Goal: Information Seeking & Learning: Learn about a topic

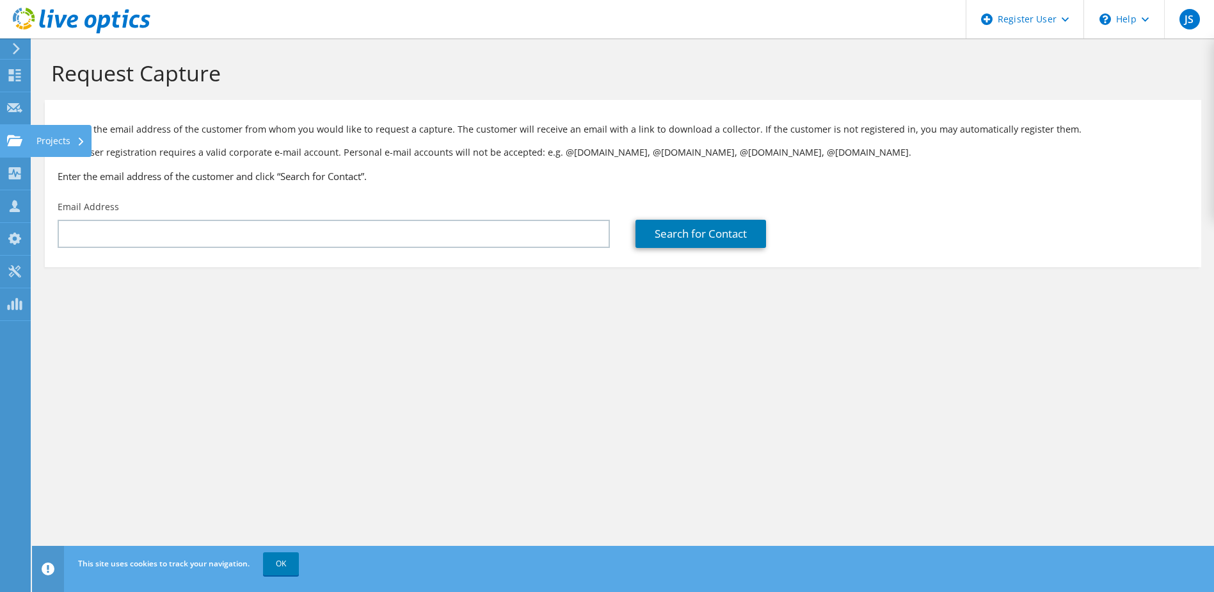
click at [15, 141] on use at bounding box center [14, 139] width 15 height 11
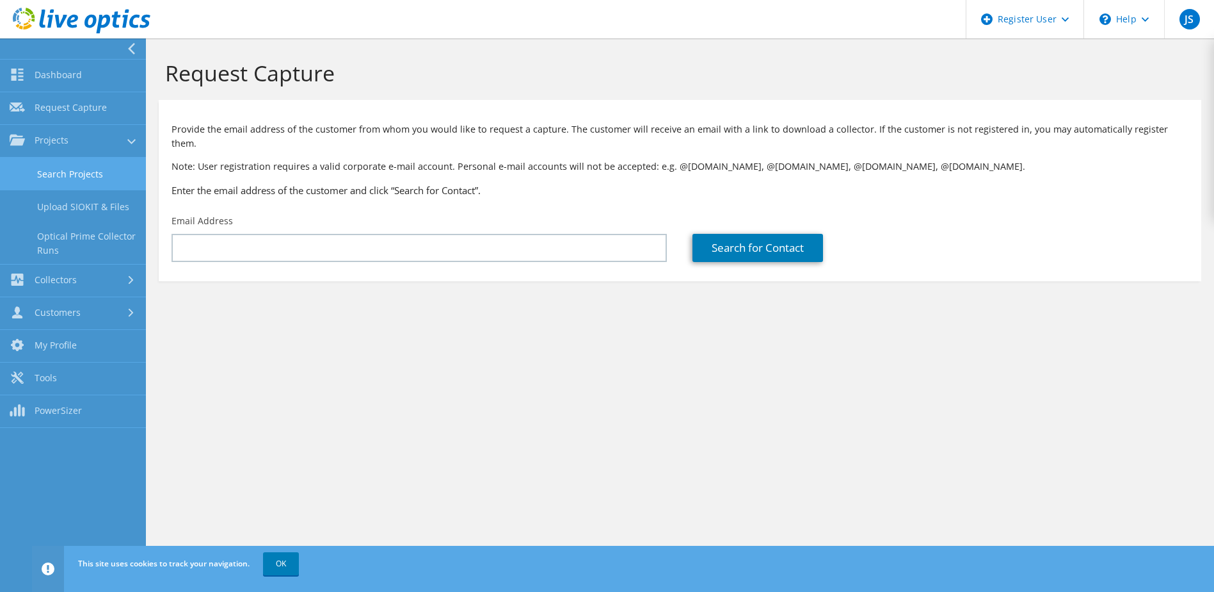
click at [64, 162] on link "Search Projects" at bounding box center [73, 173] width 146 height 33
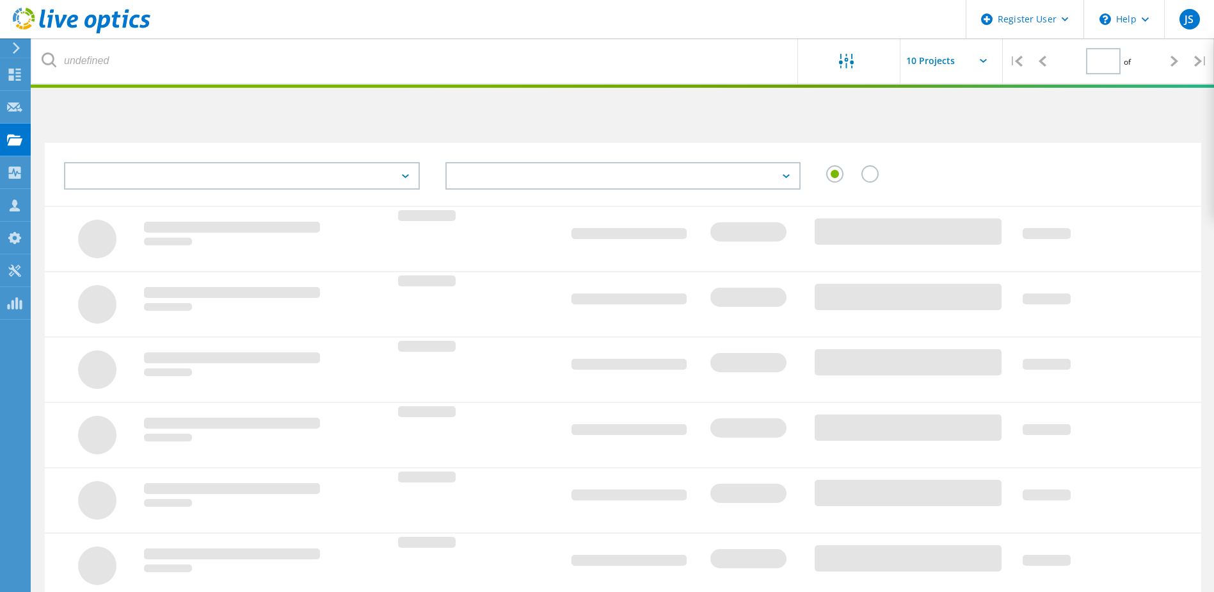
type input "1"
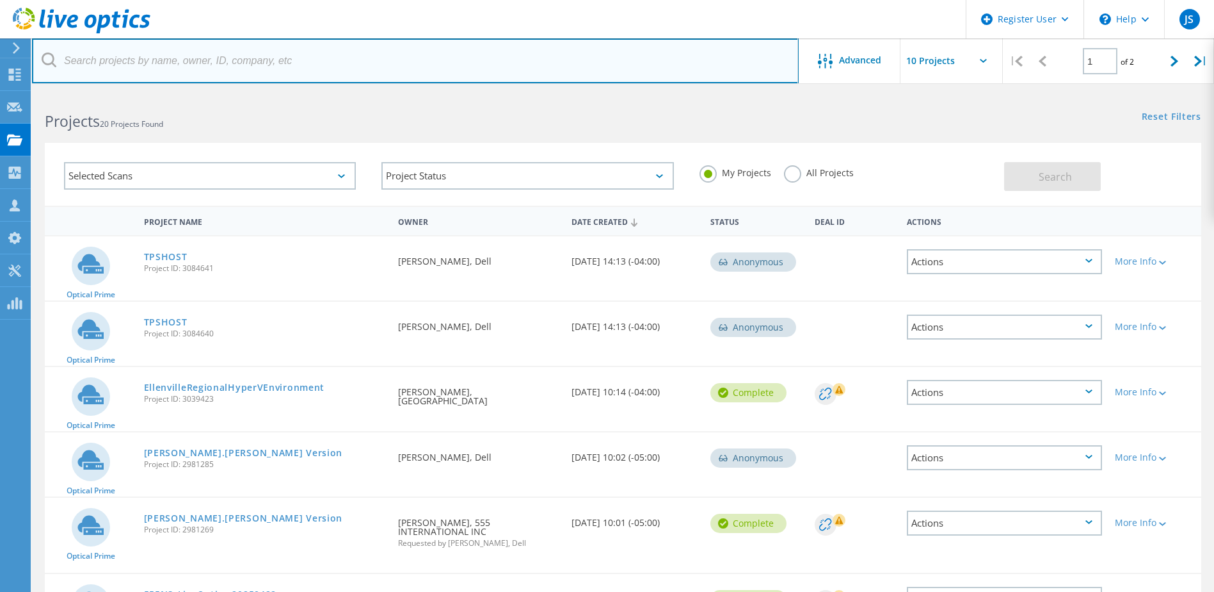
click at [382, 72] on input "text" at bounding box center [415, 60] width 767 height 45
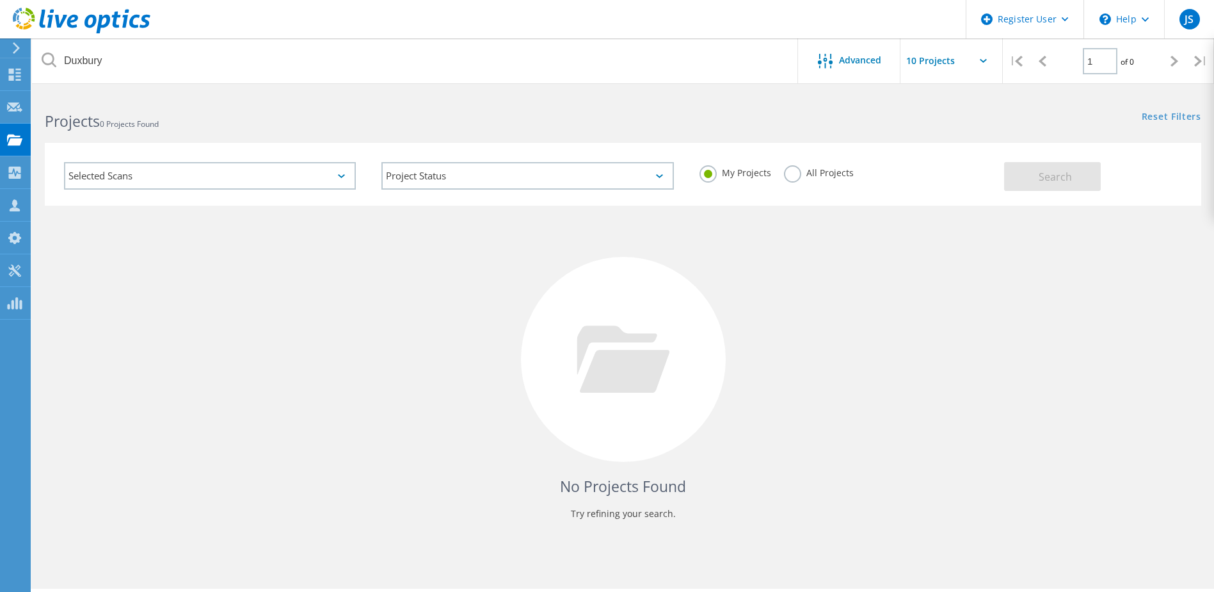
click at [789, 165] on label "All Projects" at bounding box center [819, 171] width 70 height 12
click at [0, 0] on input "All Projects" at bounding box center [0, 0] width 0 height 0
click at [1035, 179] on button "Search" at bounding box center [1052, 176] width 97 height 29
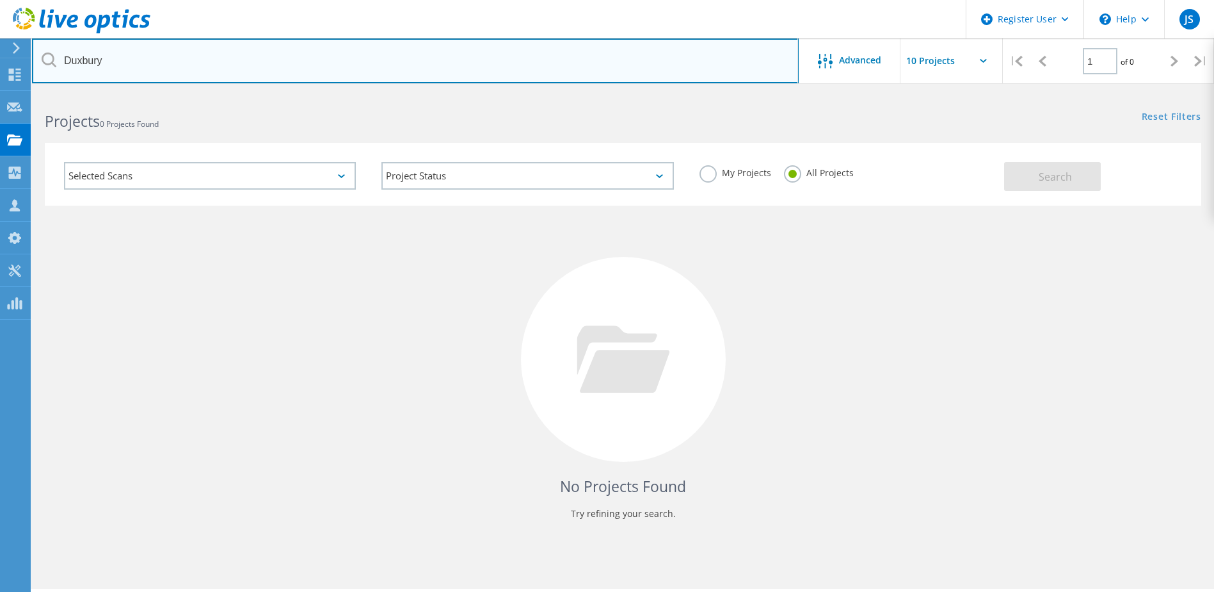
click at [173, 55] on input "Duxbury" at bounding box center [415, 60] width 767 height 45
type input "Duxbury"
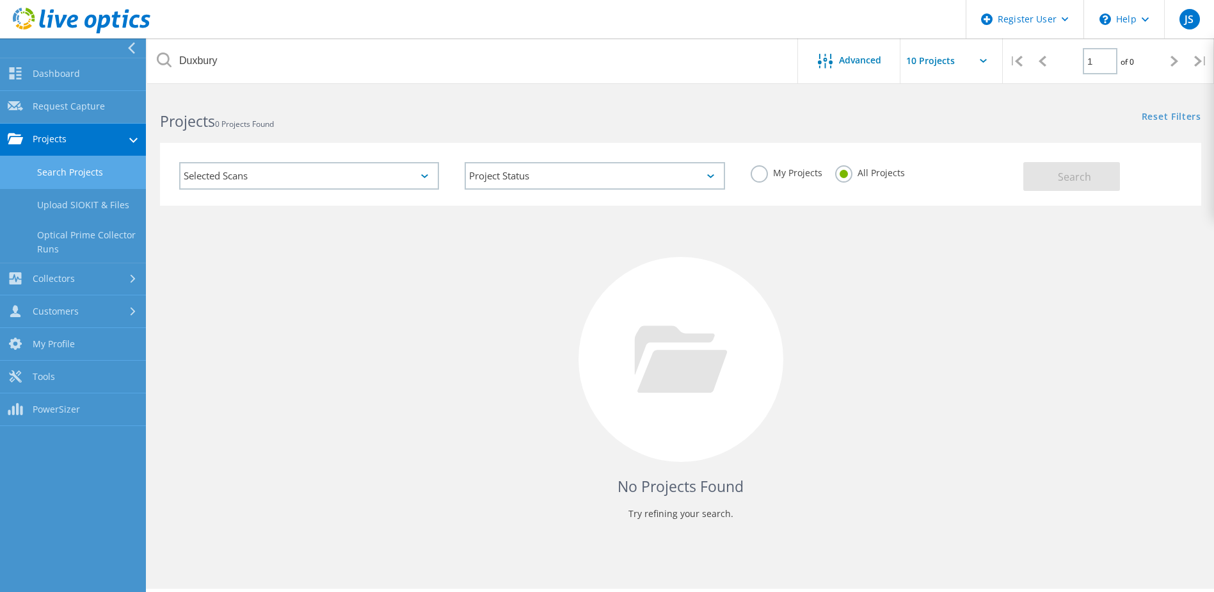
click at [55, 176] on link "Search Projects" at bounding box center [73, 172] width 146 height 33
click at [331, 179] on div "Selected Scans" at bounding box center [309, 176] width 260 height 28
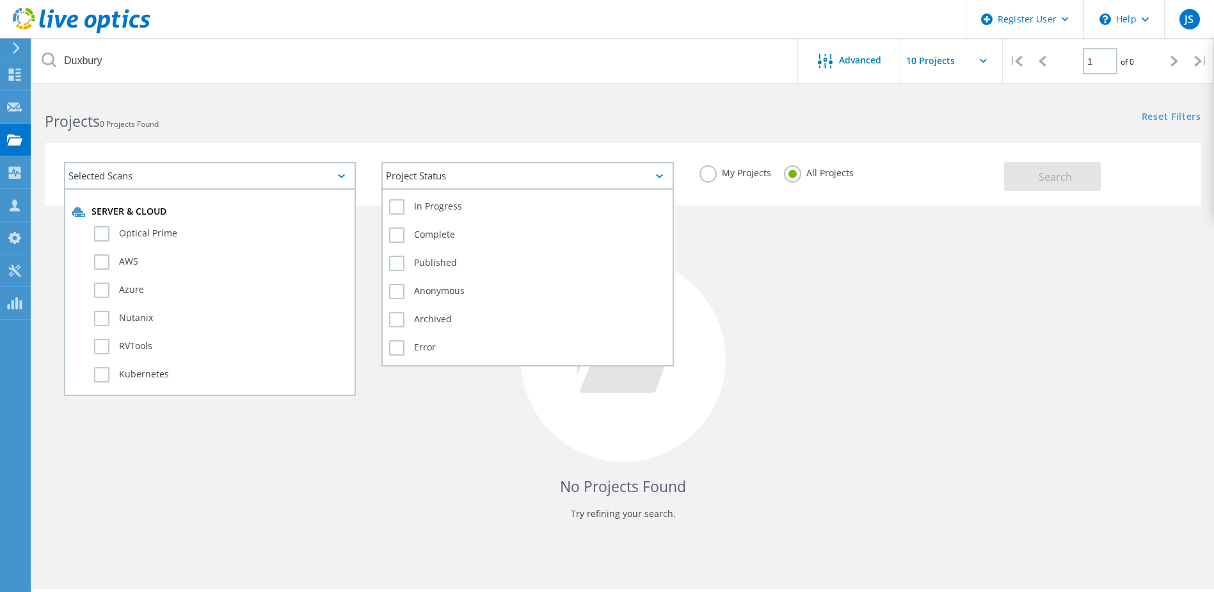
click at [596, 178] on div "Project Status" at bounding box center [528, 176] width 292 height 28
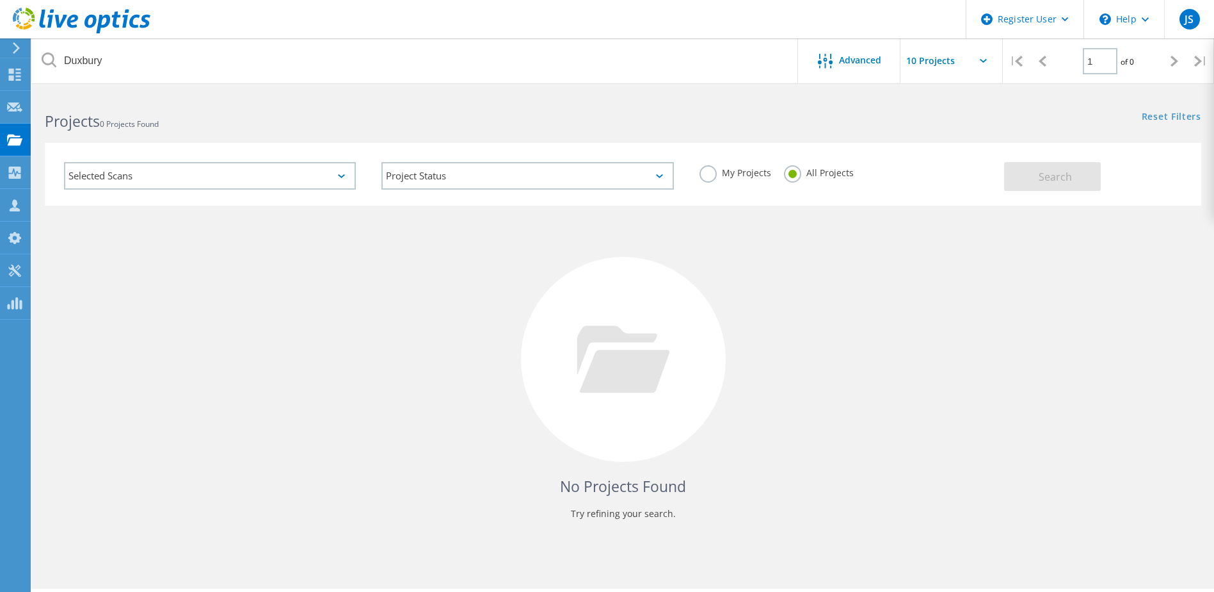
drag, startPoint x: 988, startPoint y: 167, endPoint x: 921, endPoint y: 166, distance: 67.2
click at [983, 167] on div "My Projects All Projects" at bounding box center [846, 172] width 318 height 47
click at [102, 13] on icon at bounding box center [82, 21] width 138 height 26
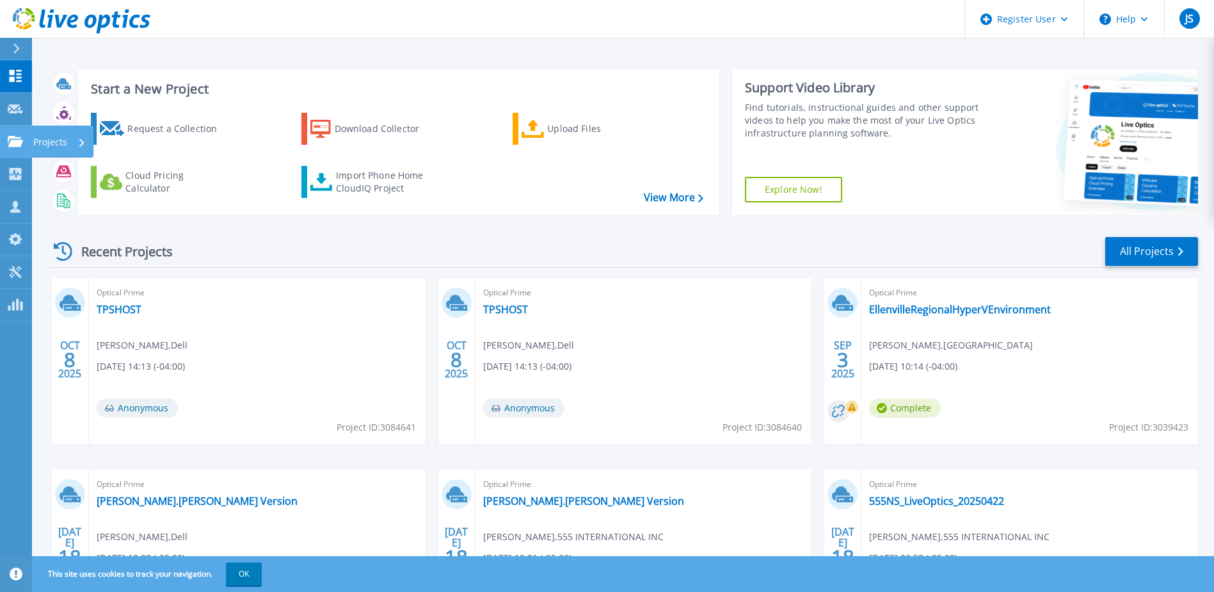
click at [17, 132] on link "Projects Projects" at bounding box center [16, 141] width 32 height 33
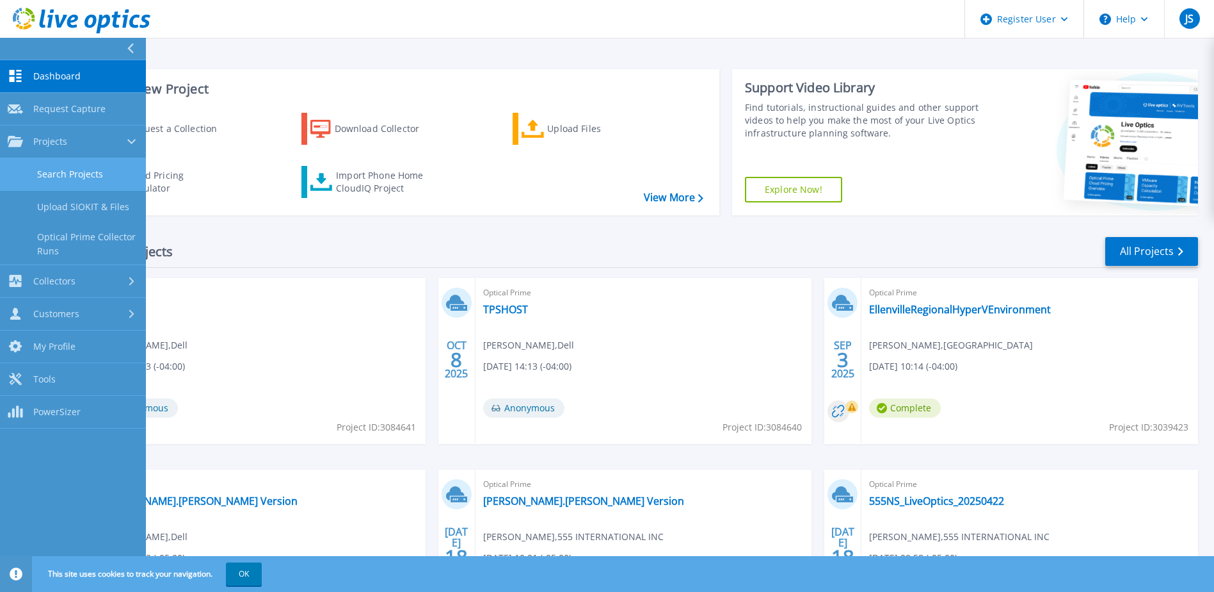
click at [77, 177] on link "Search Projects" at bounding box center [73, 174] width 146 height 33
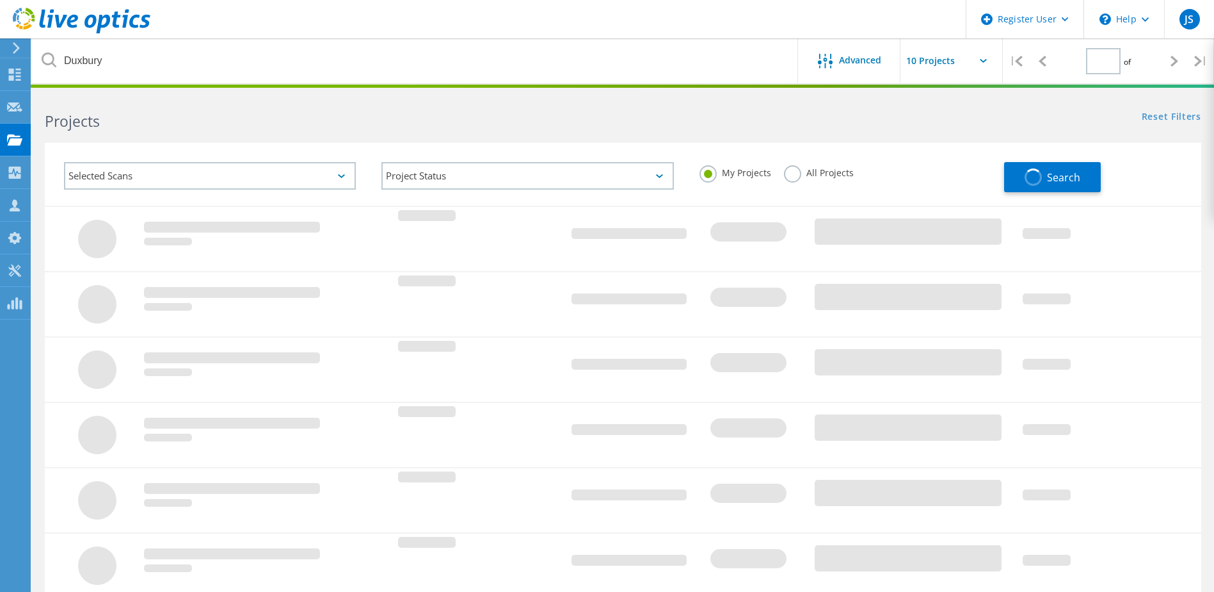
type input "1"
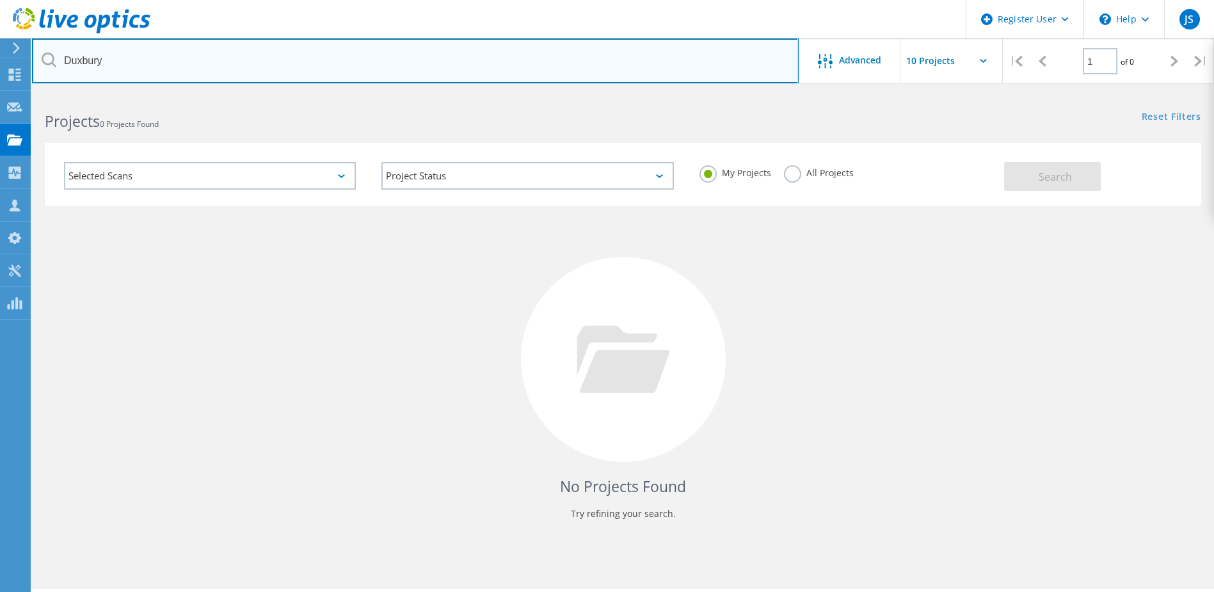
click at [316, 70] on input "Duxbury" at bounding box center [415, 60] width 767 height 45
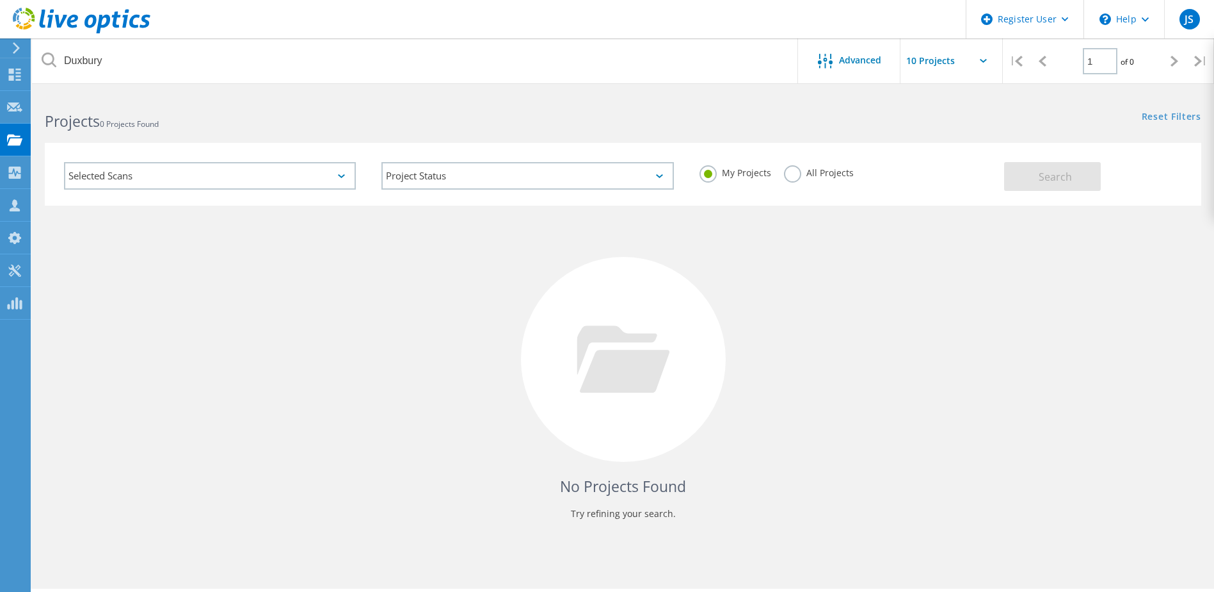
click at [794, 174] on label "All Projects" at bounding box center [819, 171] width 70 height 12
click at [0, 0] on input "All Projects" at bounding box center [0, 0] width 0 height 0
click at [1037, 182] on button "Search" at bounding box center [1052, 176] width 97 height 29
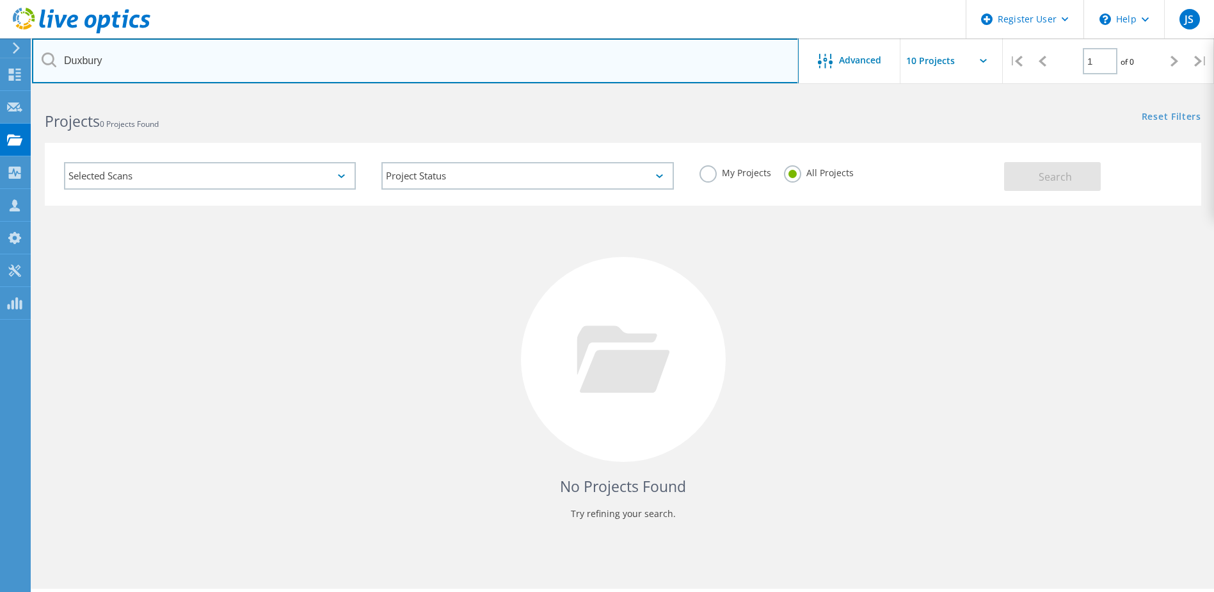
click at [297, 55] on input "Duxbury" at bounding box center [415, 60] width 767 height 45
paste input "[EMAIL_ADDRESS][DOMAIN_NAME]"
type input "[EMAIL_ADDRESS][DOMAIN_NAME]"
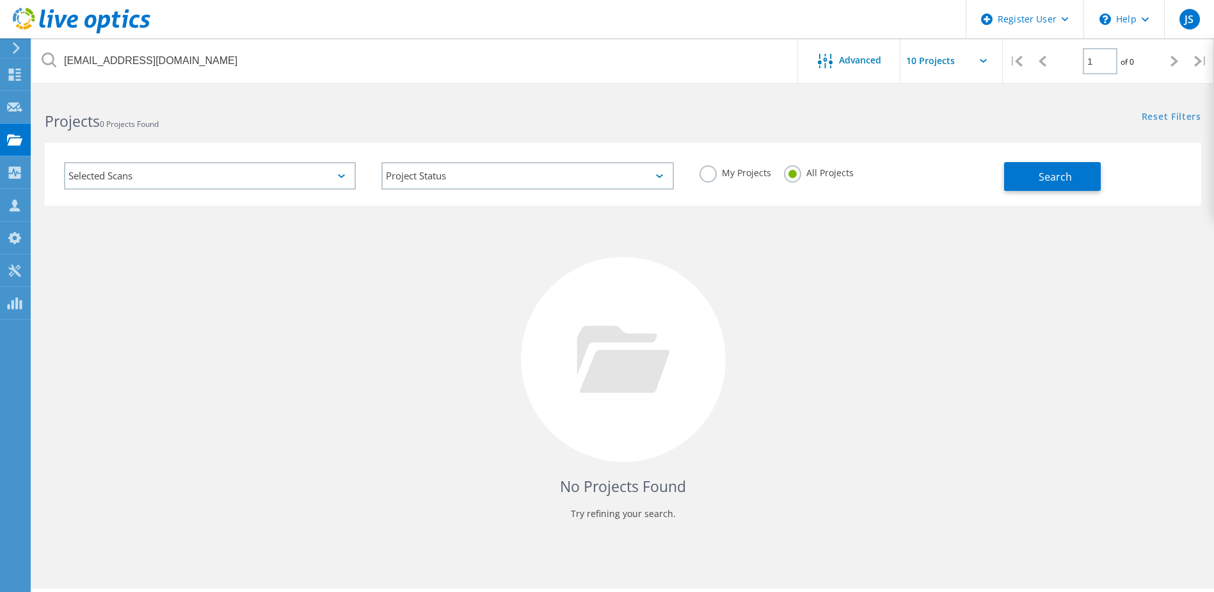
click at [999, 175] on div "My Projects All Projects" at bounding box center [846, 172] width 318 height 47
click at [1033, 179] on button "Search" at bounding box center [1052, 176] width 97 height 29
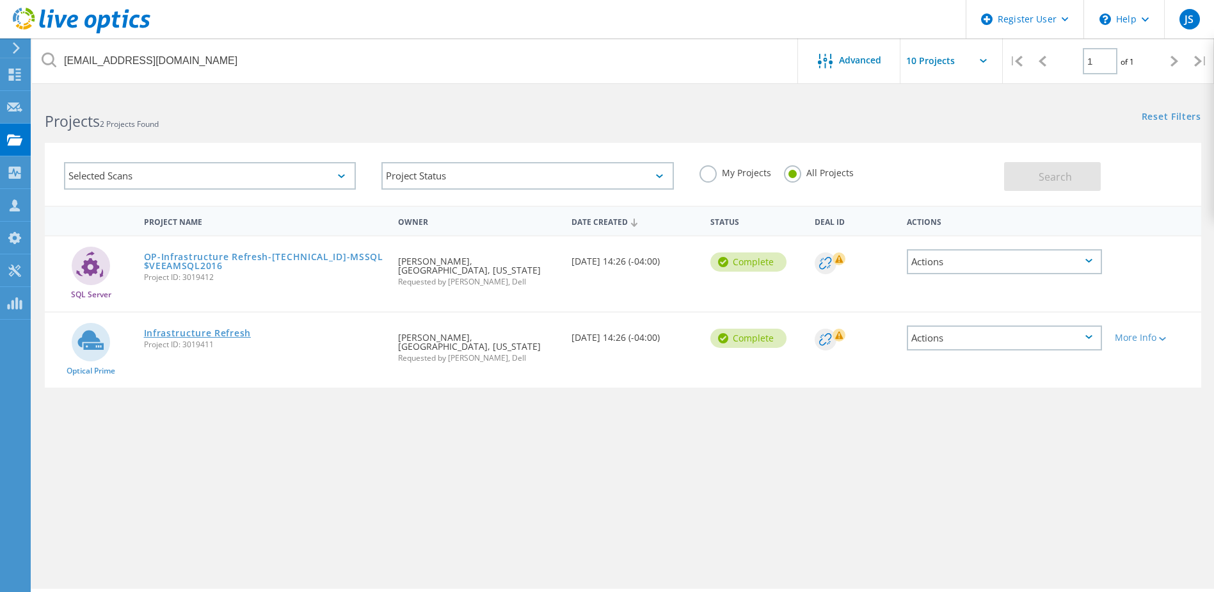
click at [243, 333] on link "Infrastructure Refresh" at bounding box center [197, 332] width 107 height 9
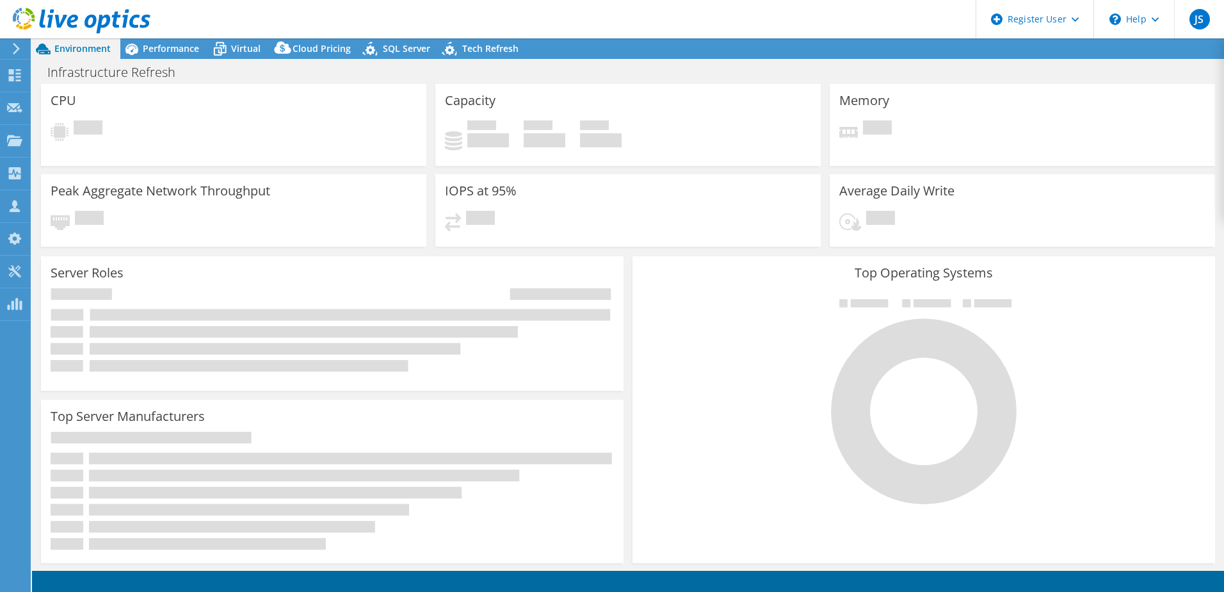
select select "USD"
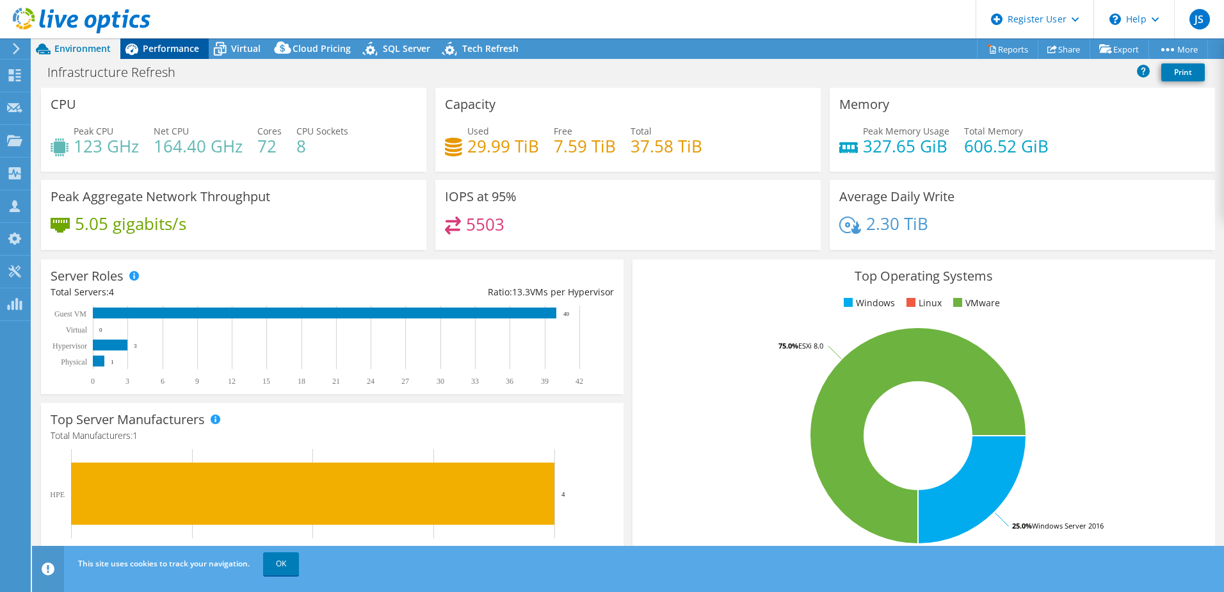
click at [161, 44] on span "Performance" at bounding box center [171, 48] width 56 height 12
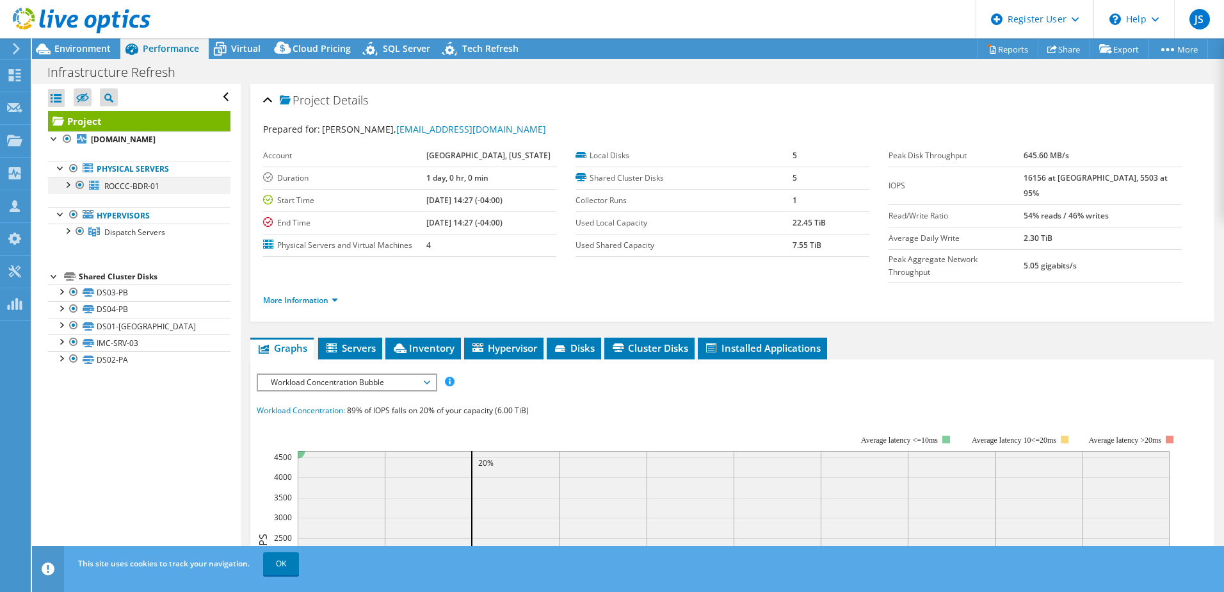
click at [65, 190] on div at bounding box center [67, 183] width 13 height 13
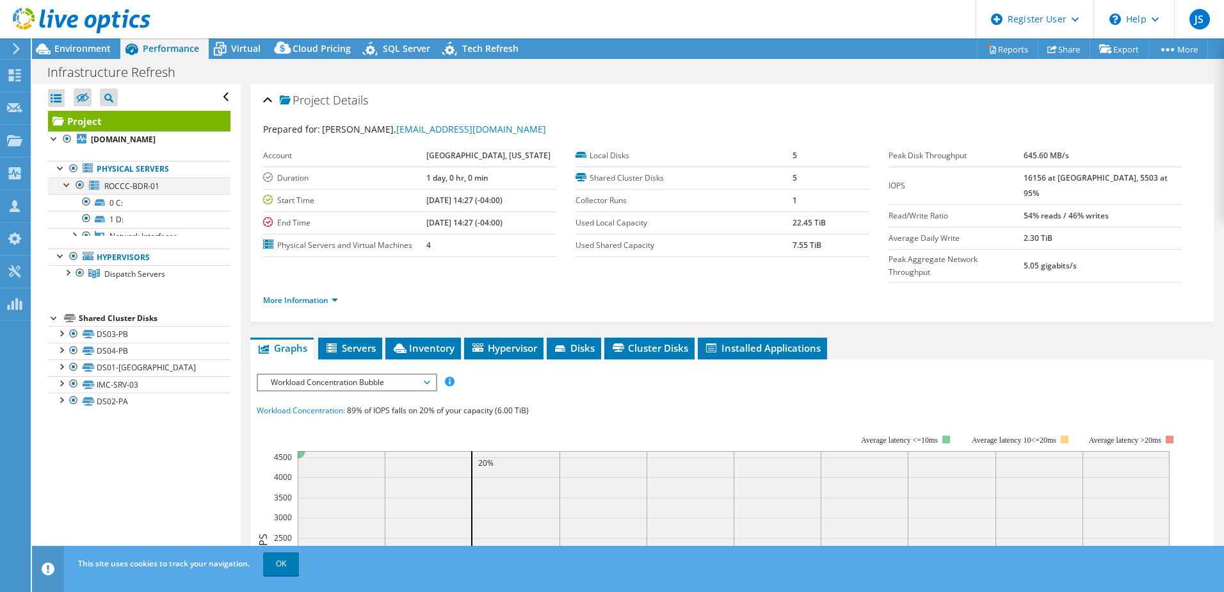
click at [65, 190] on div at bounding box center [67, 183] width 13 height 13
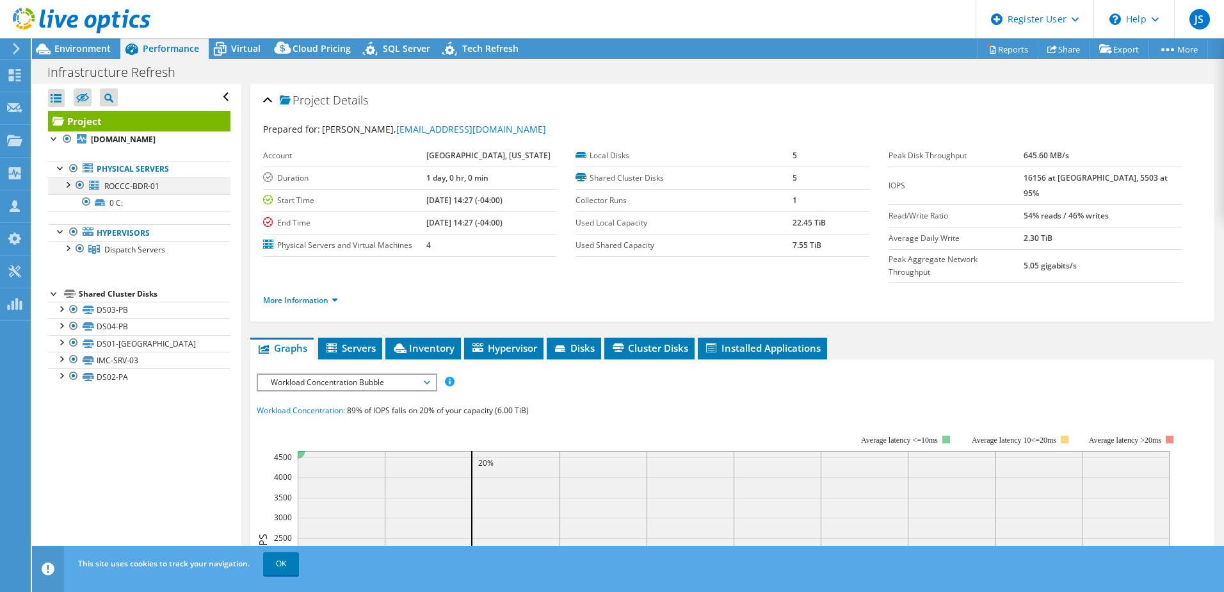
click at [65, 190] on div at bounding box center [67, 183] width 13 height 13
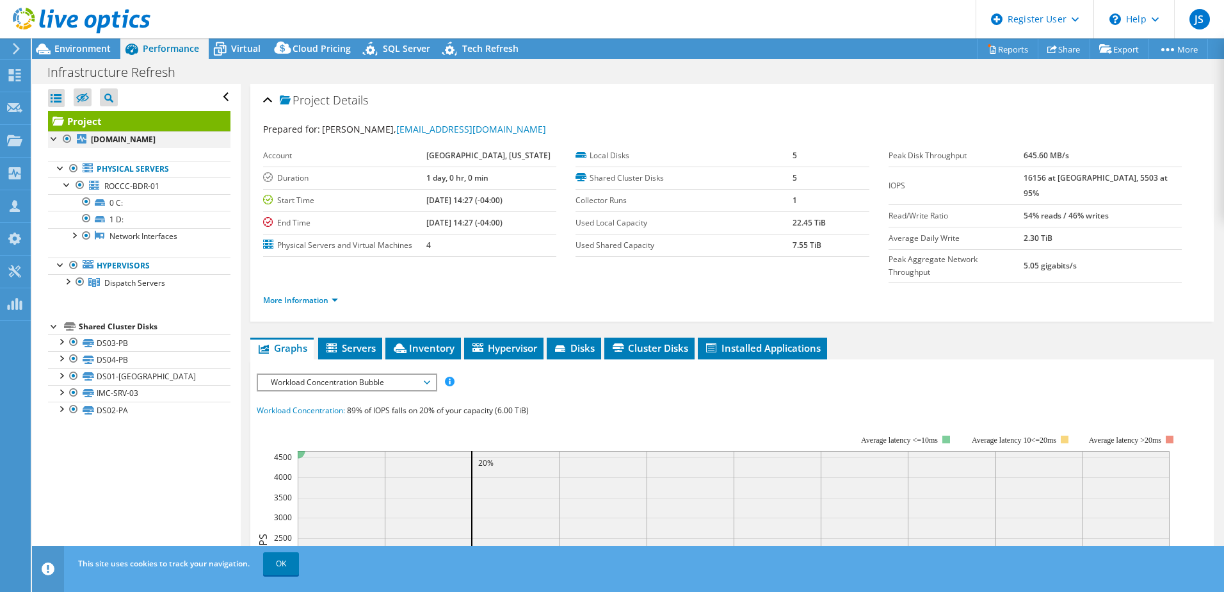
click at [51, 141] on div at bounding box center [54, 137] width 13 height 13
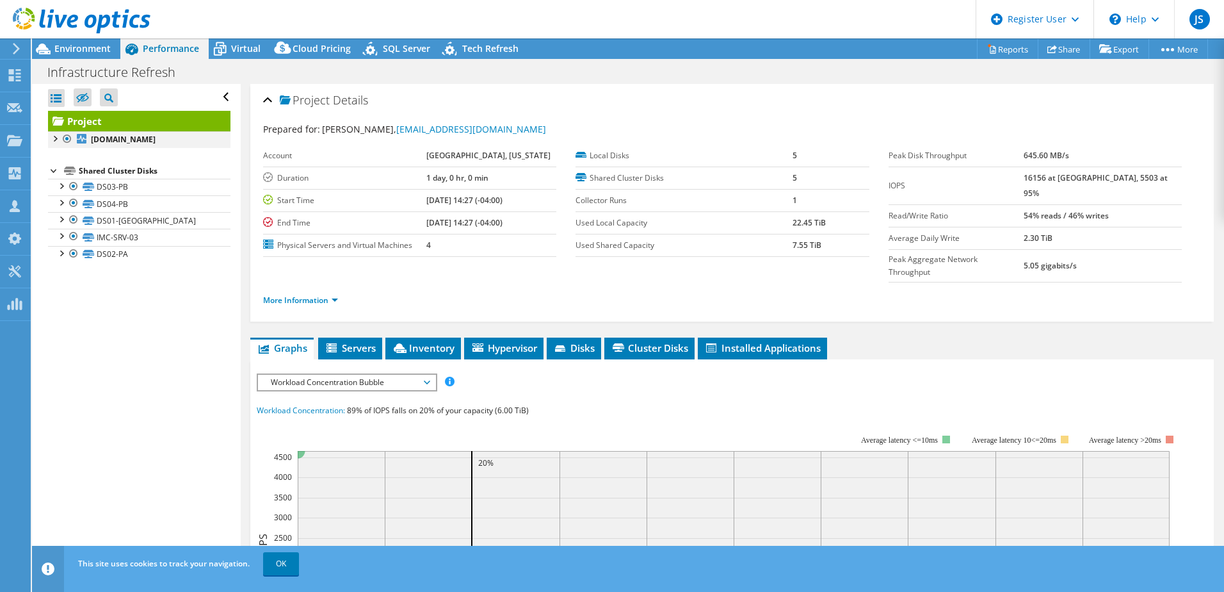
click at [54, 140] on div at bounding box center [54, 137] width 13 height 13
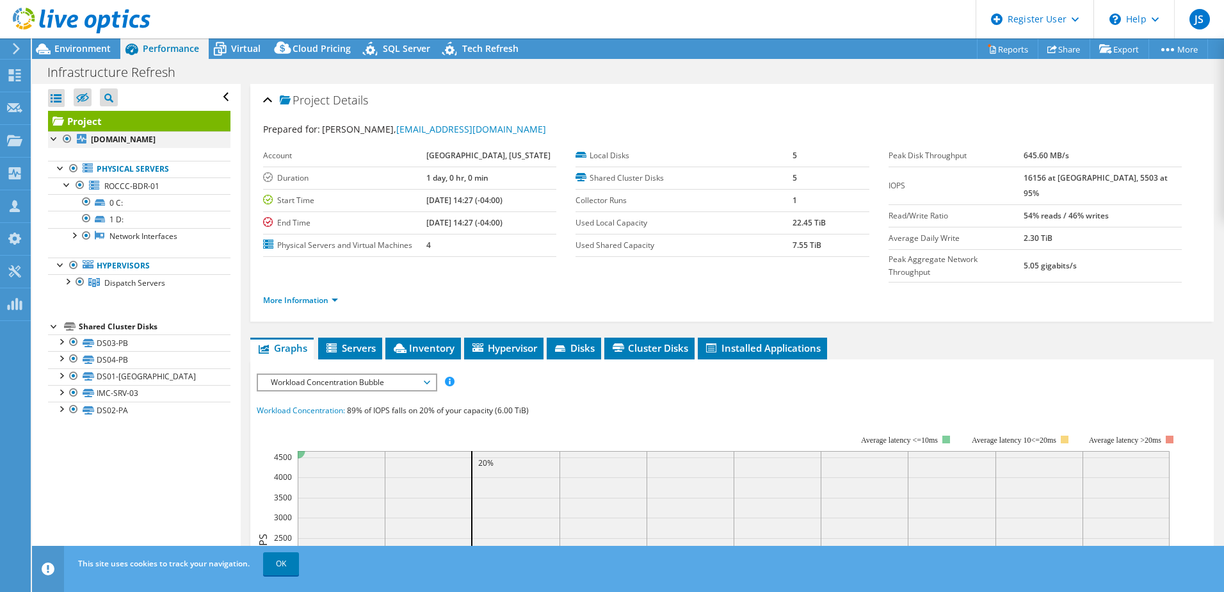
click at [54, 140] on div at bounding box center [54, 137] width 13 height 13
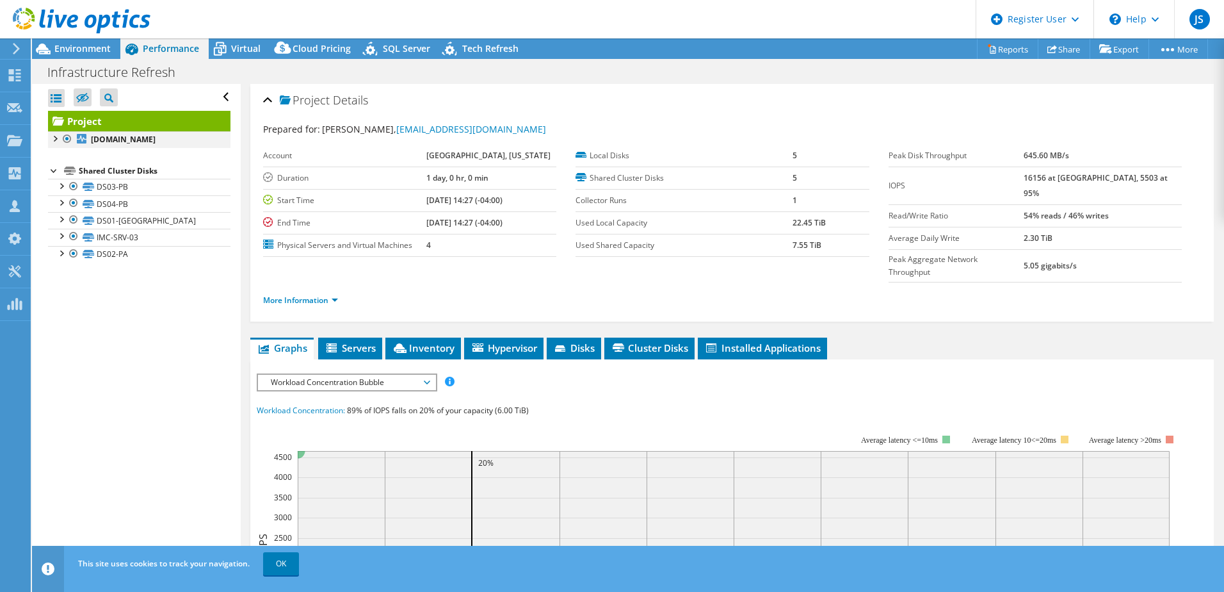
click at [56, 141] on div at bounding box center [54, 137] width 13 height 13
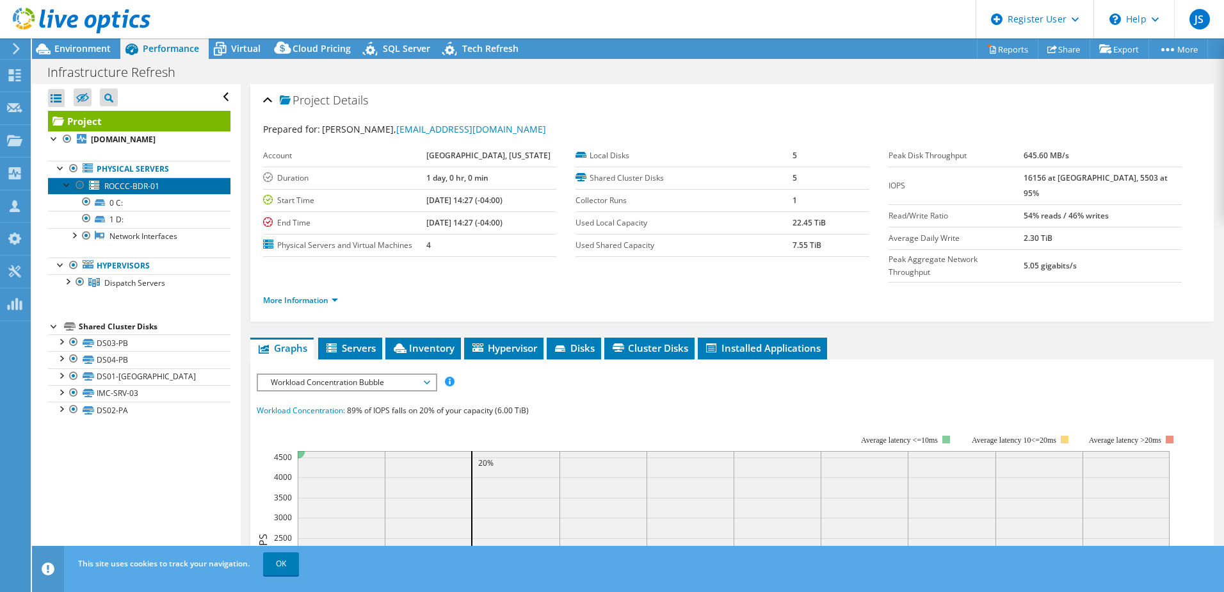
click at [107, 191] on span "ROCCC-BDR-01" at bounding box center [131, 186] width 55 height 11
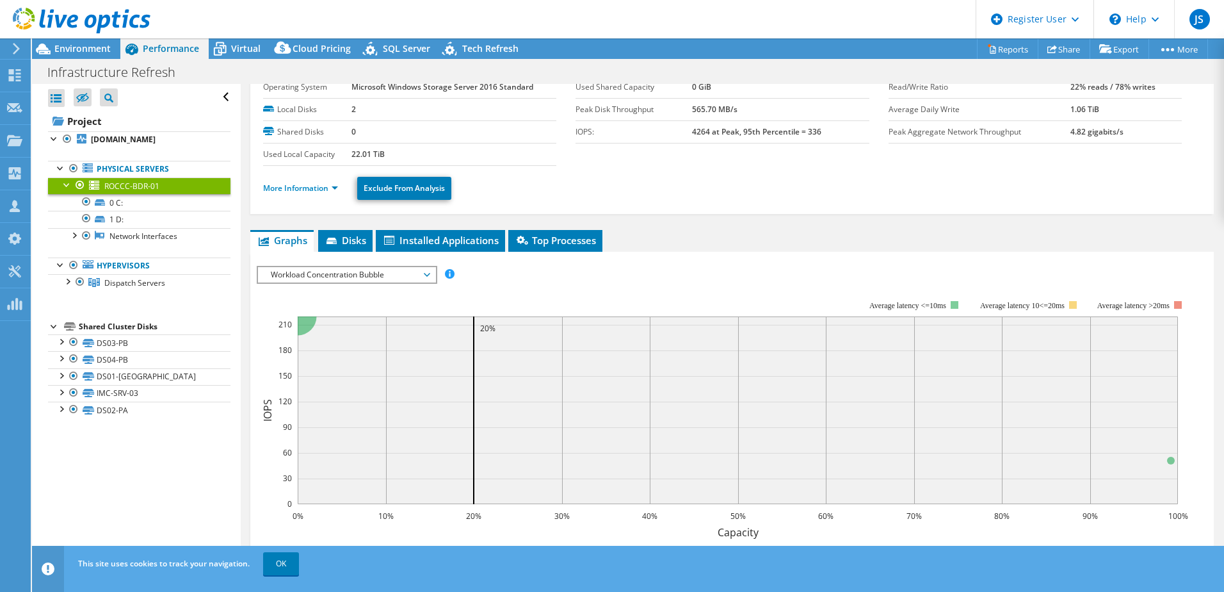
scroll to position [64, 0]
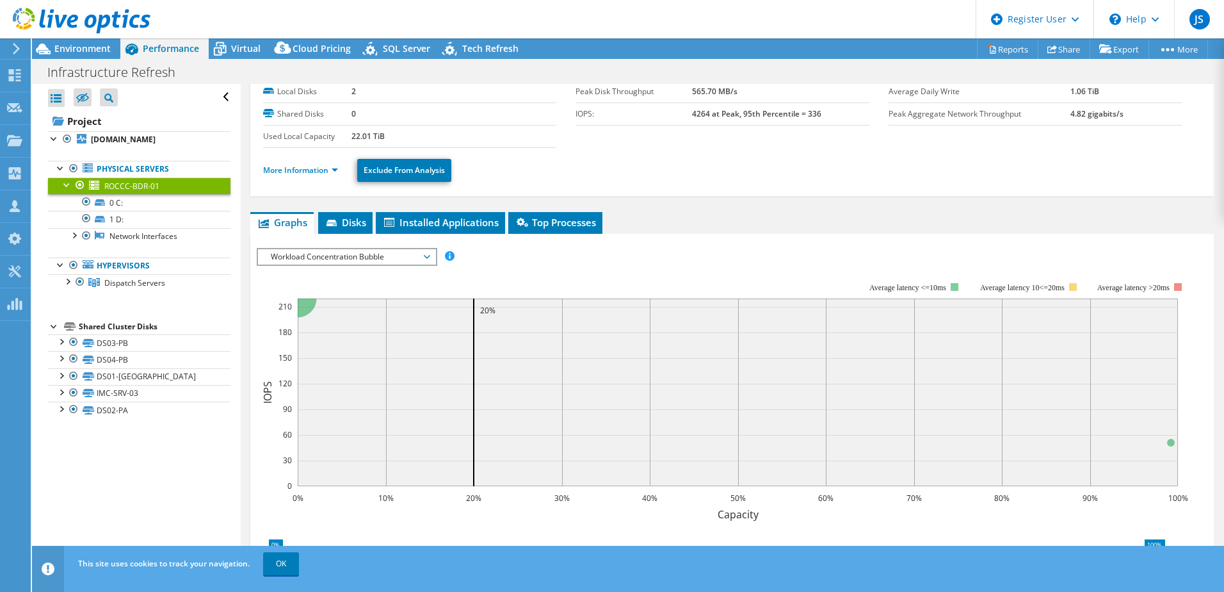
click at [305, 176] on li "More Information" at bounding box center [304, 170] width 83 height 14
click at [304, 255] on span "Workload Concentration Bubble" at bounding box center [346, 256] width 165 height 15
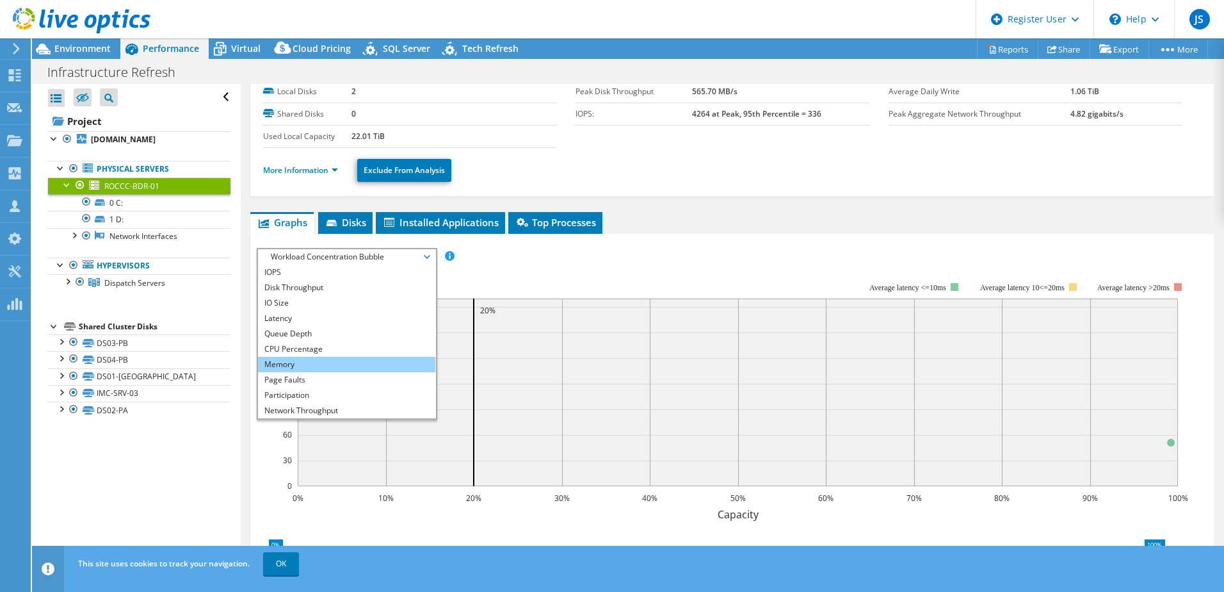
click at [264, 362] on li "Memory" at bounding box center [346, 364] width 177 height 15
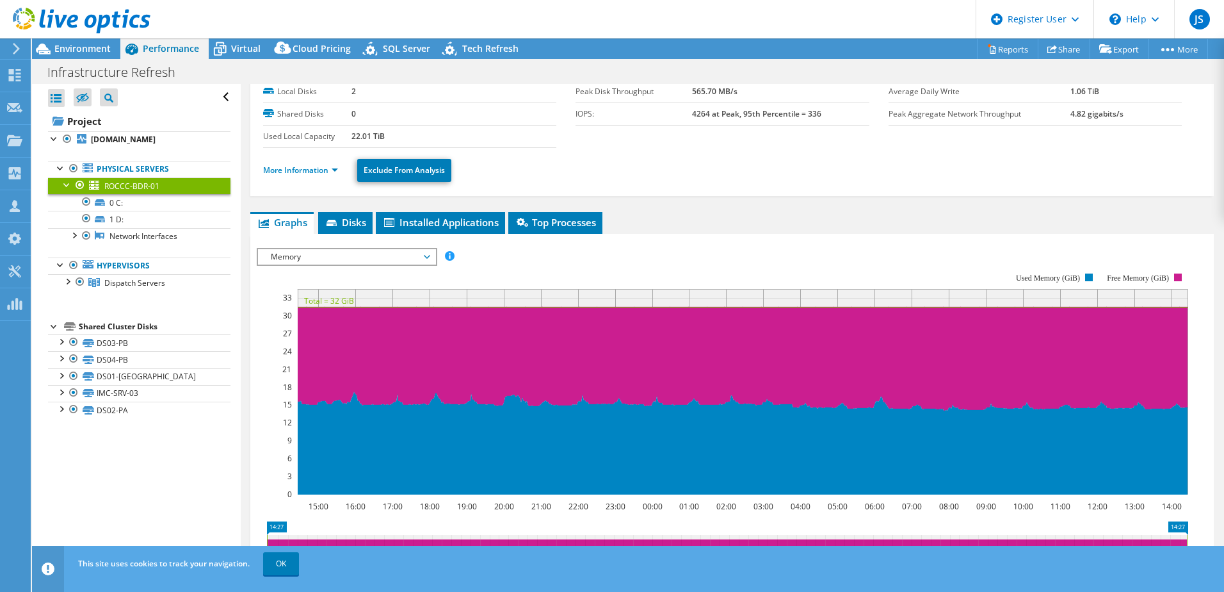
click at [357, 259] on span "Memory" at bounding box center [346, 256] width 165 height 15
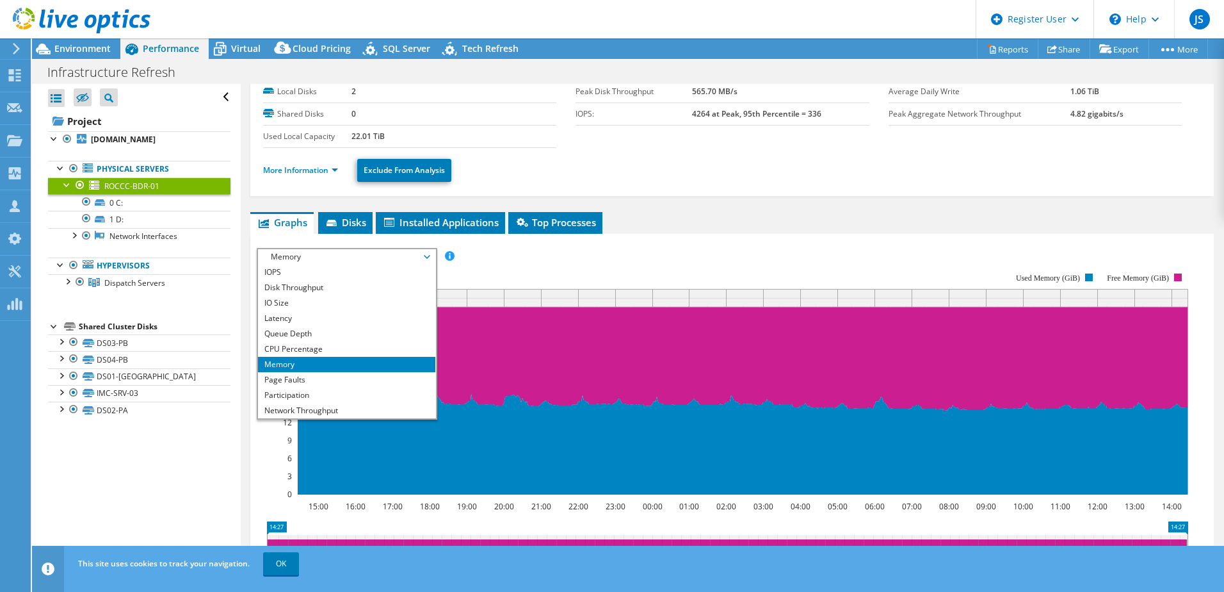
click at [295, 257] on span "Memory" at bounding box center [346, 256] width 165 height 15
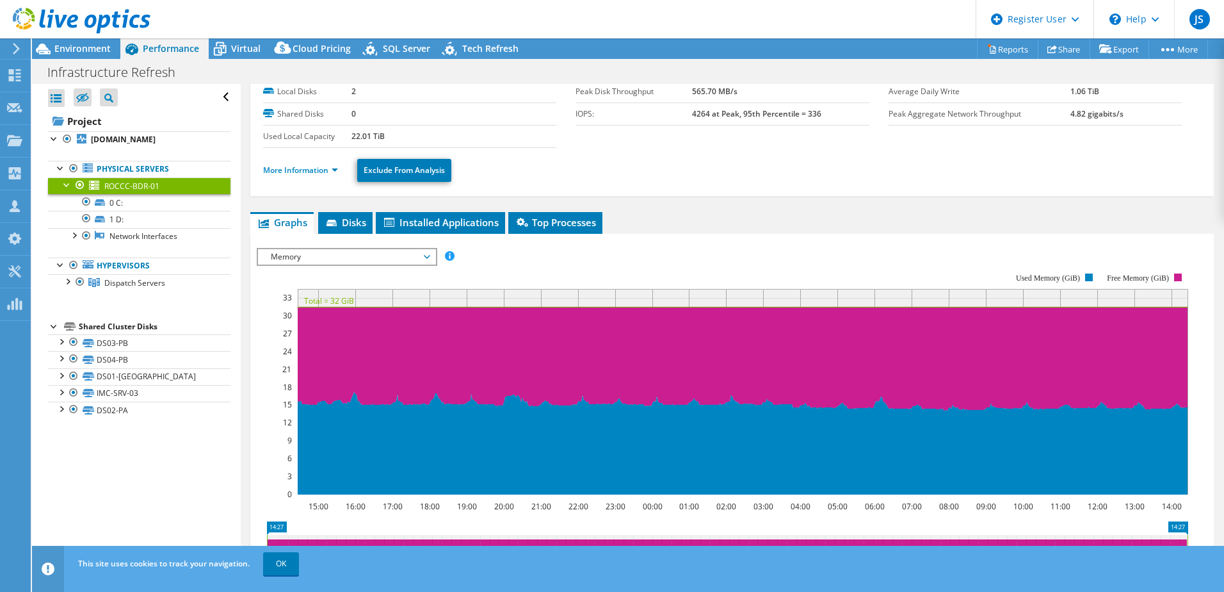
click at [322, 263] on span "Memory" at bounding box center [346, 256] width 165 height 15
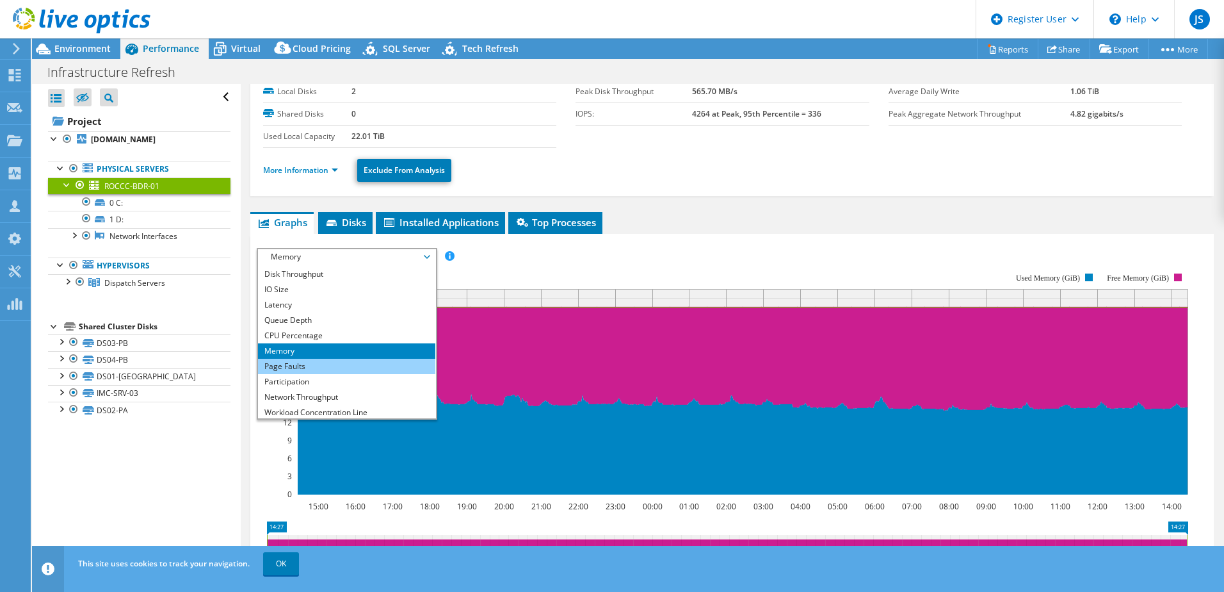
scroll to position [0, 0]
click at [311, 345] on li "CPU Percentage" at bounding box center [346, 348] width 177 height 15
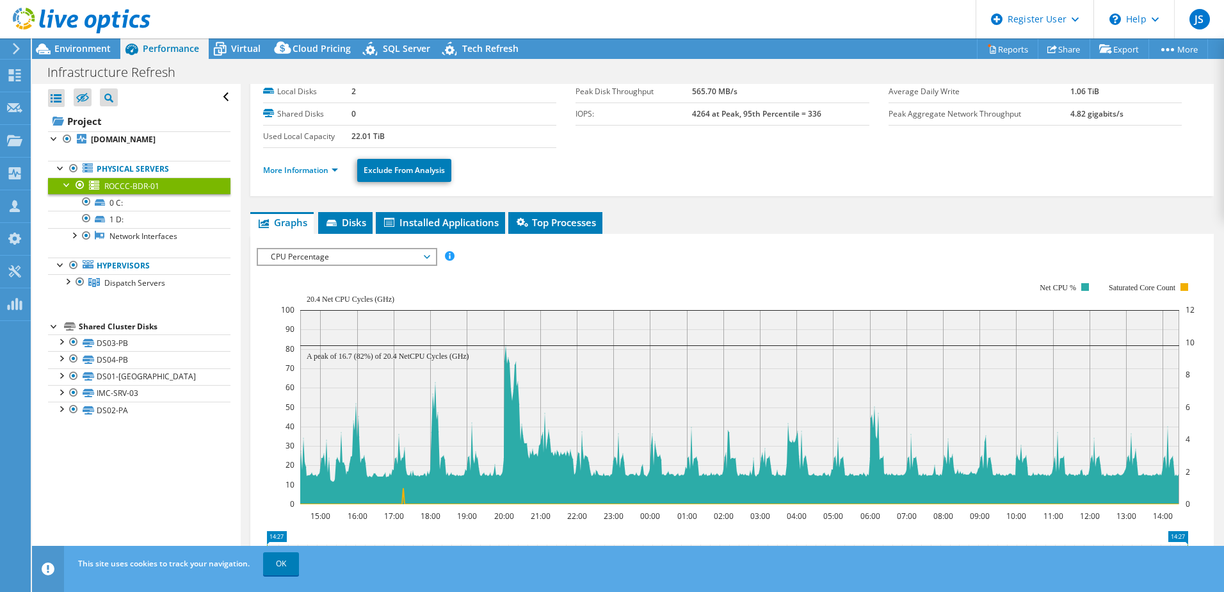
click at [400, 254] on span "CPU Percentage" at bounding box center [346, 256] width 165 height 15
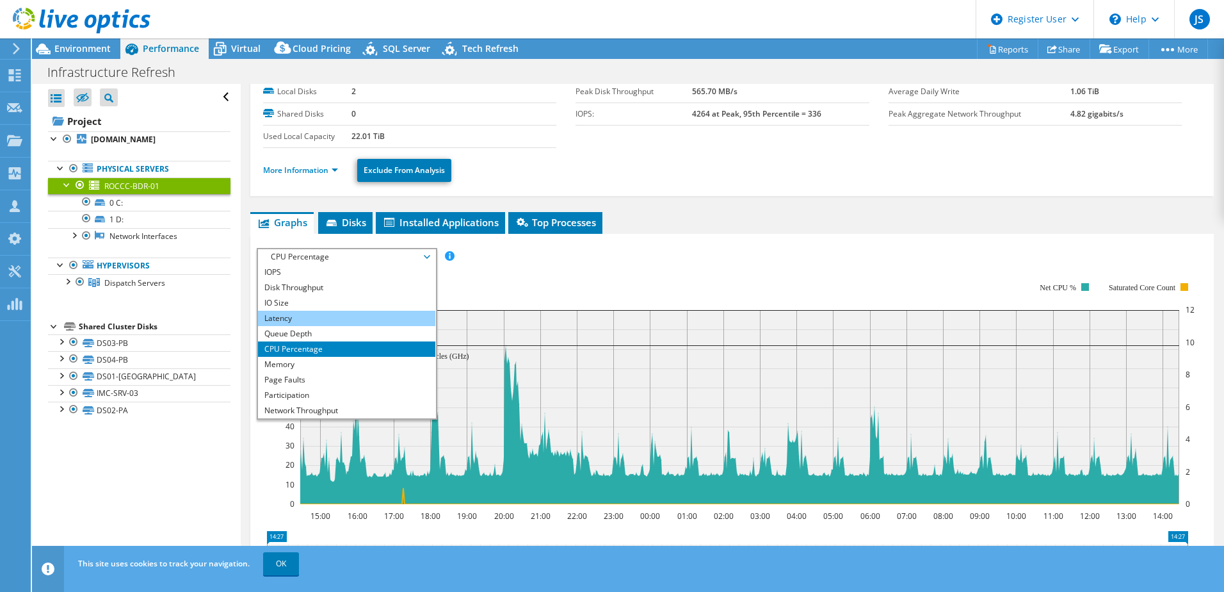
click at [299, 318] on li "Latency" at bounding box center [346, 318] width 177 height 15
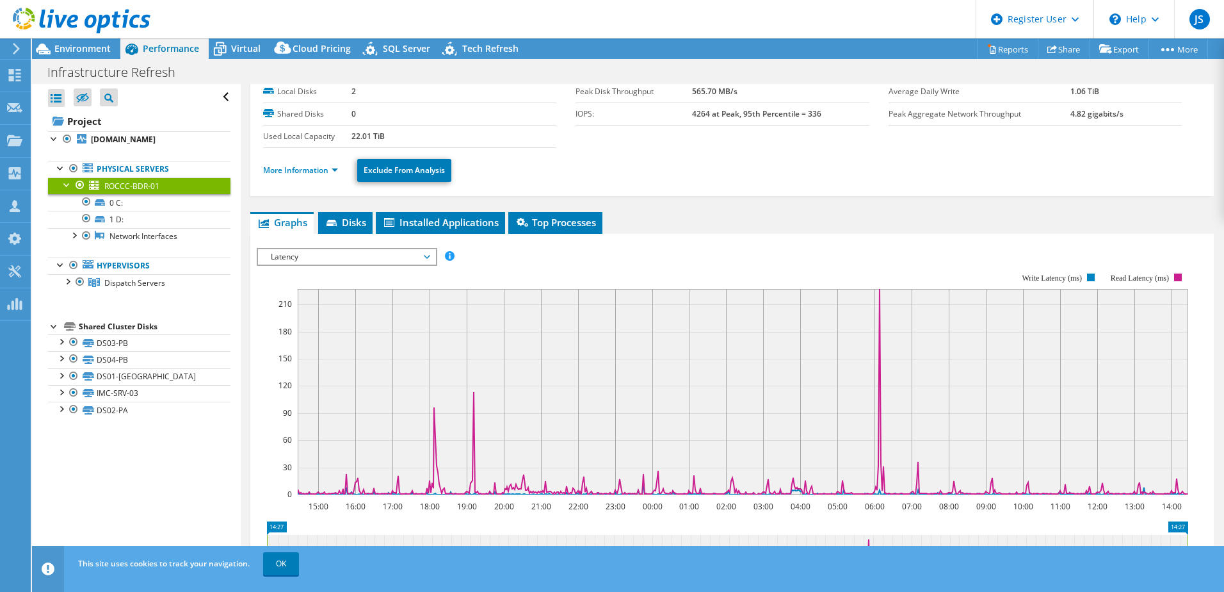
click at [387, 252] on span "Latency" at bounding box center [346, 256] width 165 height 15
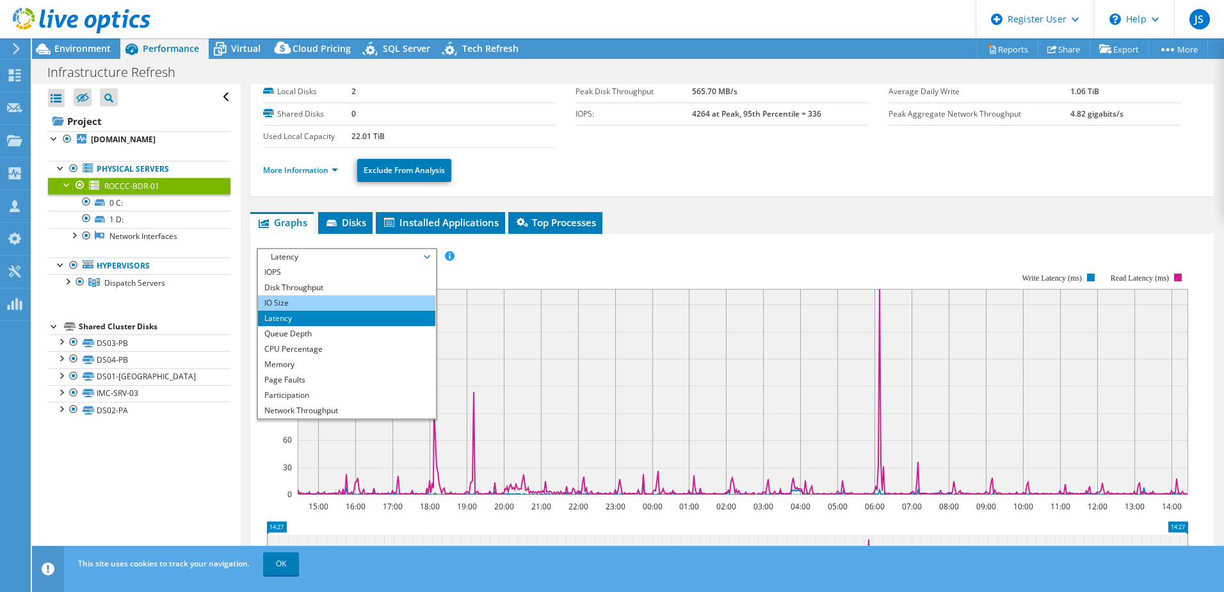
click at [353, 303] on li "IO Size" at bounding box center [346, 302] width 177 height 15
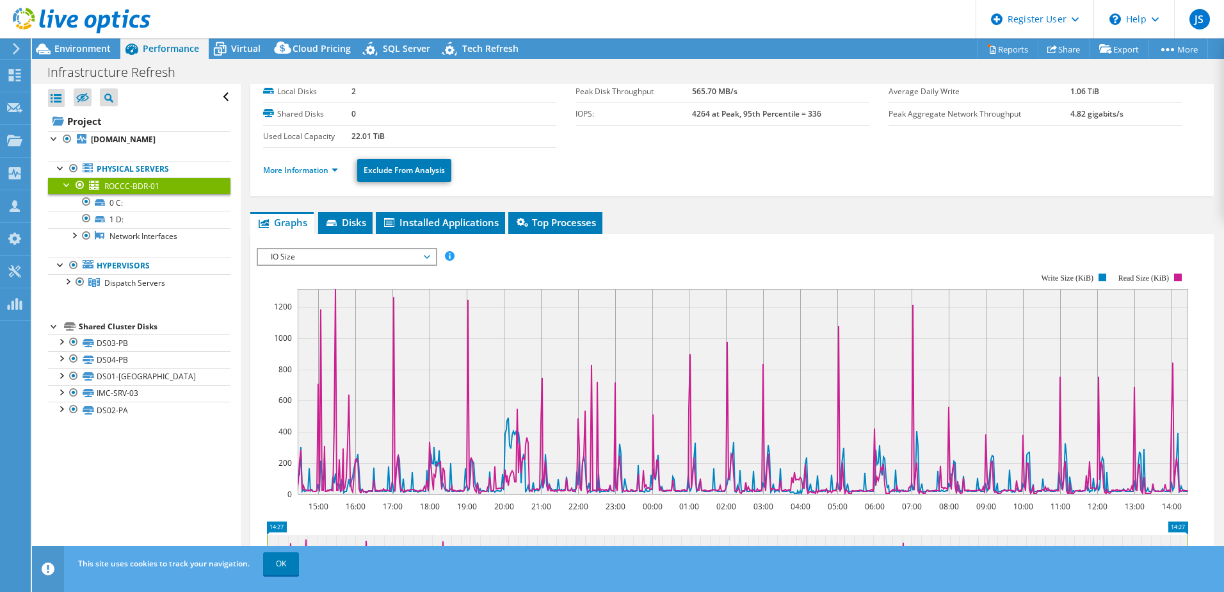
click at [371, 252] on span "IO Size" at bounding box center [346, 256] width 165 height 15
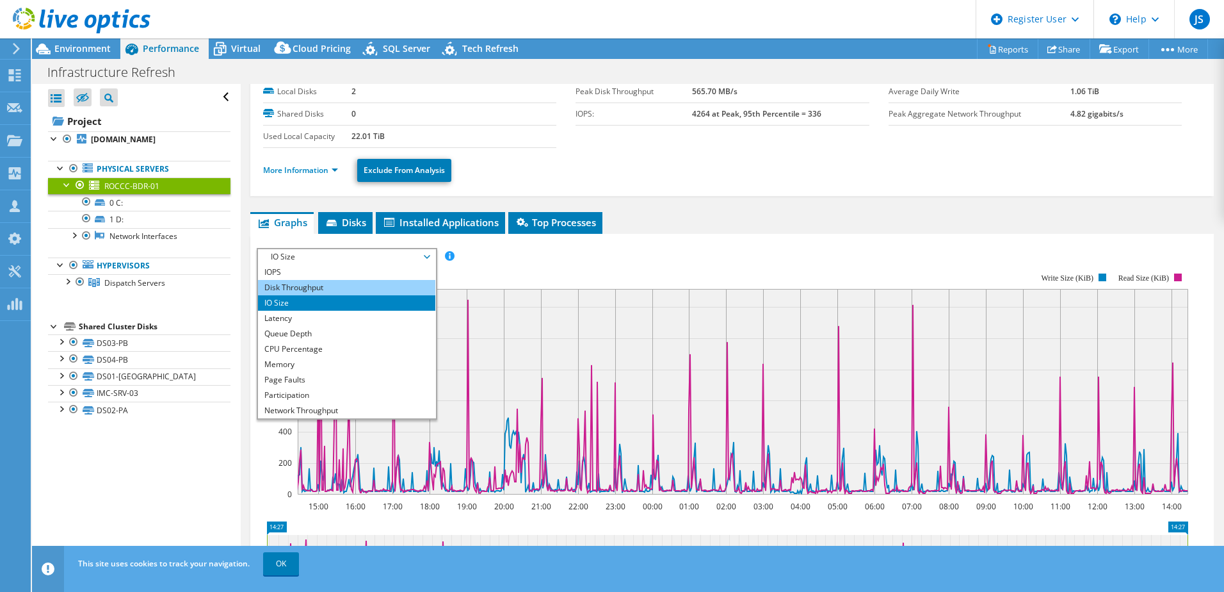
click at [357, 280] on li "Disk Throughput" at bounding box center [346, 287] width 177 height 15
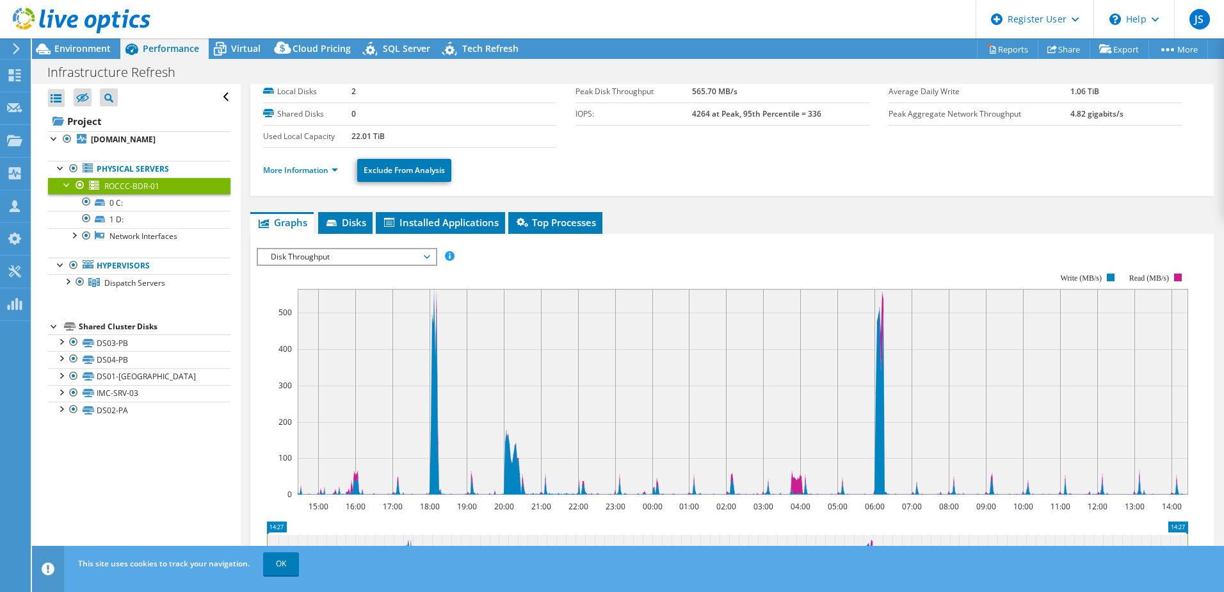
click at [368, 255] on span "Disk Throughput" at bounding box center [346, 256] width 165 height 15
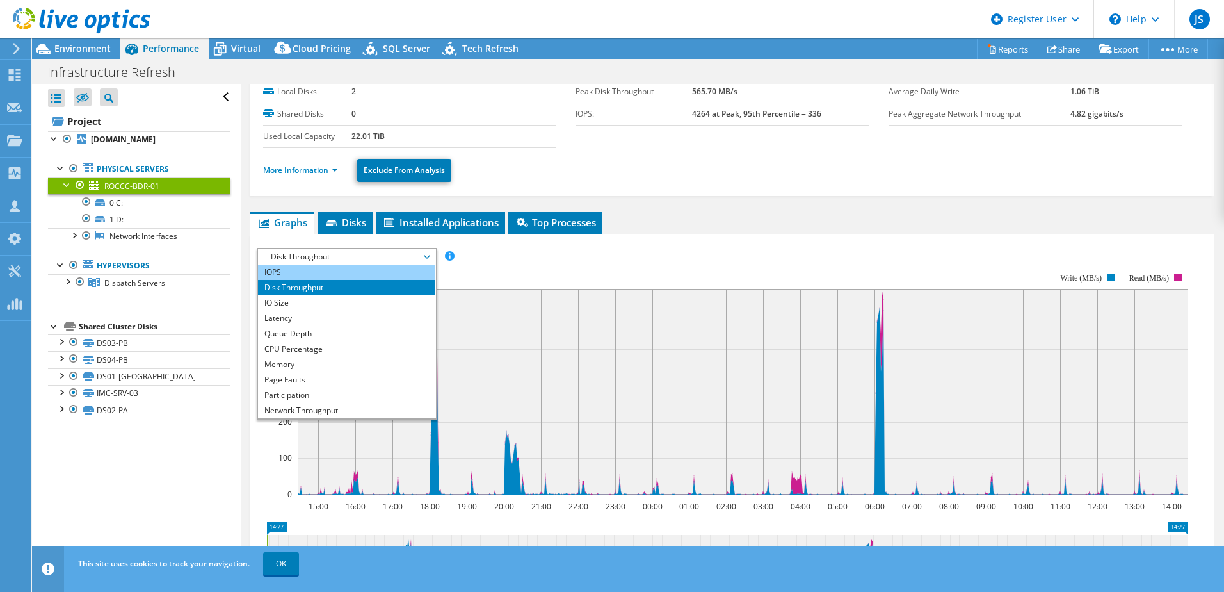
click at [343, 268] on li "IOPS" at bounding box center [346, 271] width 177 height 15
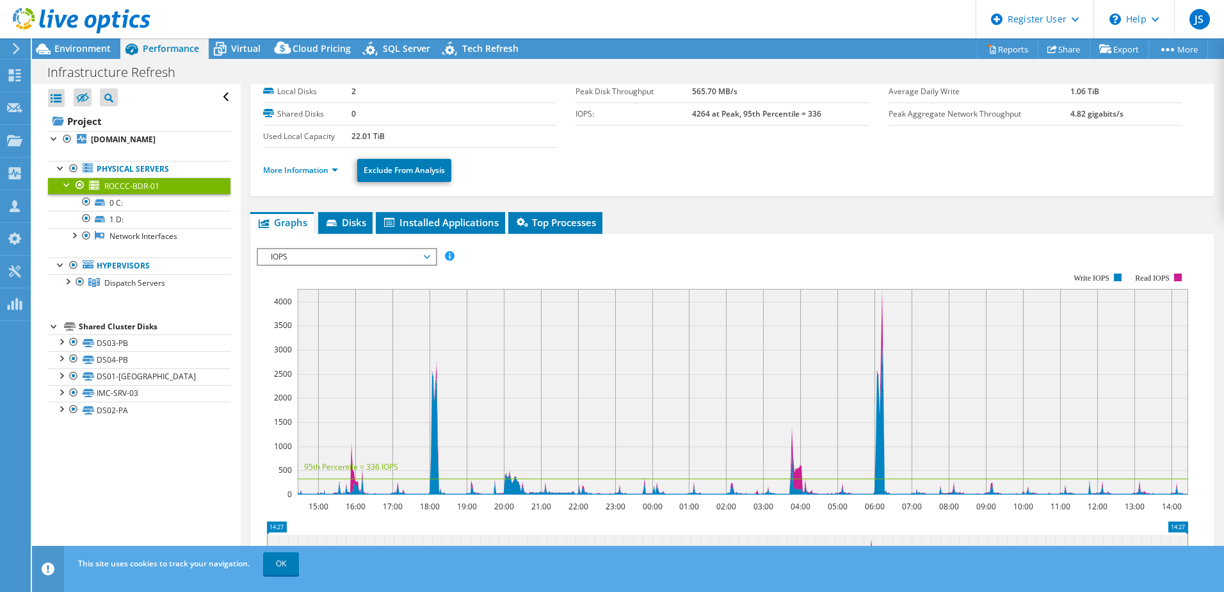
drag, startPoint x: 295, startPoint y: 270, endPoint x: 296, endPoint y: 264, distance: 6.4
click at [296, 265] on div "IOPS Disk Throughput IO Size Latency Queue Depth CPU Percentage Memory Page Fau…" at bounding box center [732, 466] width 951 height 437
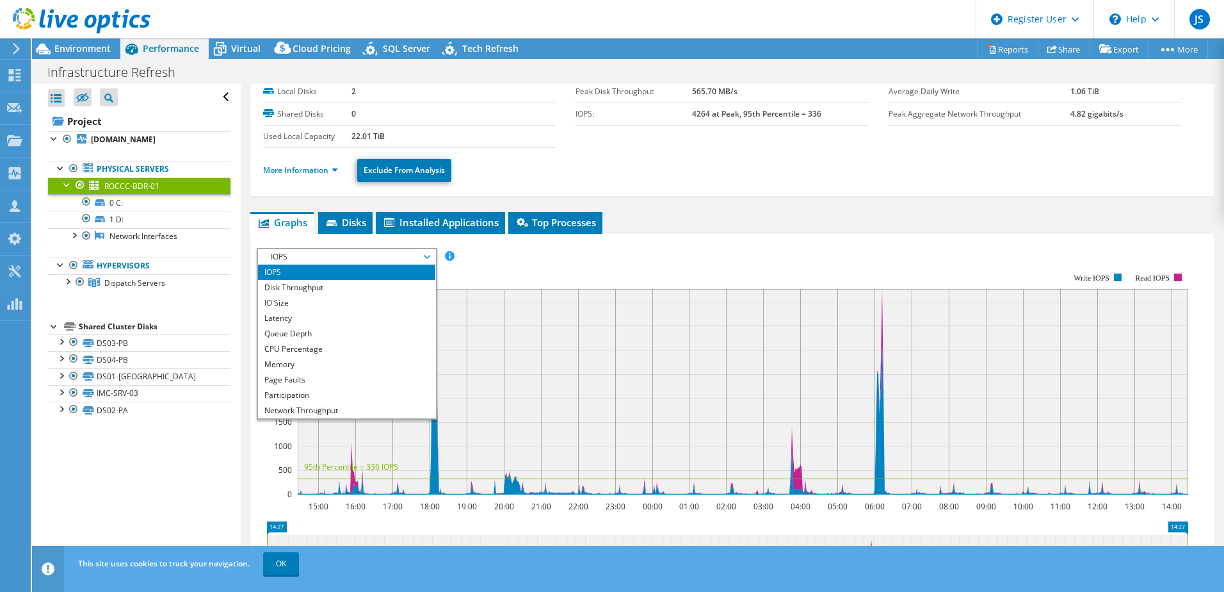
click at [296, 261] on span "IOPS" at bounding box center [346, 256] width 165 height 15
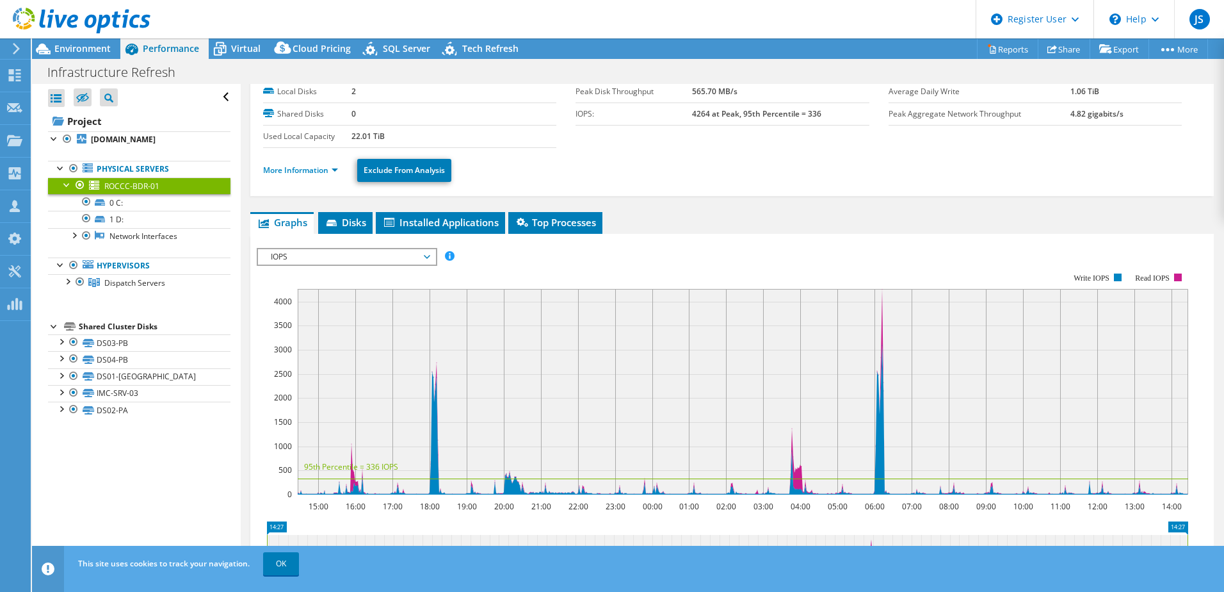
click at [296, 262] on span "IOPS" at bounding box center [346, 256] width 165 height 15
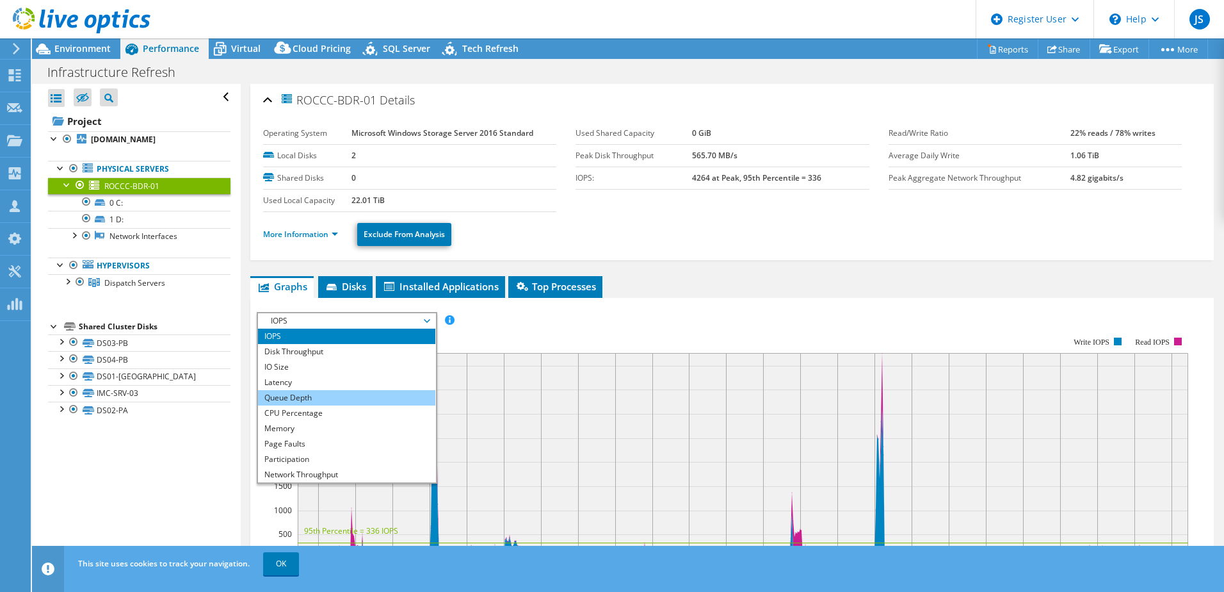
scroll to position [46, 0]
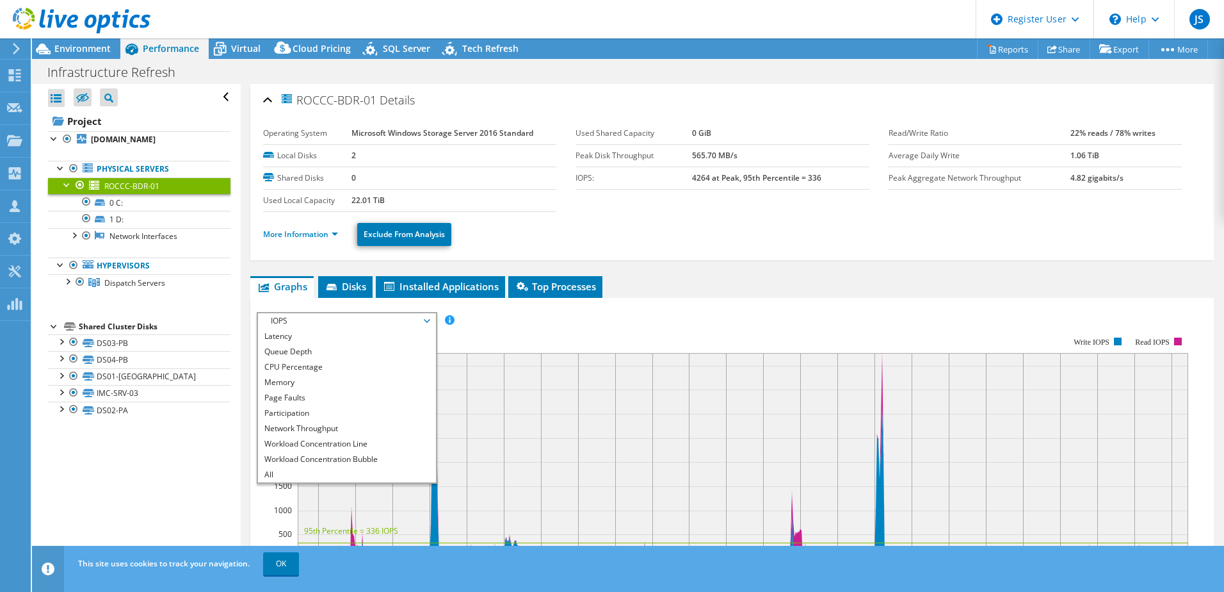
click at [730, 273] on div "ROCCC-BDR-01 Details Operating System Microsoft Windows Storage Server 2016 Sta…" at bounding box center [732, 461] width 983 height 754
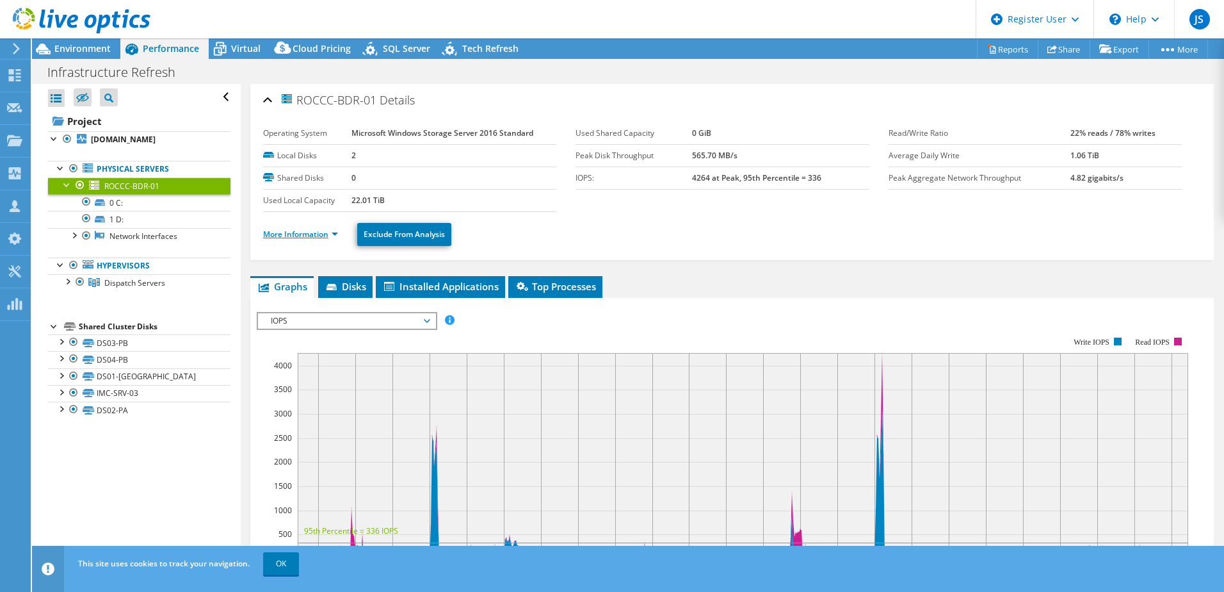
click at [312, 238] on link "More Information" at bounding box center [300, 234] width 75 height 11
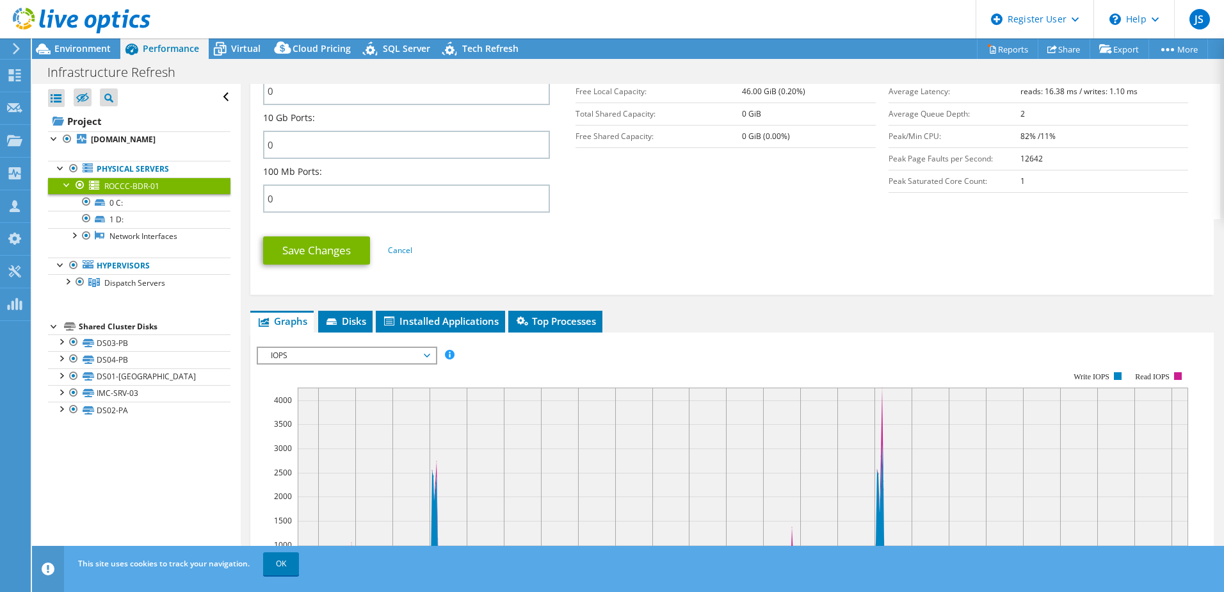
scroll to position [640, 0]
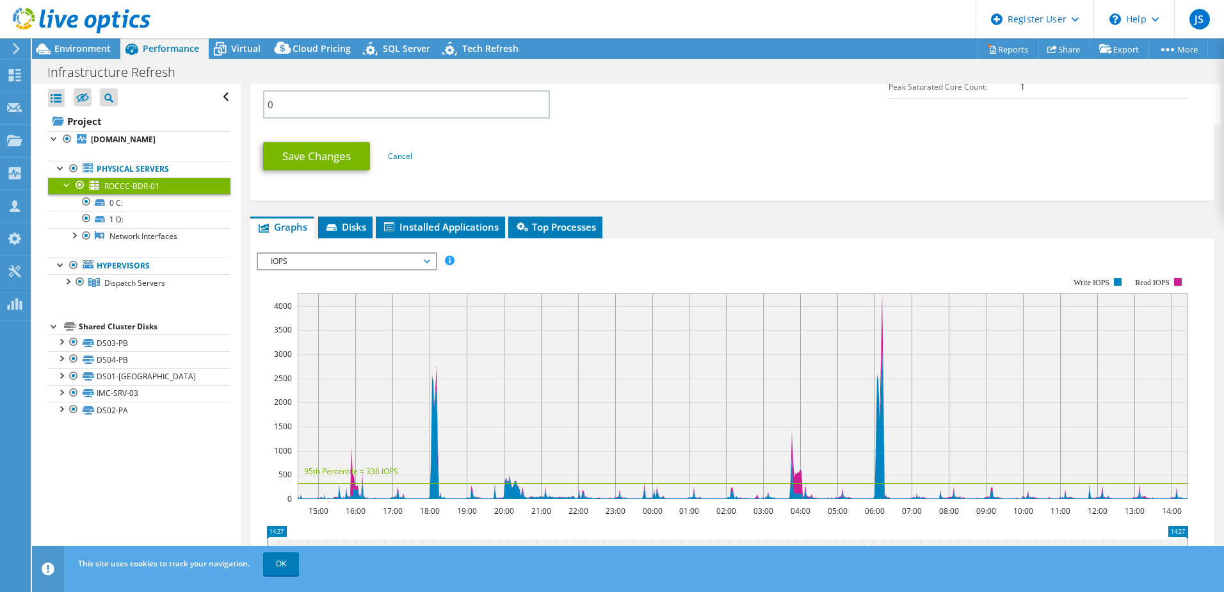
click at [382, 259] on span "IOPS" at bounding box center [346, 261] width 165 height 15
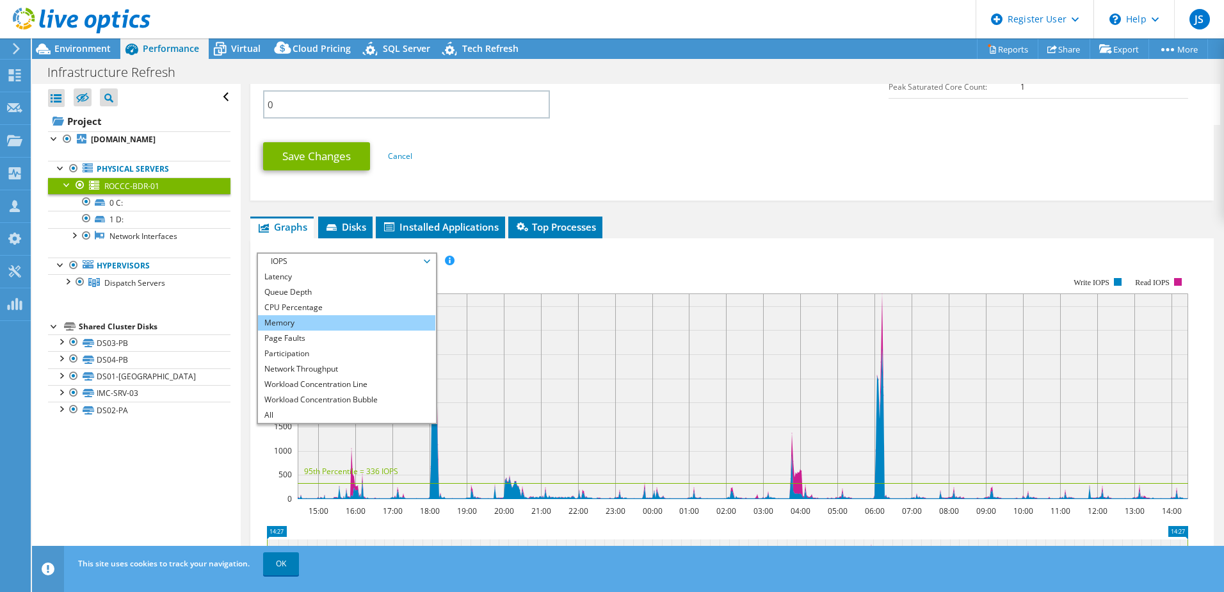
click at [318, 319] on li "Memory" at bounding box center [346, 322] width 177 height 15
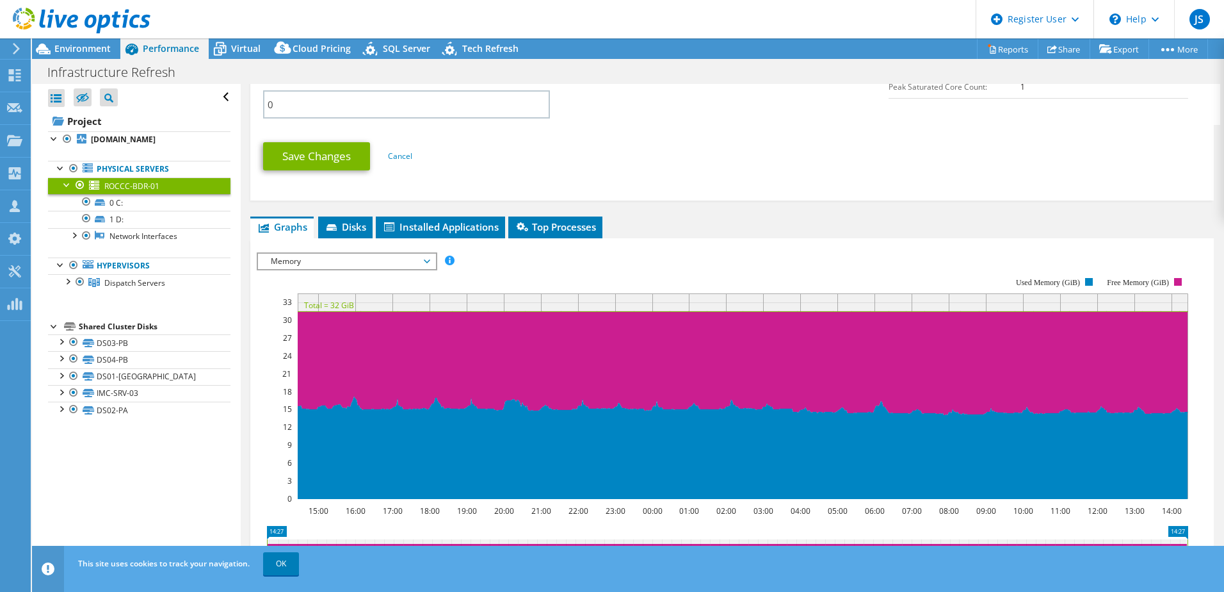
click at [401, 257] on span "Memory" at bounding box center [346, 261] width 165 height 15
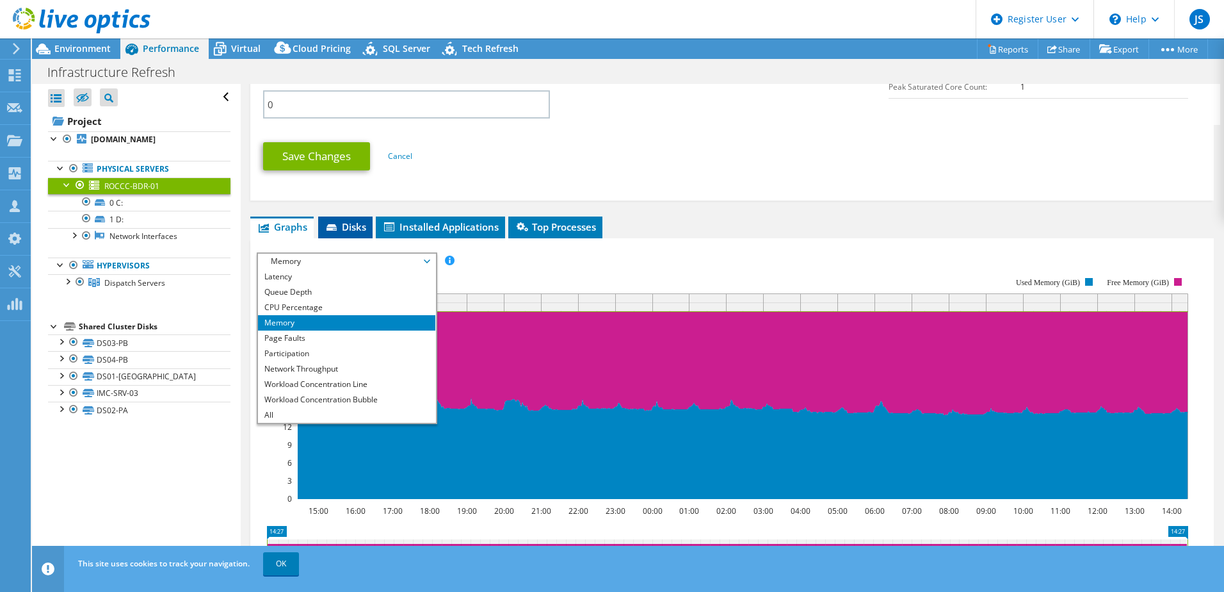
click at [355, 231] on span "Disks" at bounding box center [346, 226] width 42 height 13
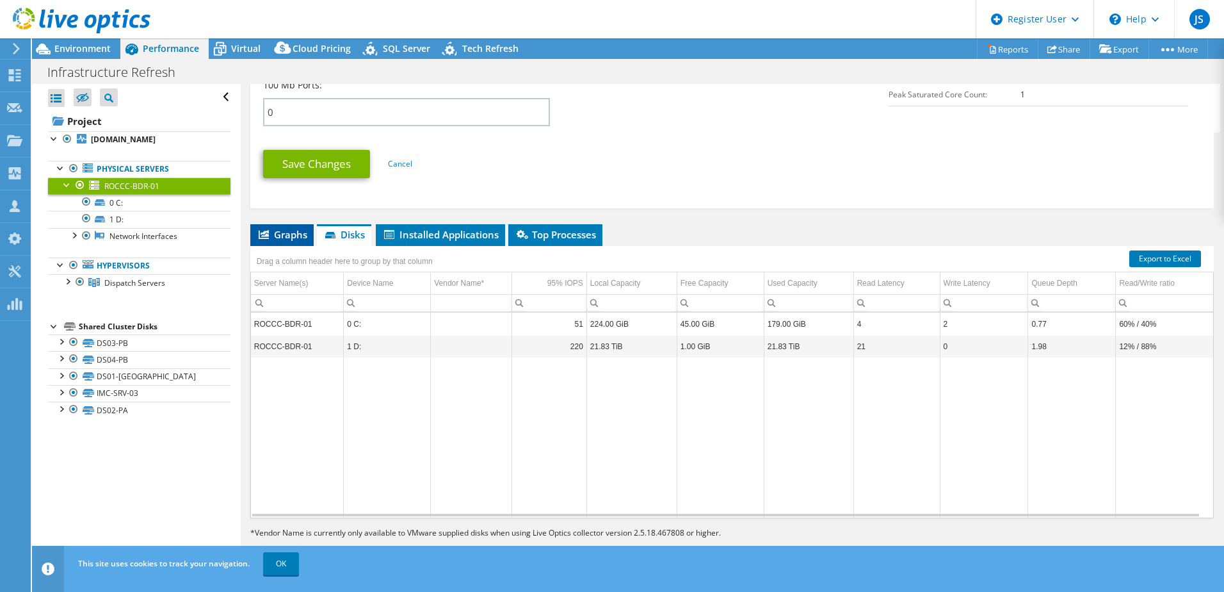
click at [287, 238] on span "Graphs" at bounding box center [282, 234] width 51 height 13
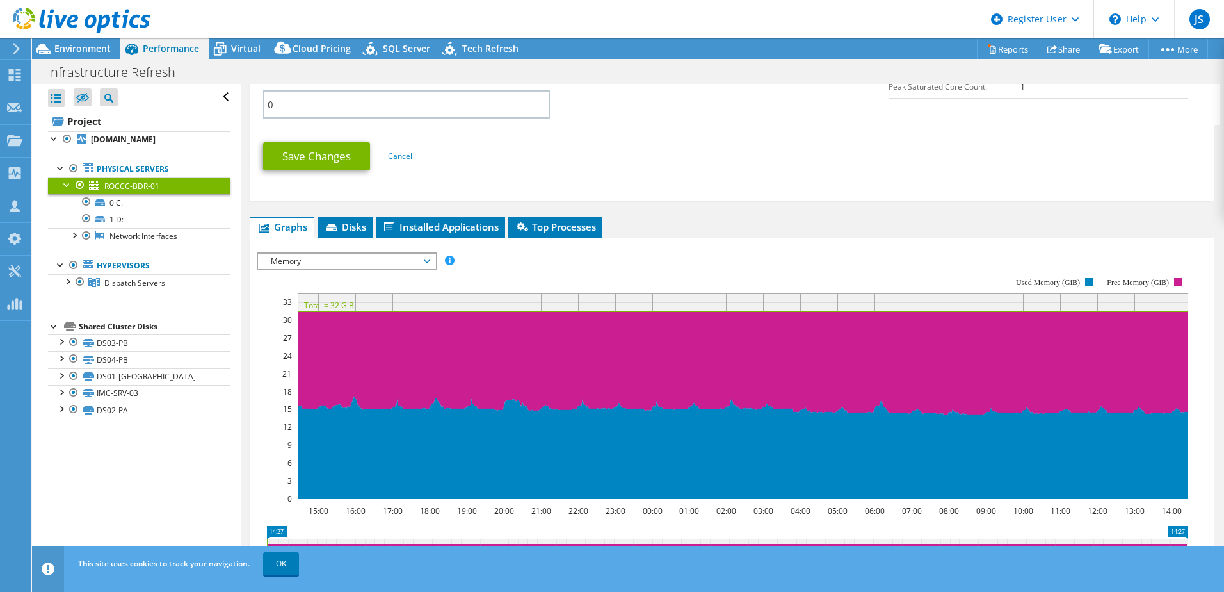
click at [361, 261] on span "Memory" at bounding box center [346, 261] width 165 height 15
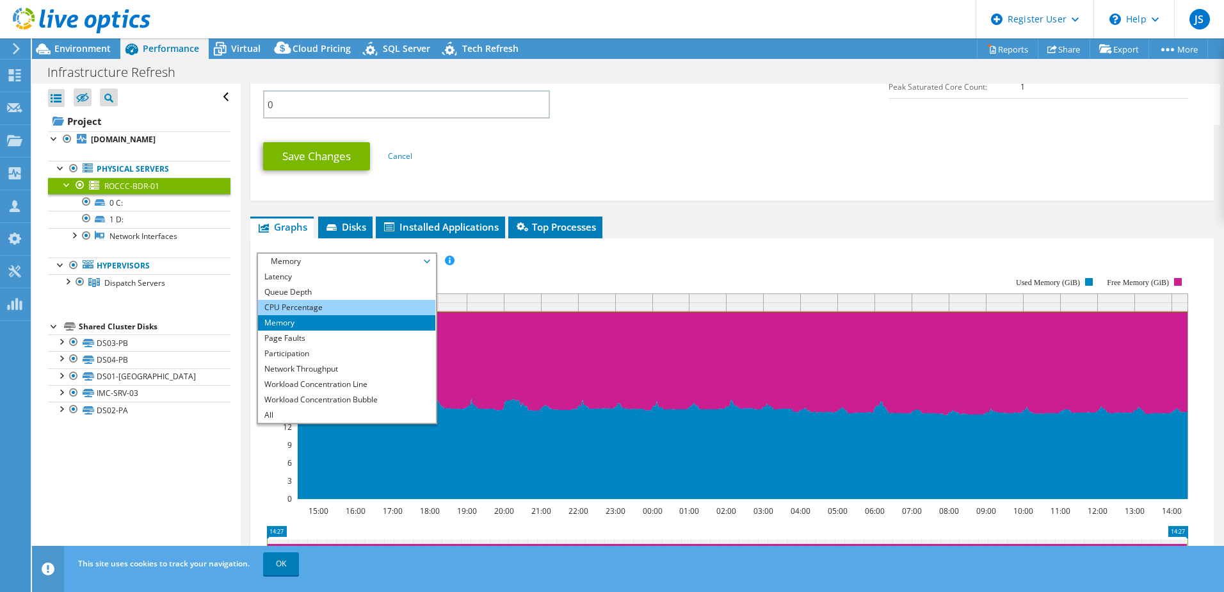
click at [297, 309] on li "CPU Percentage" at bounding box center [346, 307] width 177 height 15
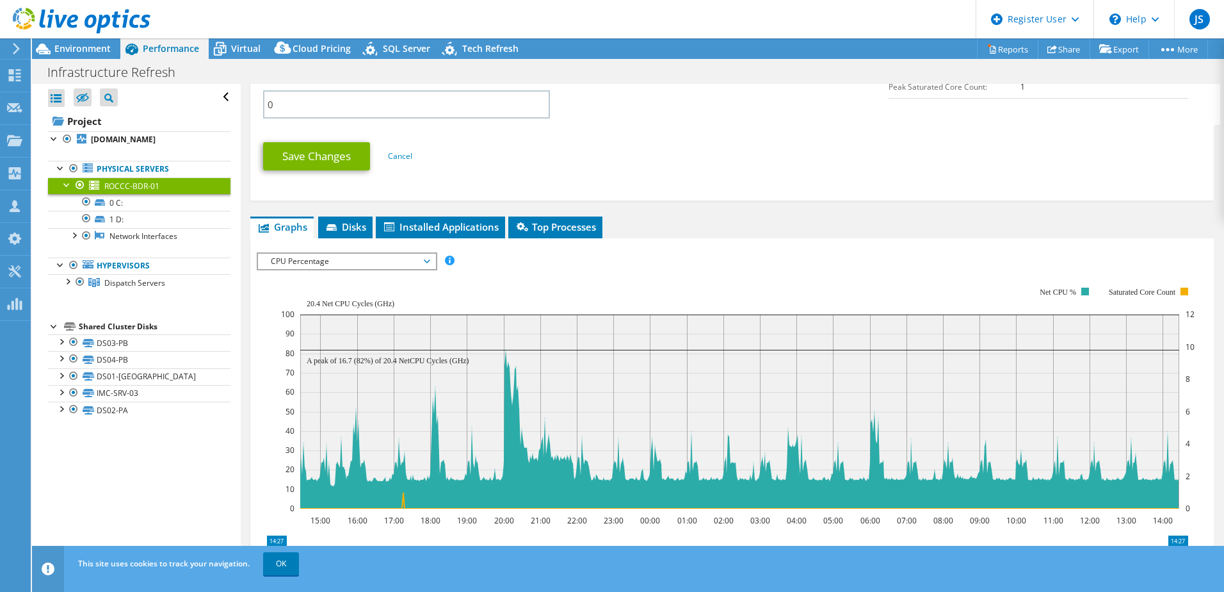
click at [332, 255] on span "CPU Percentage" at bounding box center [346, 261] width 165 height 15
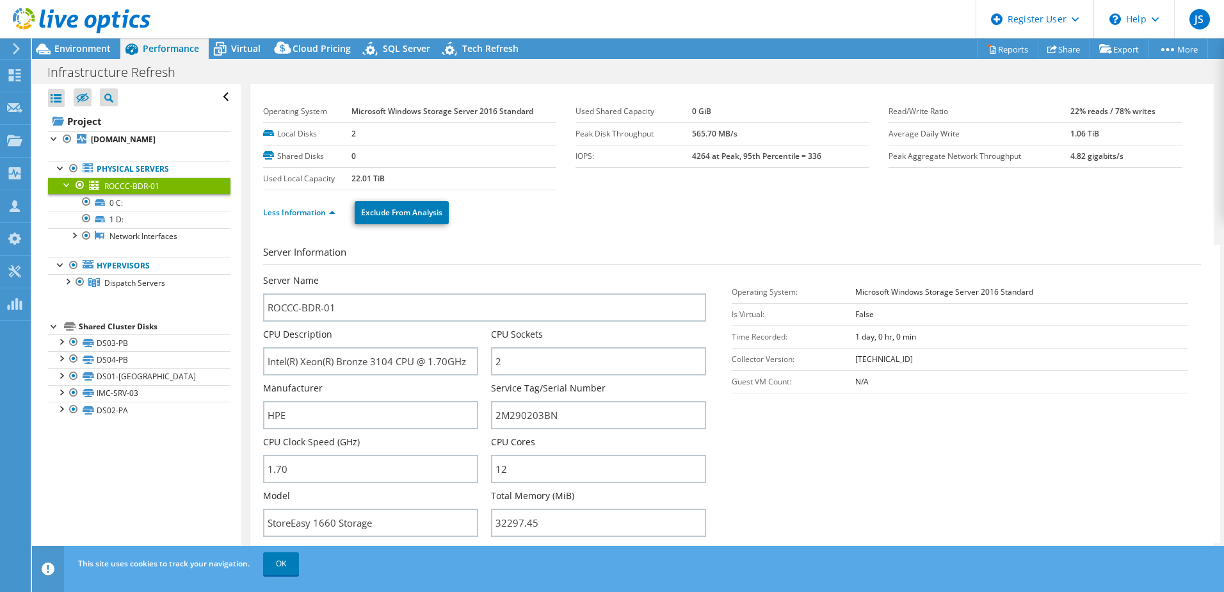
scroll to position [0, 0]
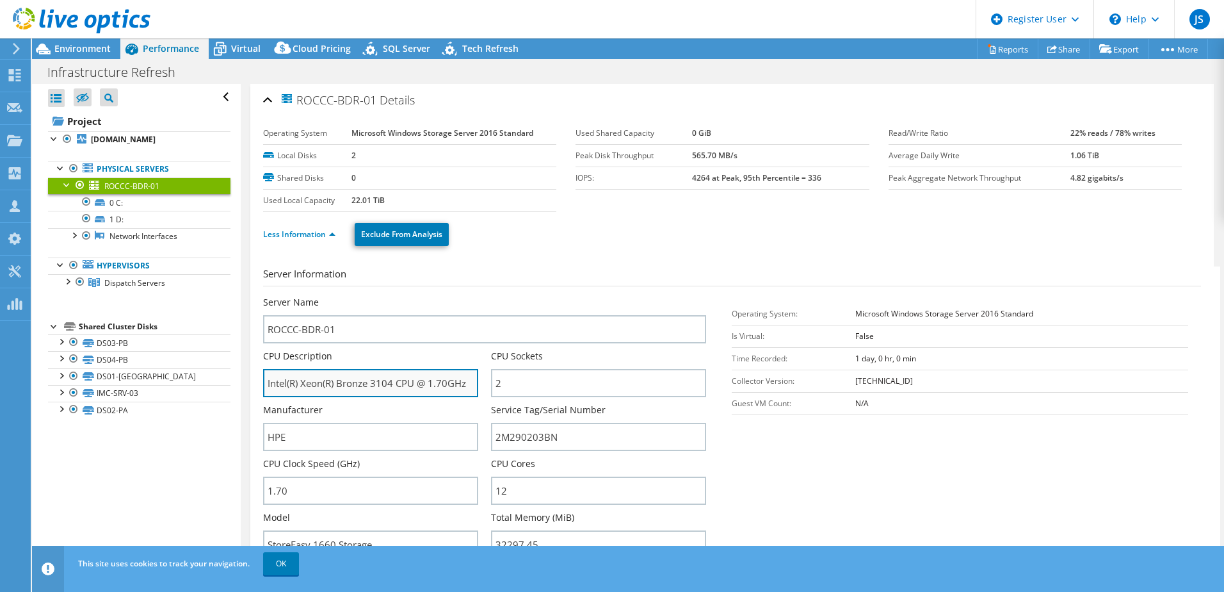
drag, startPoint x: 338, startPoint y: 383, endPoint x: 415, endPoint y: 383, distance: 77.5
click at [415, 383] on input "Intel(R) Xeon(R) Bronze 3104 CPU @ 1.70GHz" at bounding box center [370, 383] width 215 height 28
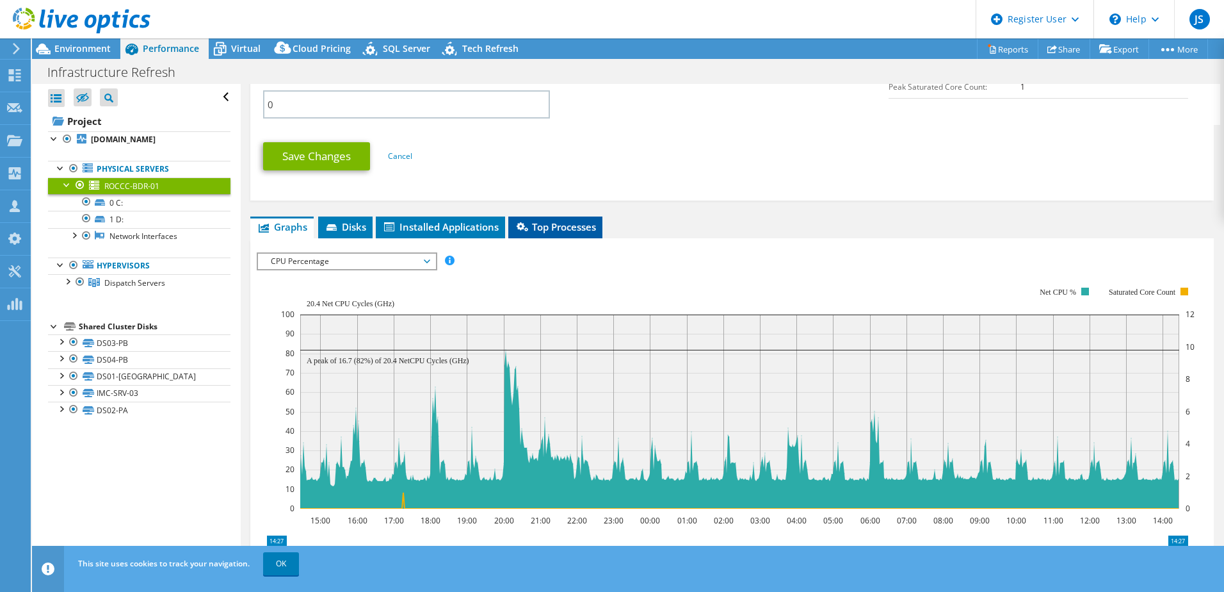
click at [534, 223] on span "Top Processes" at bounding box center [555, 226] width 81 height 13
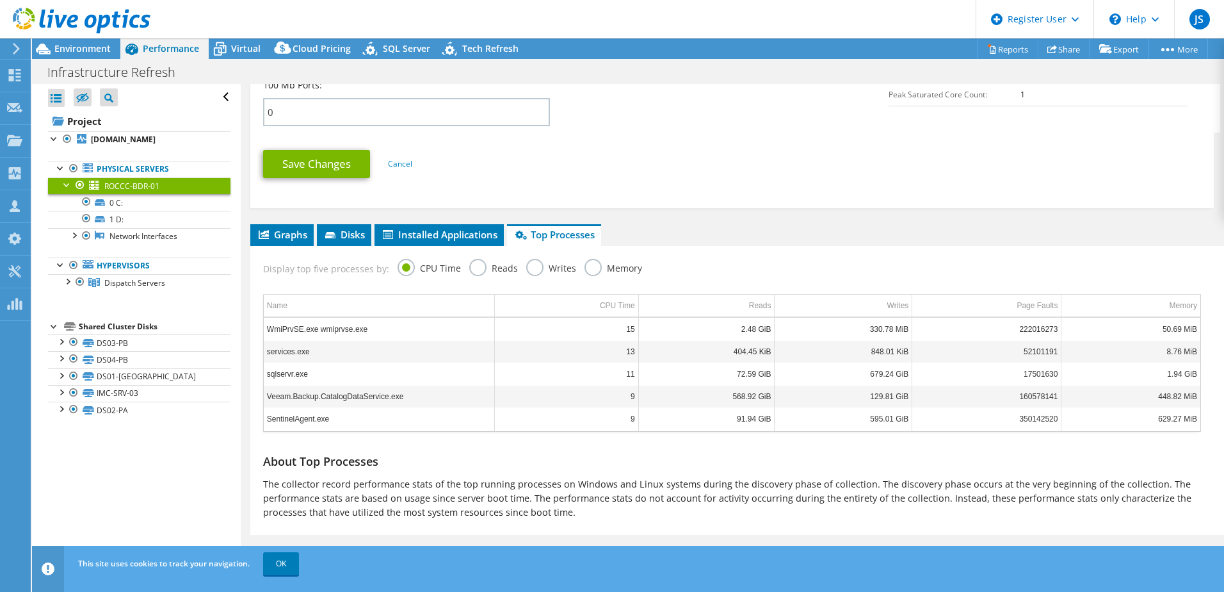
click at [576, 271] on div "Display top five processes by: CPU Time Reads Writes Memory" at bounding box center [732, 267] width 951 height 42
click at [599, 270] on label "Memory" at bounding box center [614, 267] width 58 height 16
click at [0, 0] on input "Memory" at bounding box center [0, 0] width 0 height 0
click at [753, 309] on div "Reads" at bounding box center [761, 305] width 22 height 15
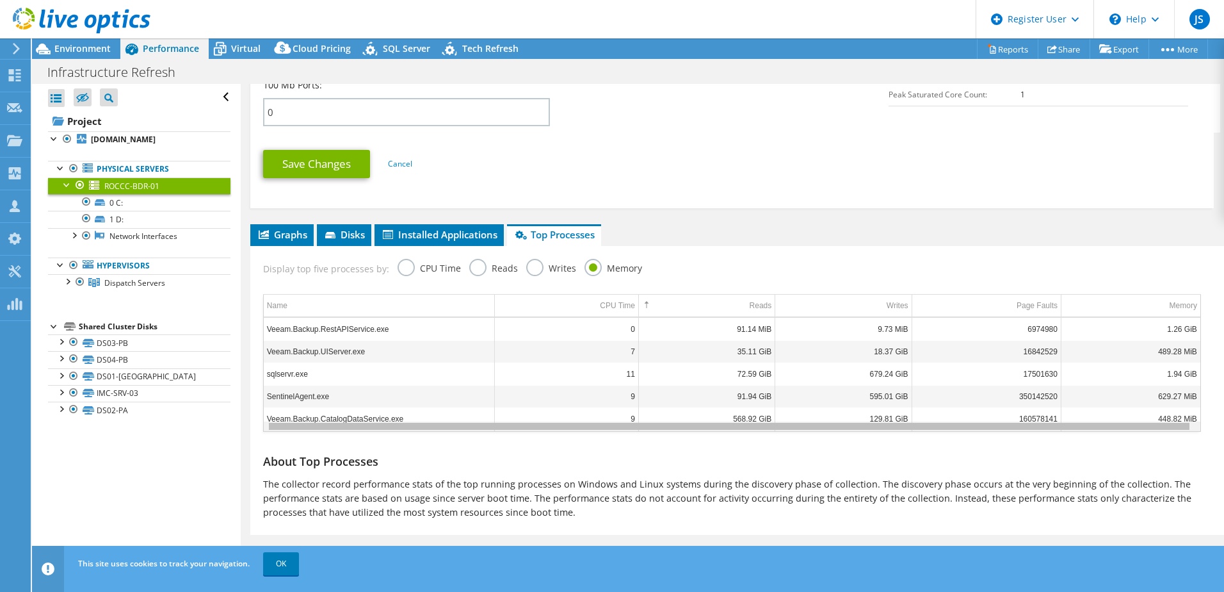
scroll to position [0, 0]
drag, startPoint x: 770, startPoint y: 428, endPoint x: 531, endPoint y: 417, distance: 239.7
click at [531, 417] on body "JS Dell User Jeffery Shetters Jeffery.Shetters@dell.com Dell My Profile Log Out…" at bounding box center [612, 296] width 1224 height 592
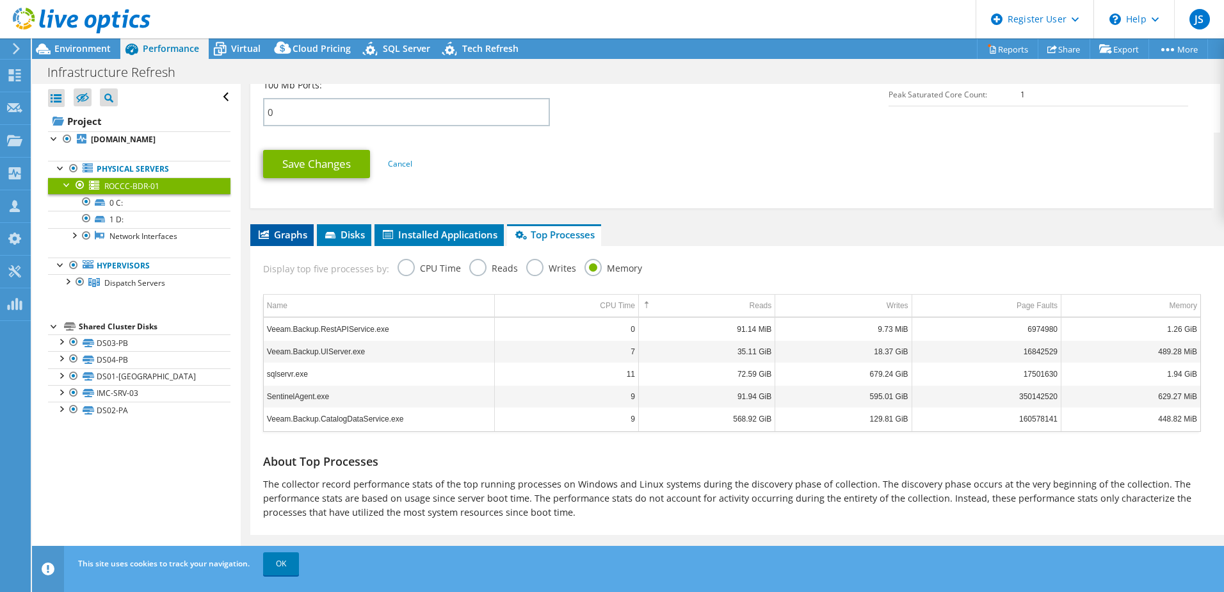
click at [296, 241] on li "Graphs" at bounding box center [281, 235] width 63 height 22
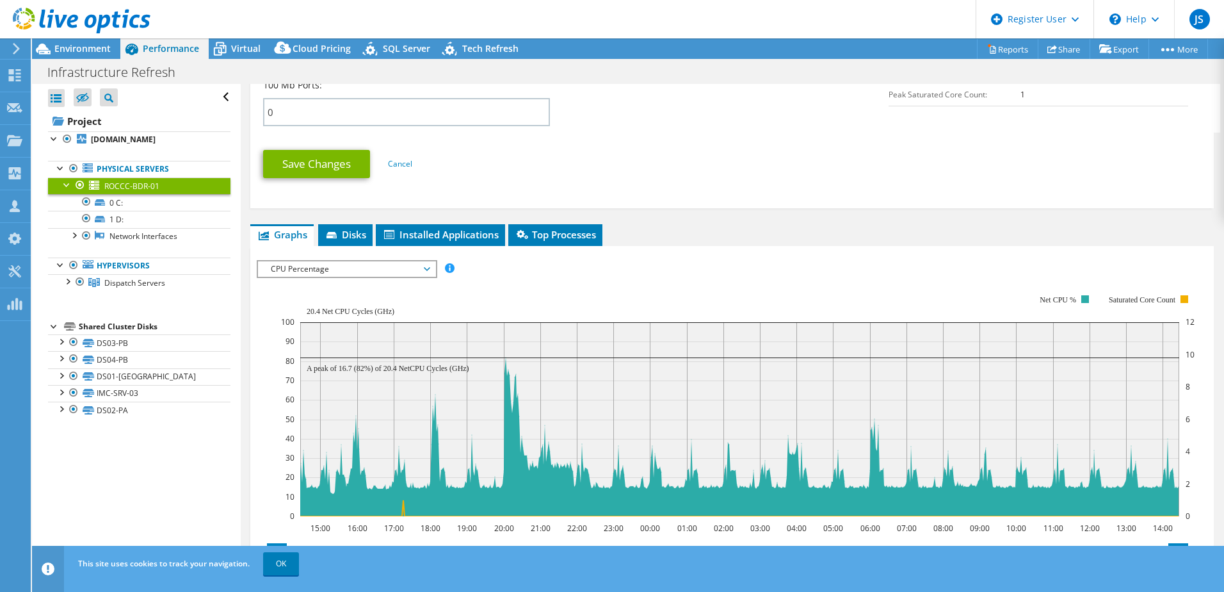
click at [332, 260] on div "CPU Percentage IOPS Disk Throughput IO Size Latency Queue Depth CPU Percentage …" at bounding box center [347, 269] width 181 height 18
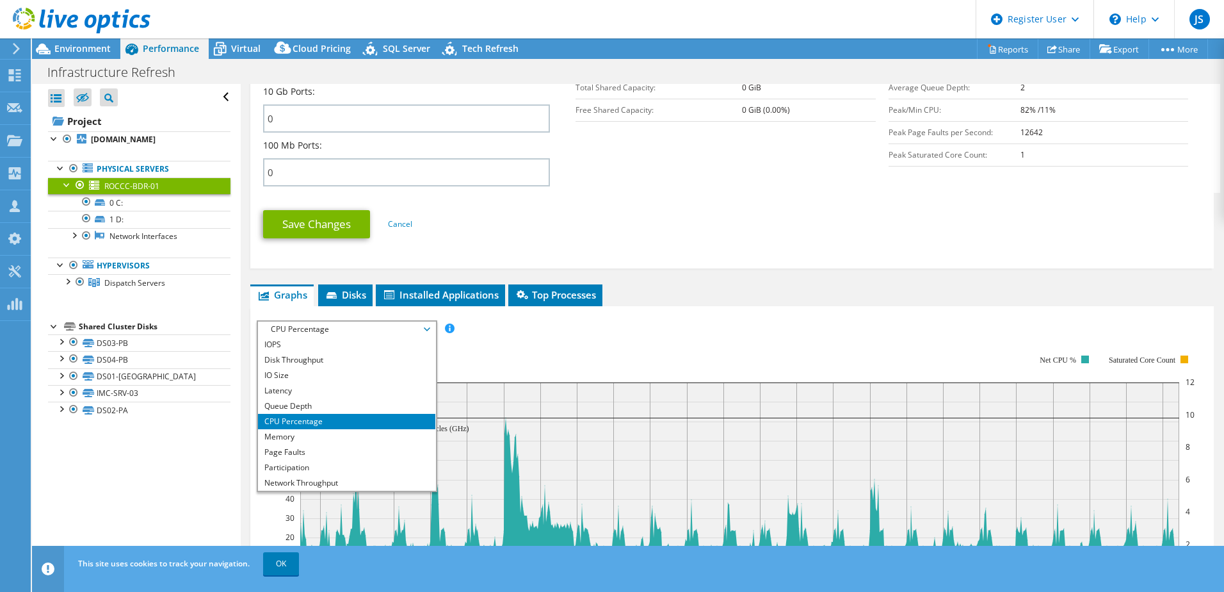
scroll to position [569, 0]
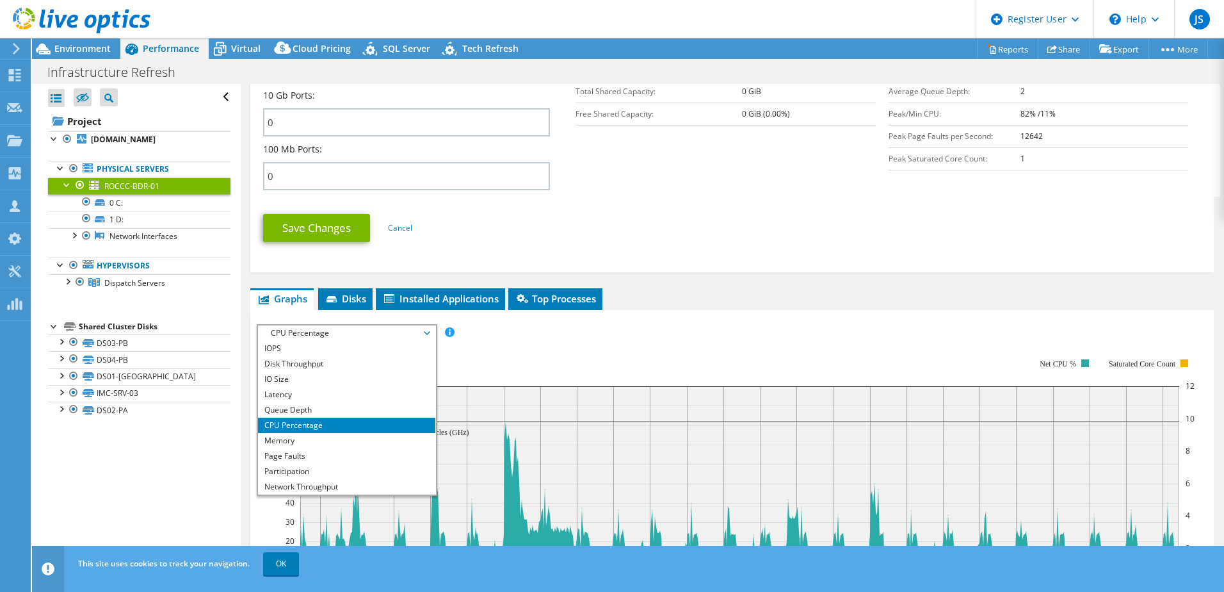
click at [429, 332] on span "CPU Percentage" at bounding box center [346, 332] width 165 height 15
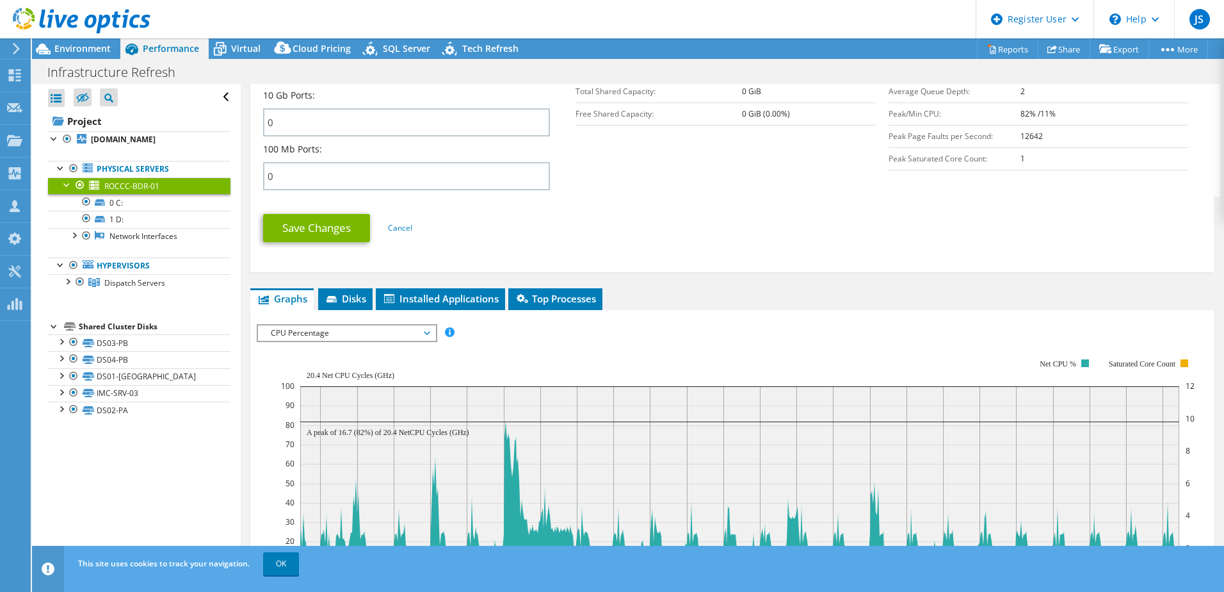
click at [670, 313] on div "IOPS Disk Throughput IO Size Latency Queue Depth CPU Percentage Memory Page Fau…" at bounding box center [732, 540] width 951 height 461
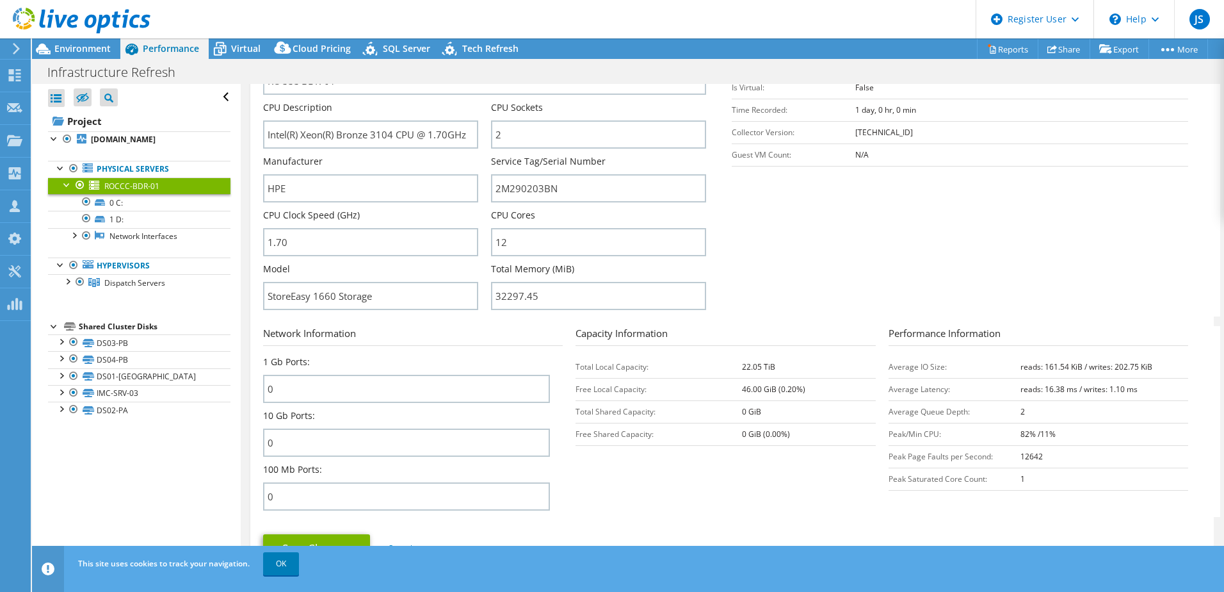
scroll to position [0, 0]
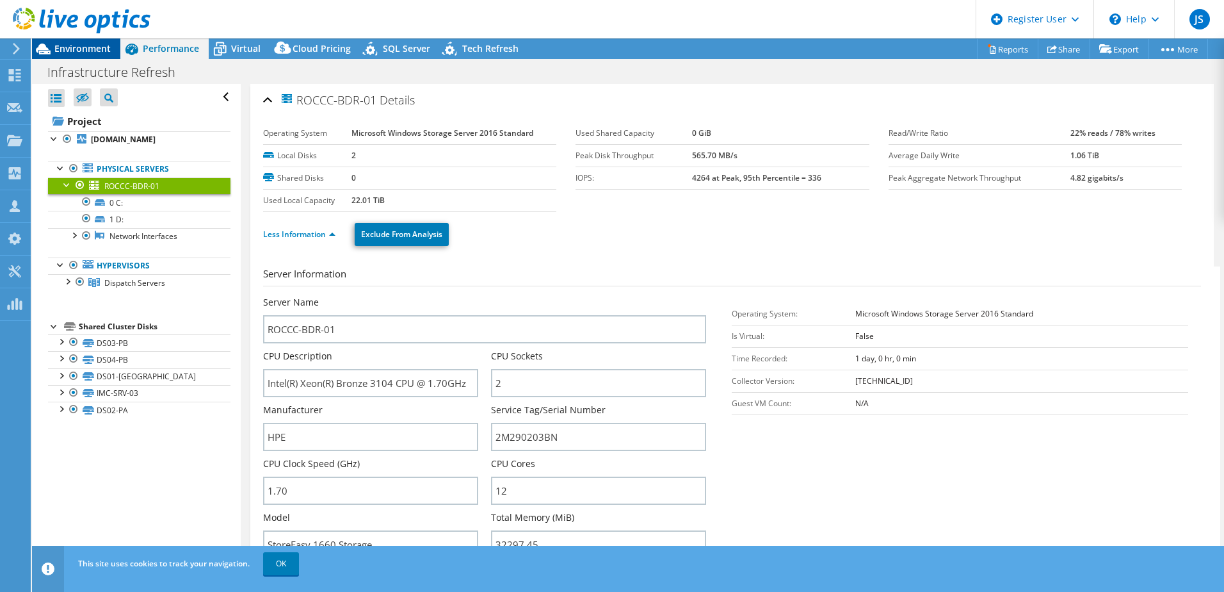
click at [99, 49] on span "Environment" at bounding box center [82, 48] width 56 height 12
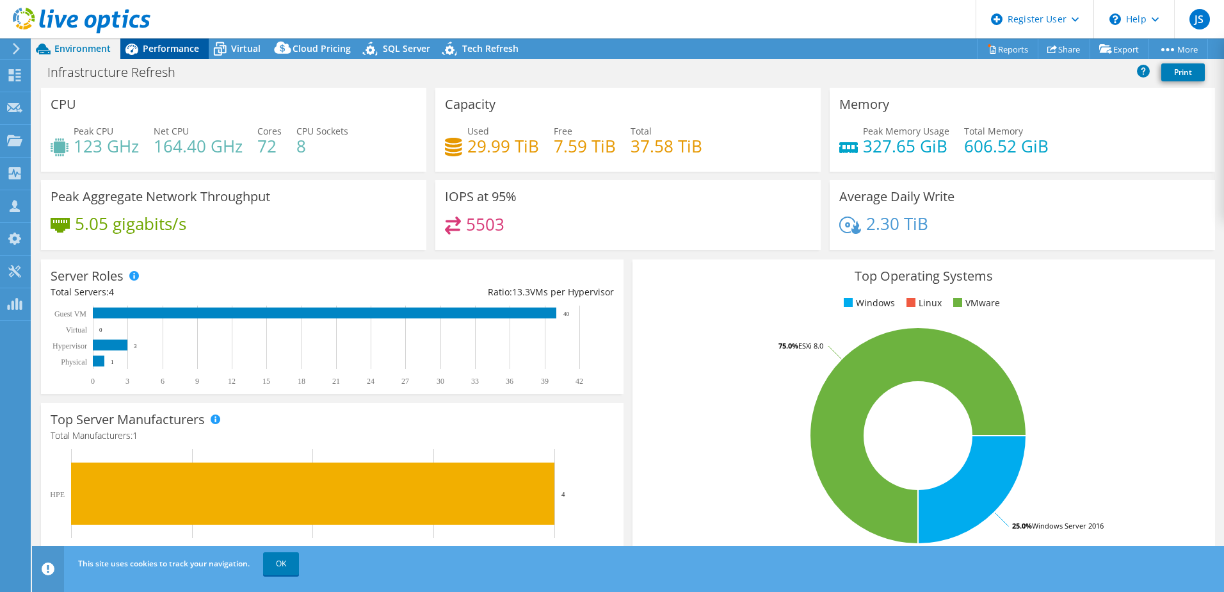
click at [175, 51] on span "Performance" at bounding box center [171, 48] width 56 height 12
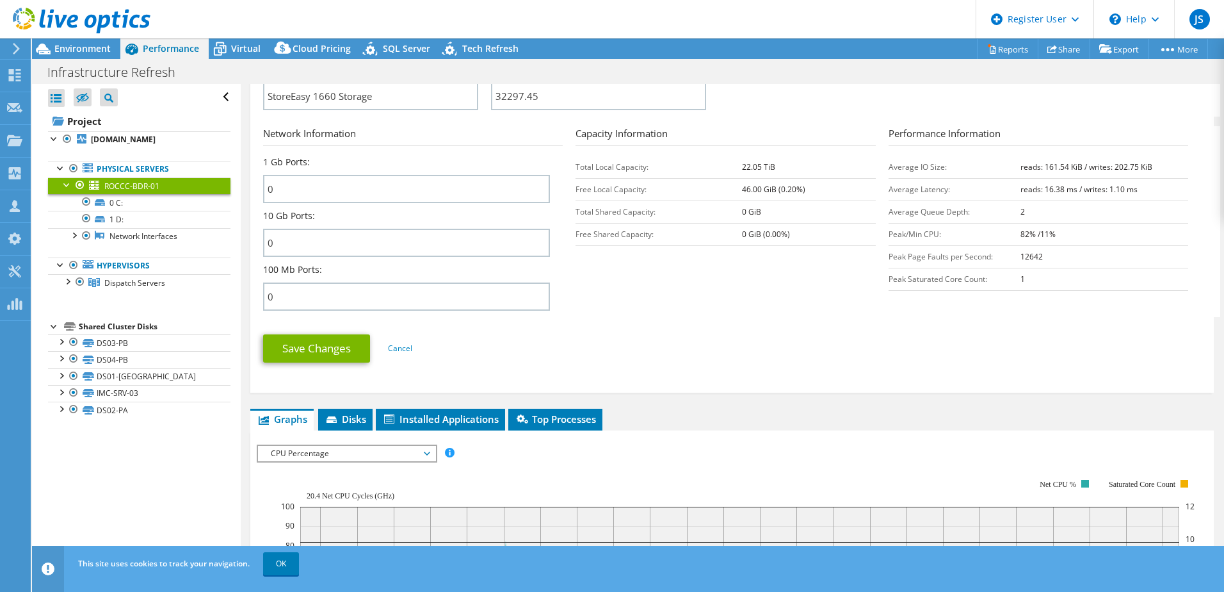
scroll to position [192, 0]
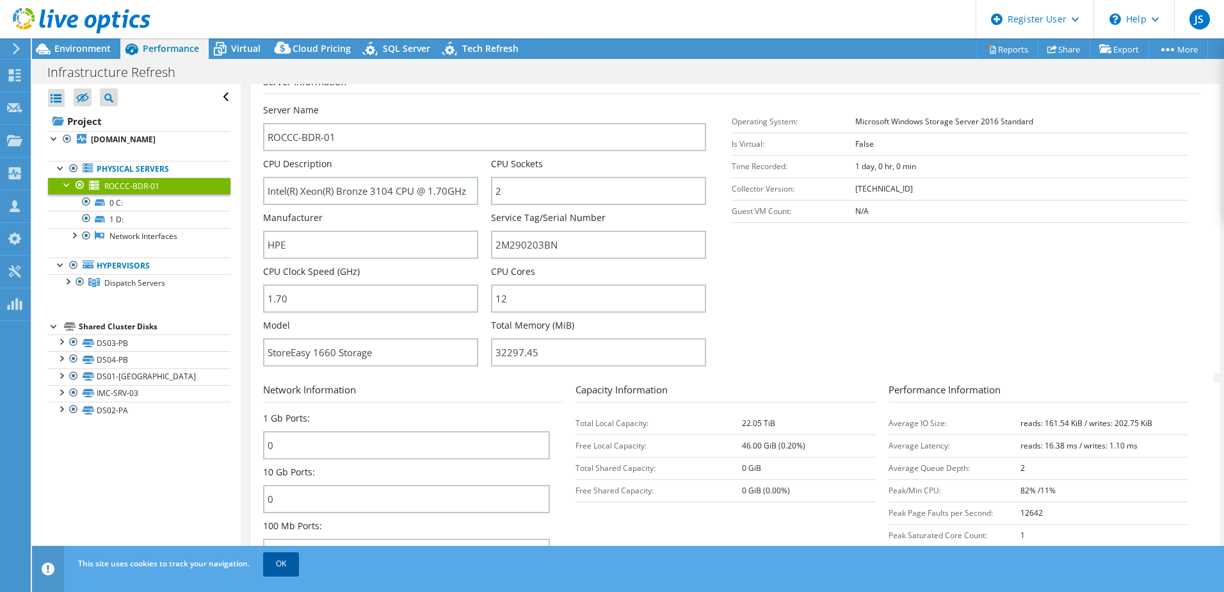
click at [287, 565] on link "OK" at bounding box center [281, 563] width 36 height 23
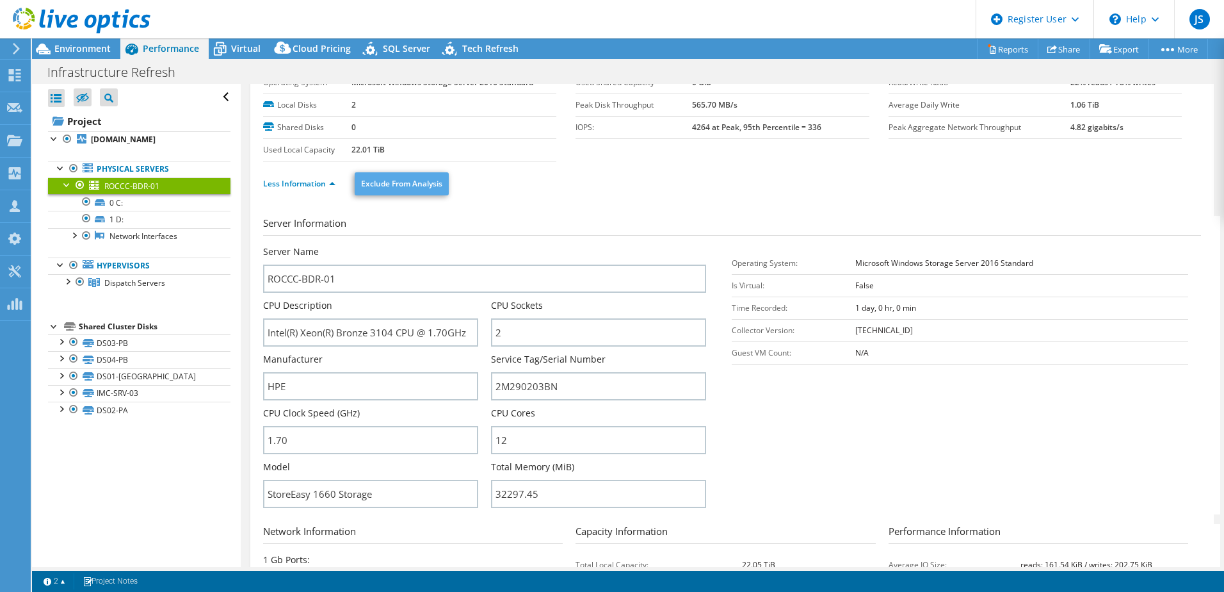
scroll to position [0, 0]
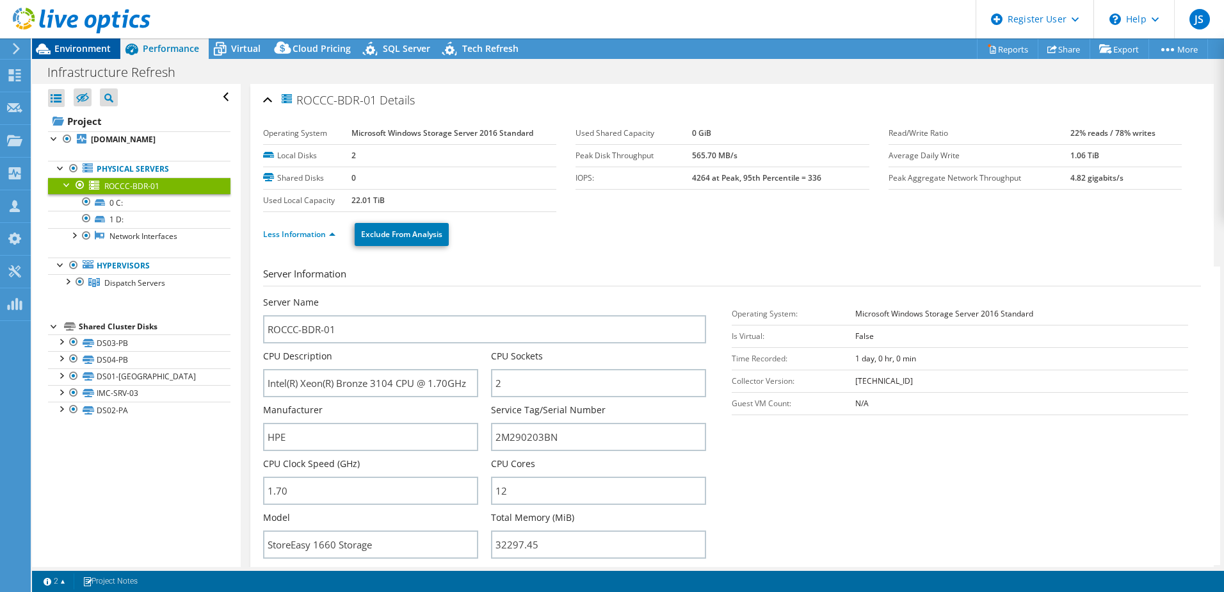
click at [87, 51] on span "Environment" at bounding box center [82, 48] width 56 height 12
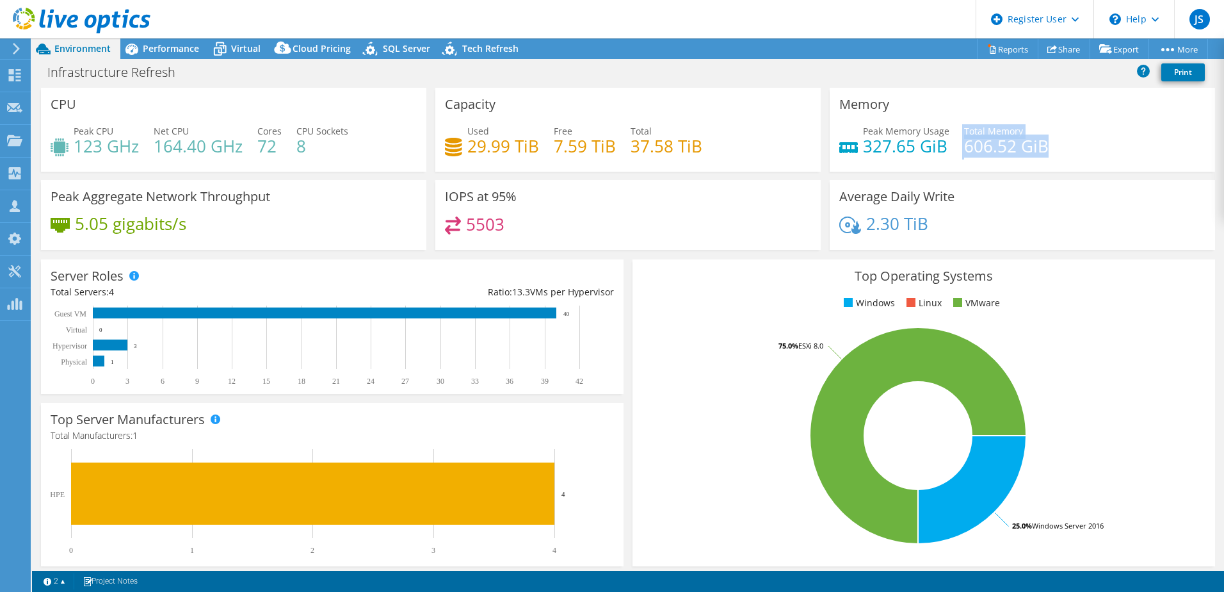
drag, startPoint x: 1079, startPoint y: 151, endPoint x: 947, endPoint y: 143, distance: 132.1
click at [947, 143] on div "Peak Memory Usage 327.65 GiB Total Memory 606.52 GiB" at bounding box center [1022, 145] width 366 height 42
drag, startPoint x: 947, startPoint y: 143, endPoint x: 956, endPoint y: 153, distance: 13.6
click at [956, 153] on div "Peak Memory Usage 327.65 GiB Total Memory 606.52 GiB" at bounding box center [1022, 145] width 366 height 42
drag, startPoint x: 1051, startPoint y: 153, endPoint x: 946, endPoint y: 155, distance: 104.4
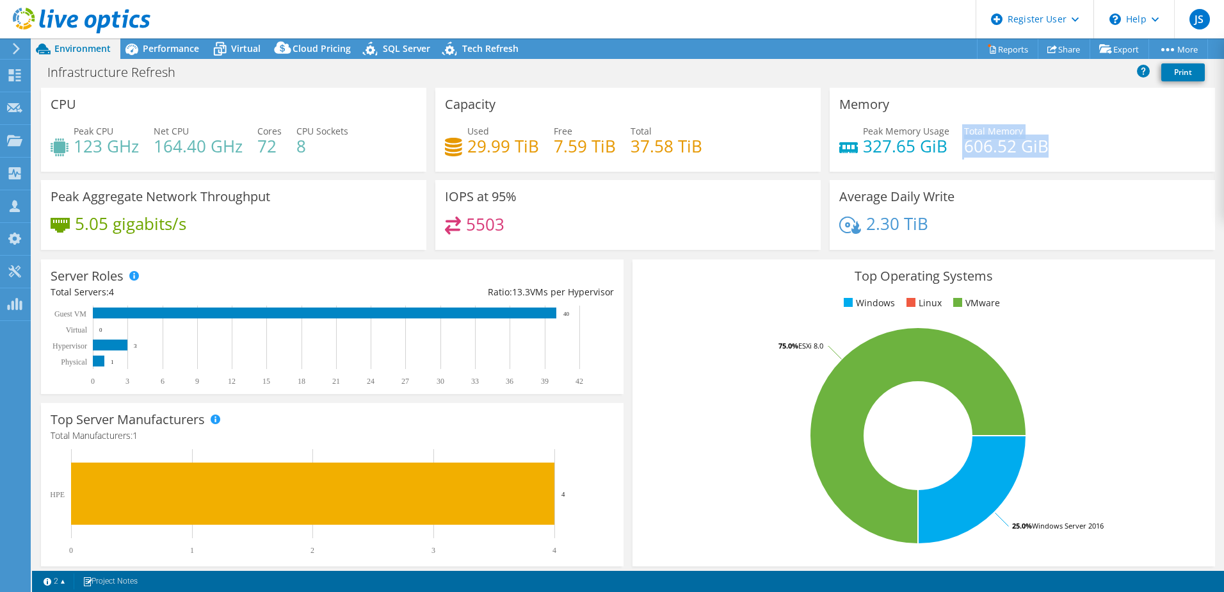
click at [946, 155] on div "Peak Memory Usage 327.65 GiB Total Memory 606.52 GiB" at bounding box center [1022, 145] width 366 height 42
click at [185, 44] on span "Performance" at bounding box center [171, 48] width 56 height 12
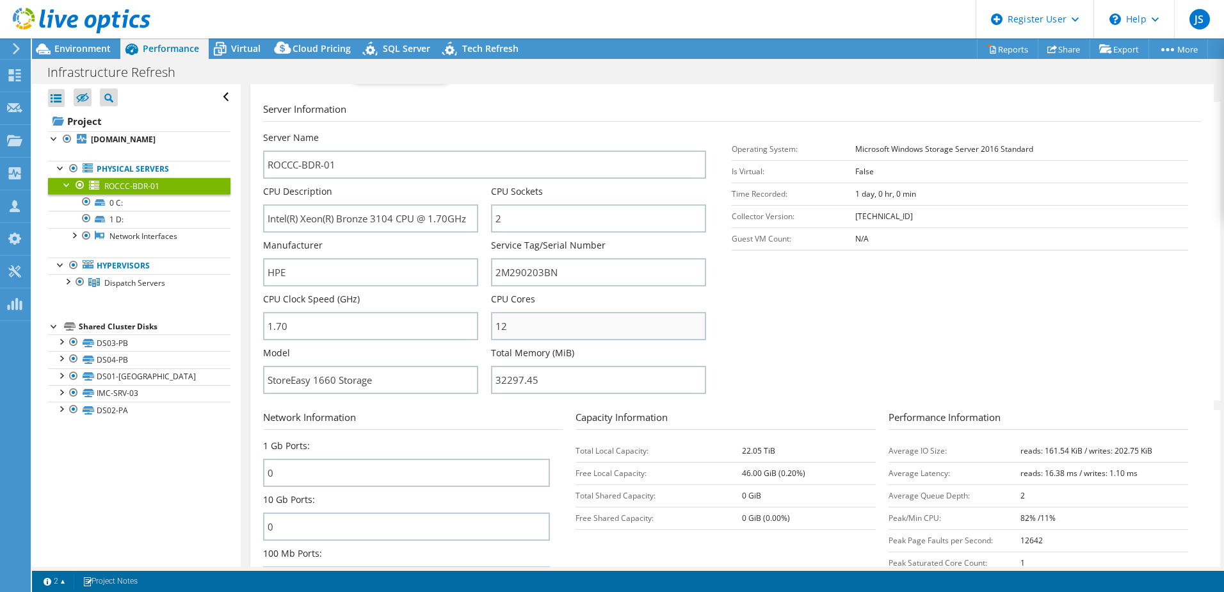
scroll to position [256, 0]
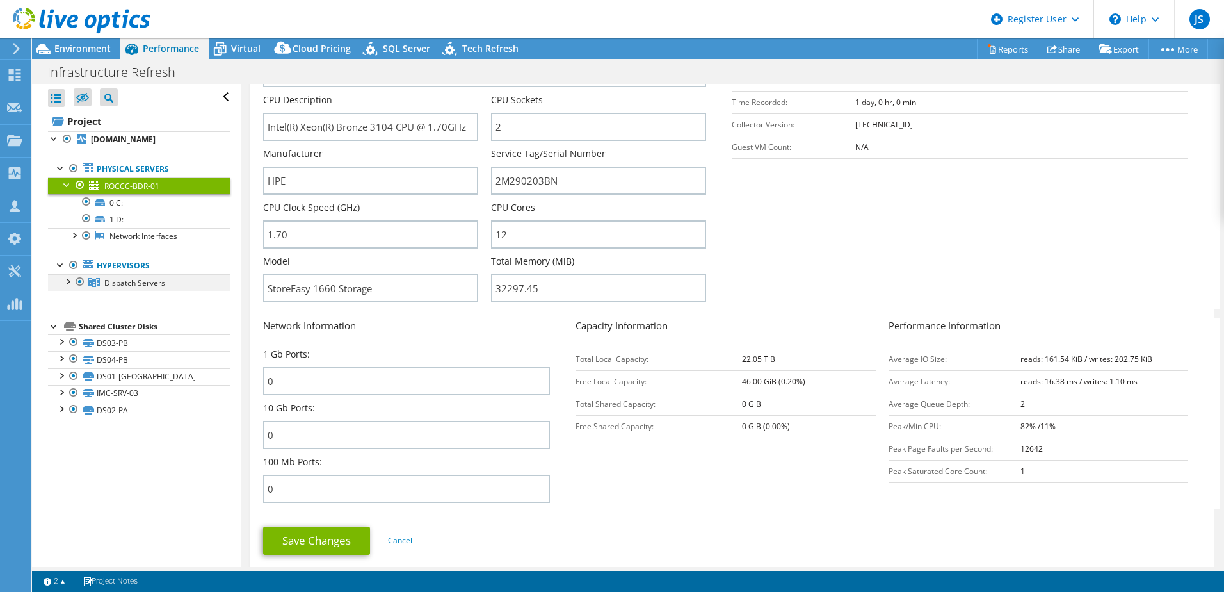
click at [68, 287] on div at bounding box center [67, 280] width 13 height 13
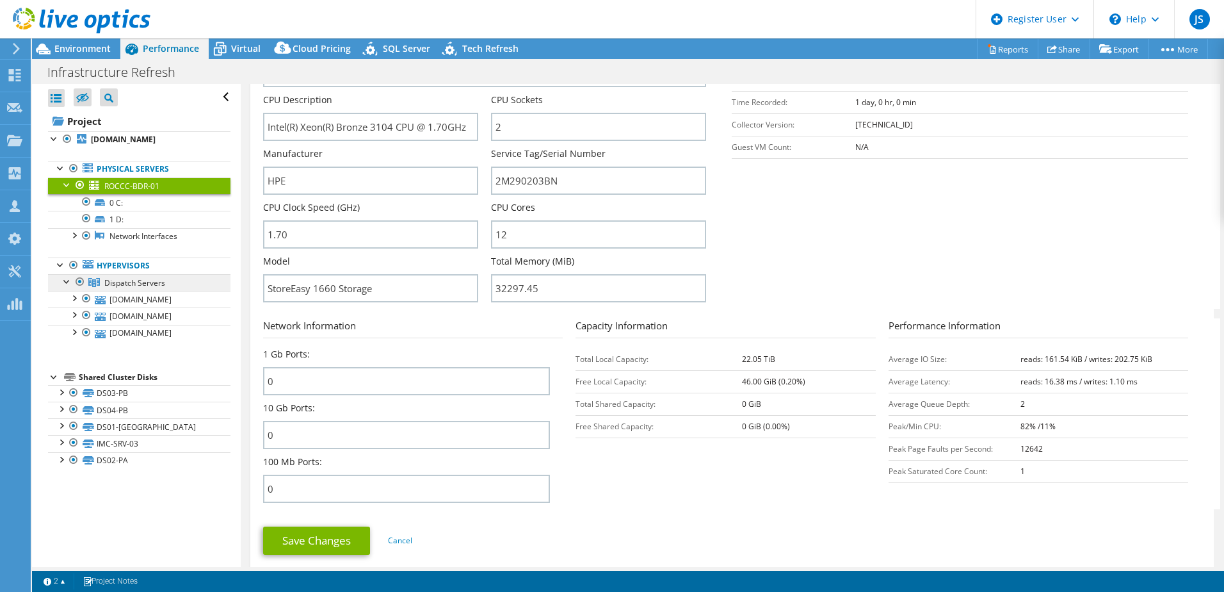
click at [127, 288] on span "Dispatch Servers" at bounding box center [134, 282] width 61 height 11
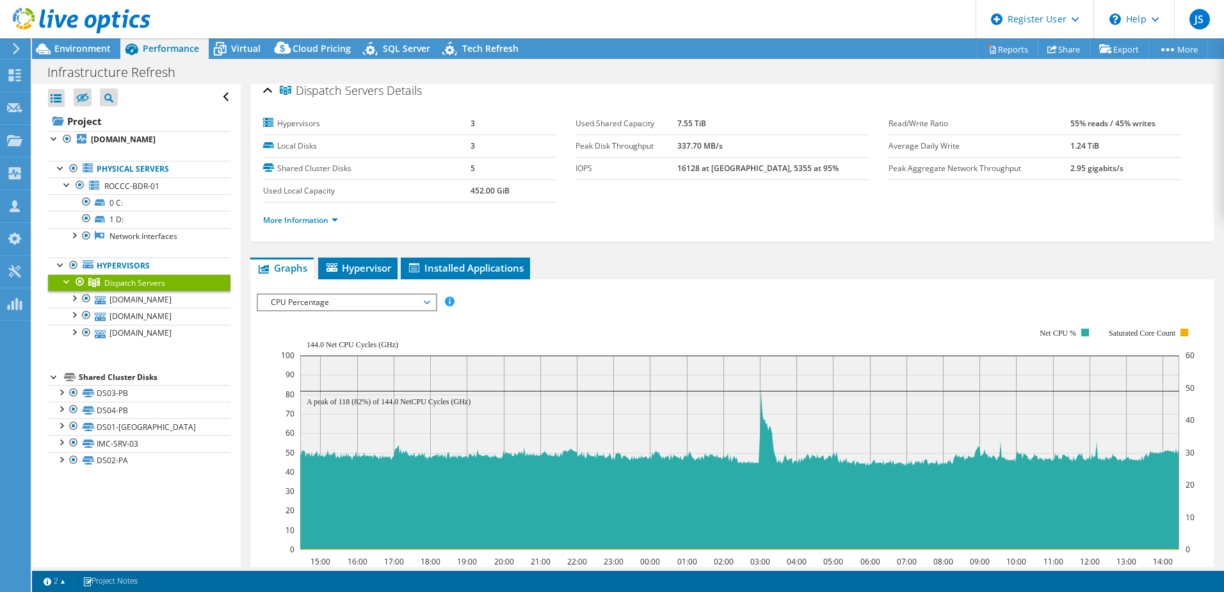
scroll to position [0, 0]
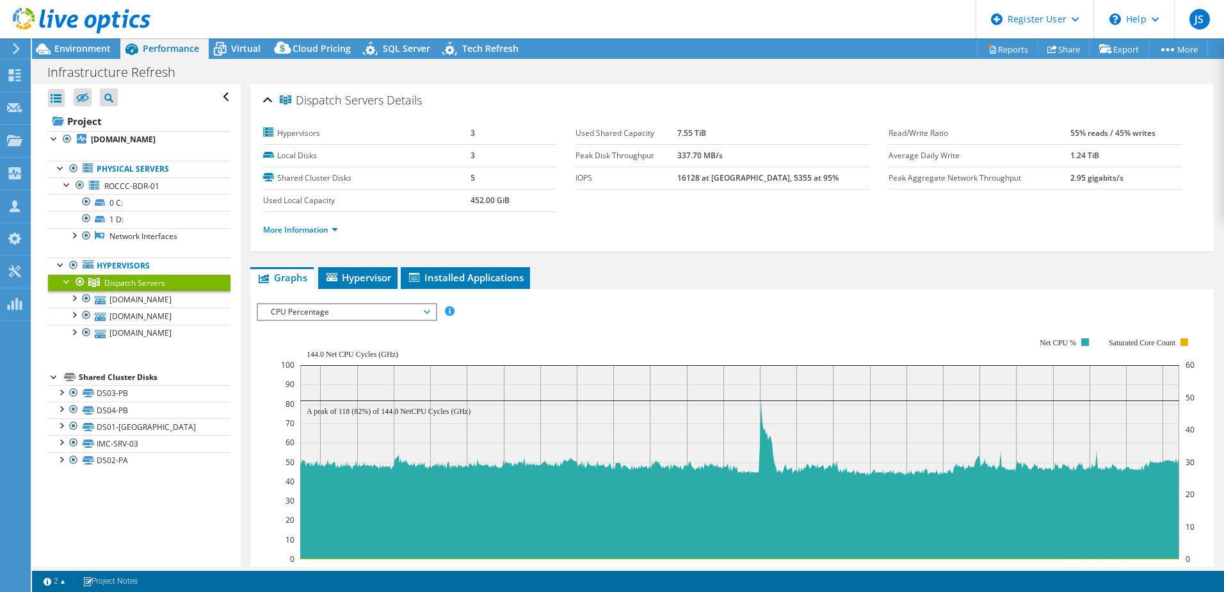
click at [291, 316] on span "CPU Percentage" at bounding box center [346, 311] width 165 height 15
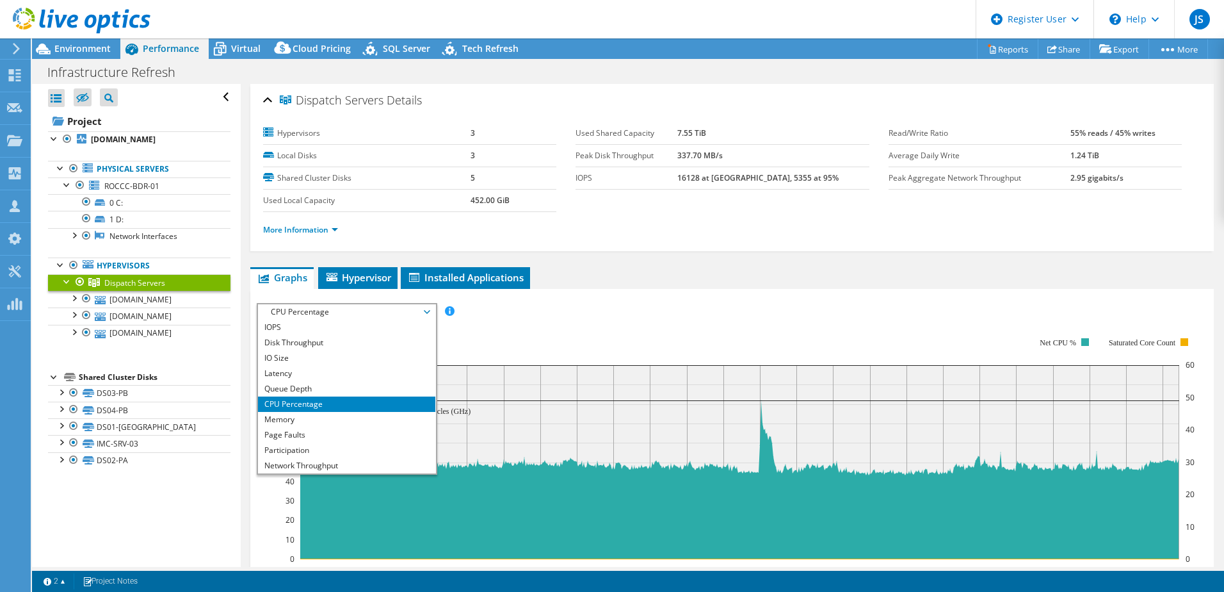
click at [506, 321] on rect at bounding box center [738, 448] width 914 height 256
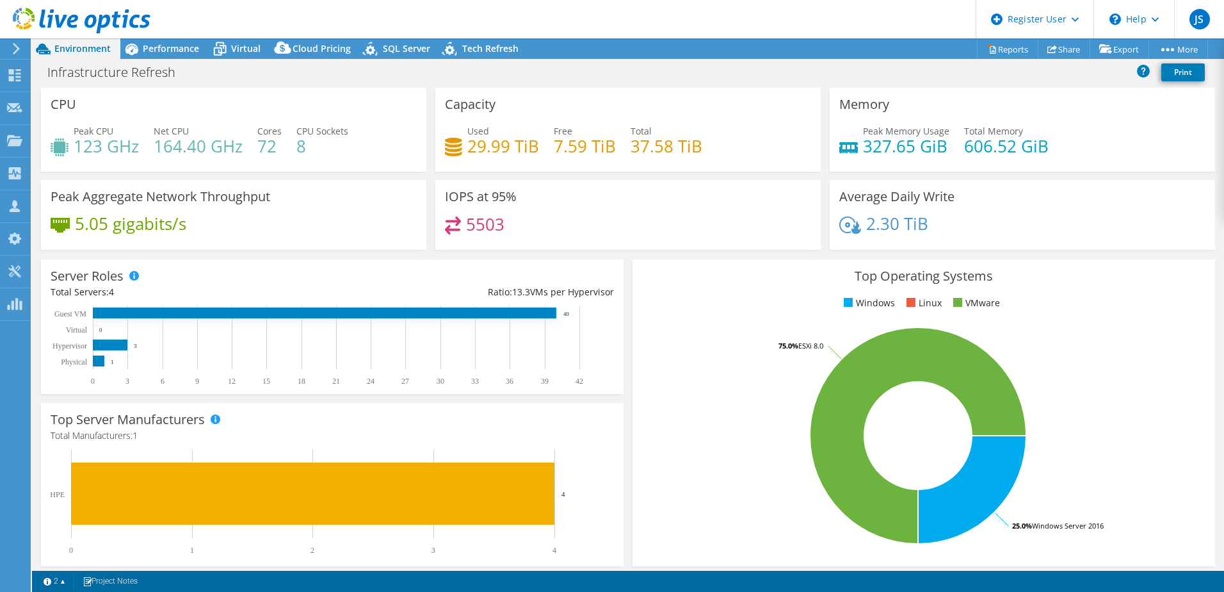
select select "USD"
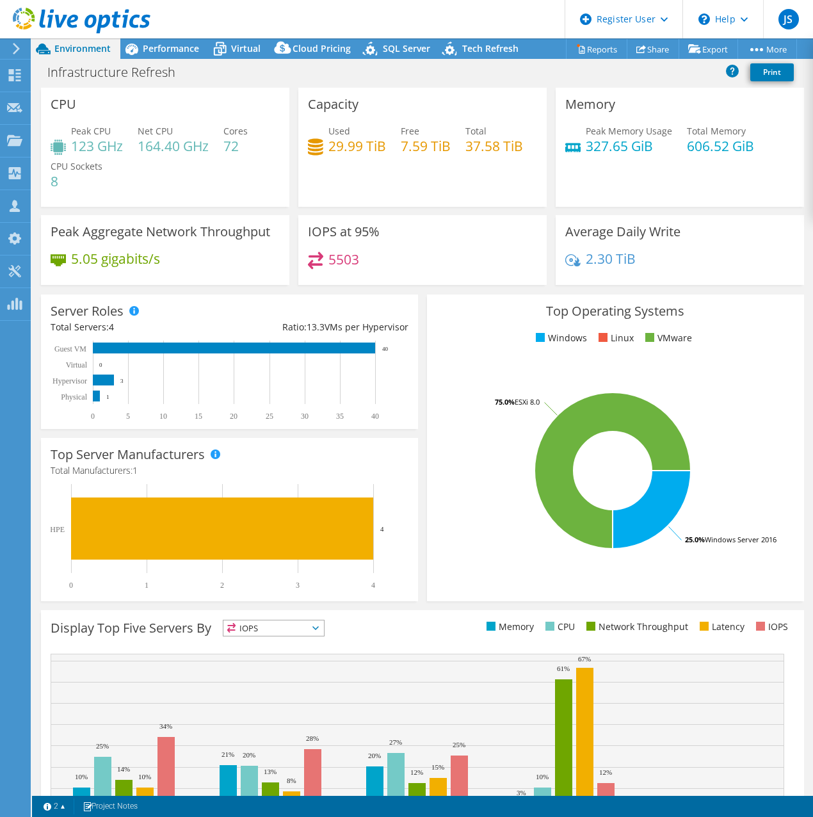
click at [282, 591] on span "IOPS" at bounding box center [273, 627] width 101 height 15
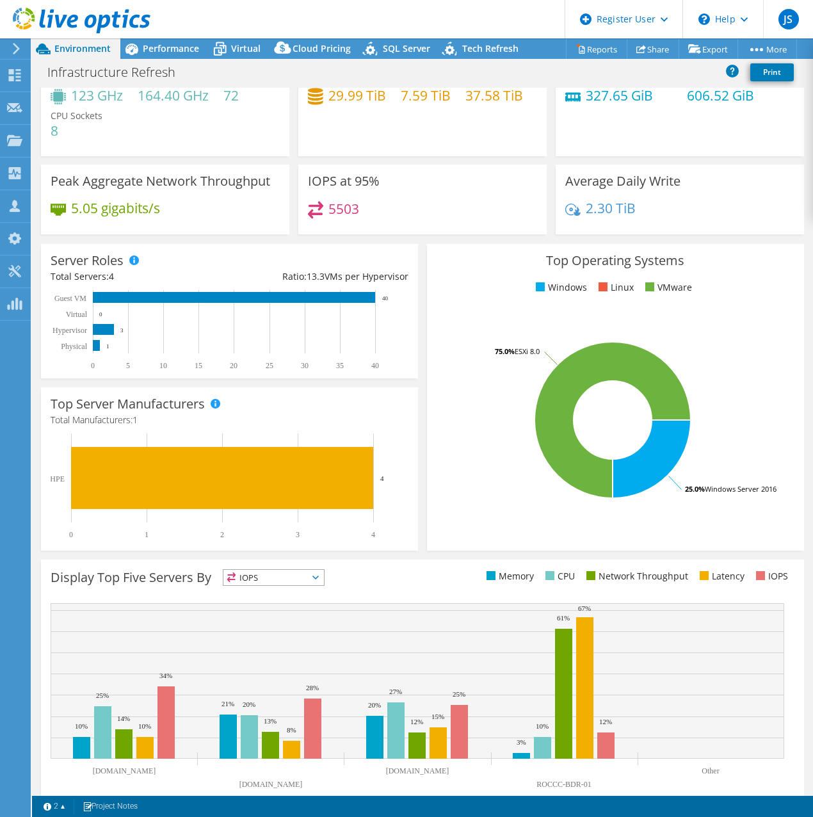
scroll to position [73, 0]
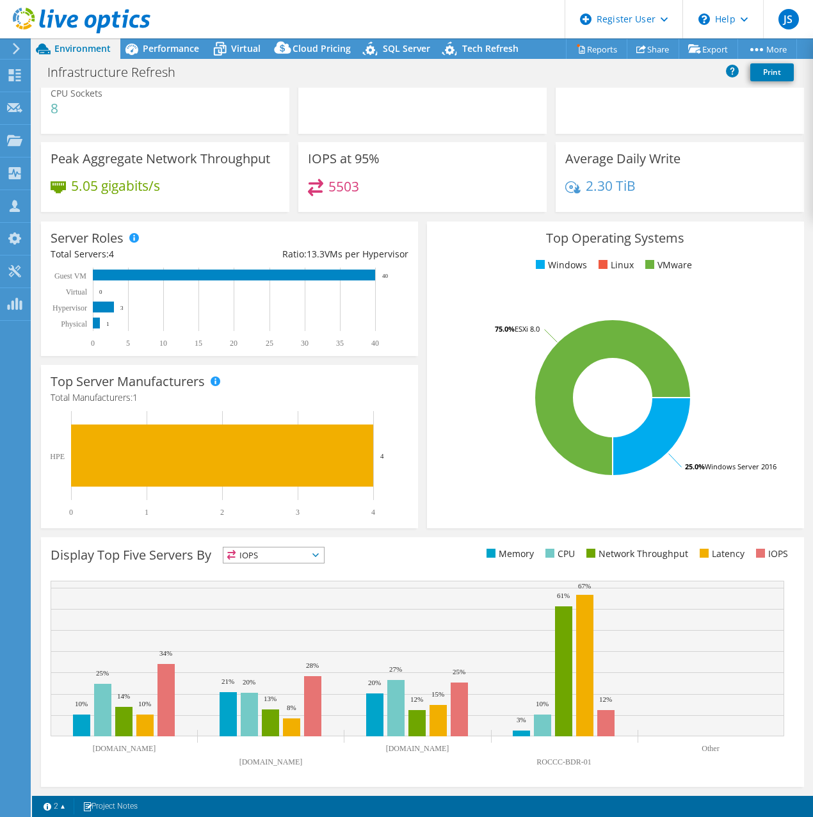
click at [289, 559] on span "IOPS" at bounding box center [273, 554] width 101 height 15
click at [282, 590] on li "Memory" at bounding box center [273, 590] width 101 height 18
click at [308, 558] on span "Memory" at bounding box center [265, 554] width 85 height 15
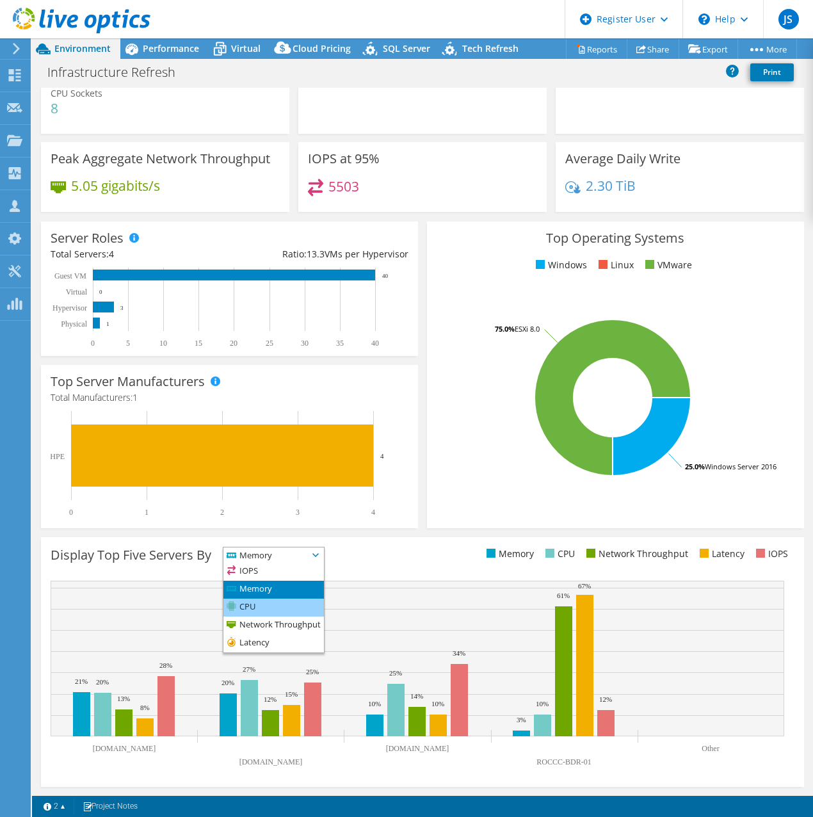
click at [280, 591] on li "CPU" at bounding box center [273, 608] width 101 height 18
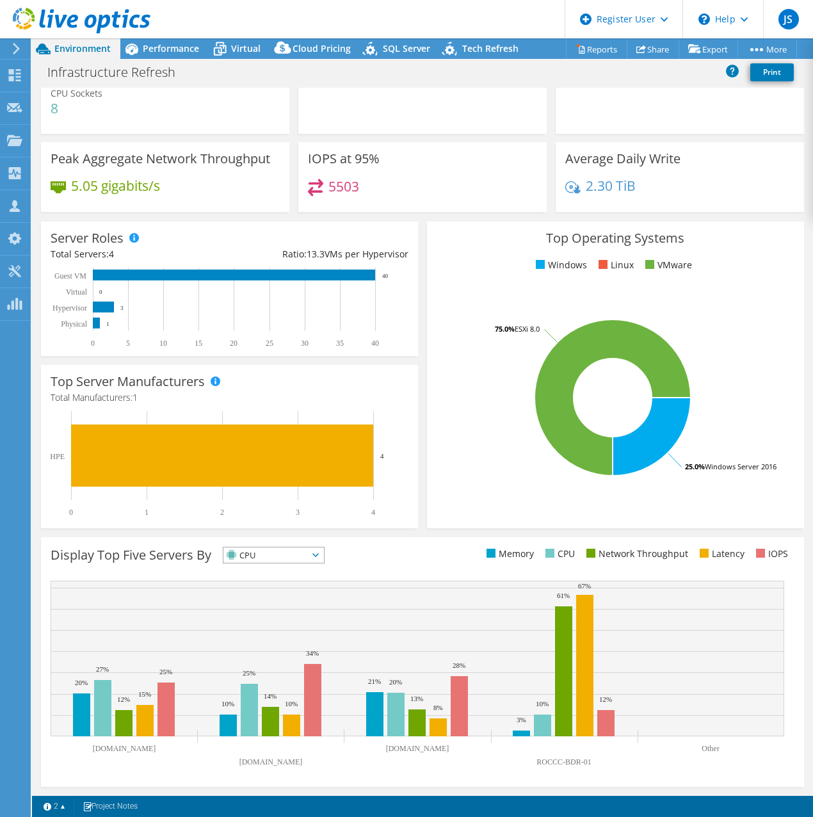
click at [303, 556] on span "CPU" at bounding box center [265, 554] width 85 height 15
click at [293, 591] on li "Latency" at bounding box center [273, 643] width 101 height 18
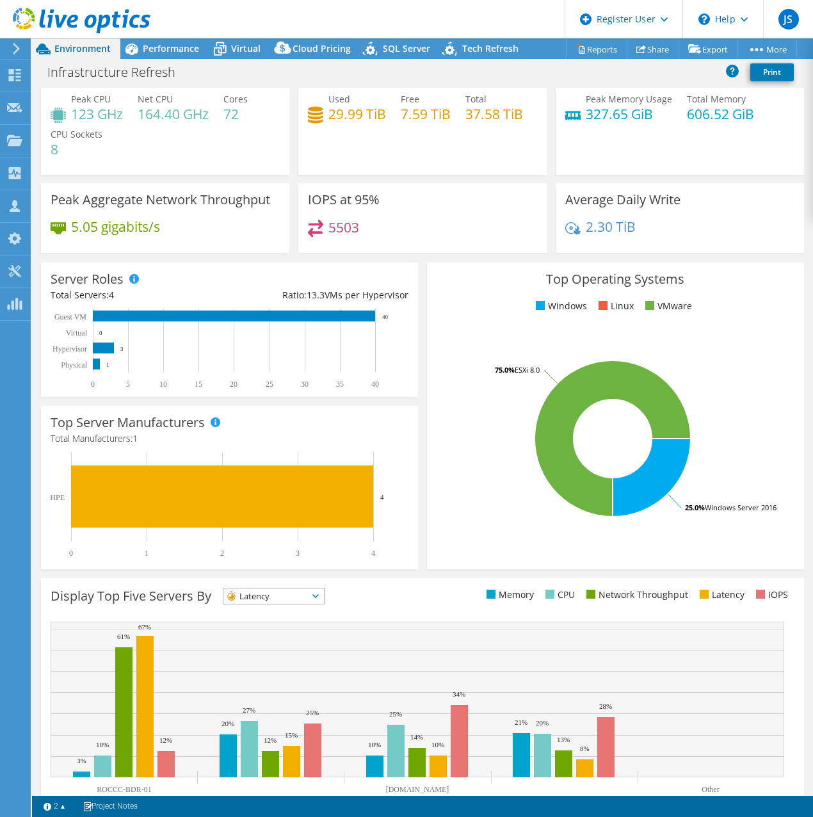
scroll to position [0, 0]
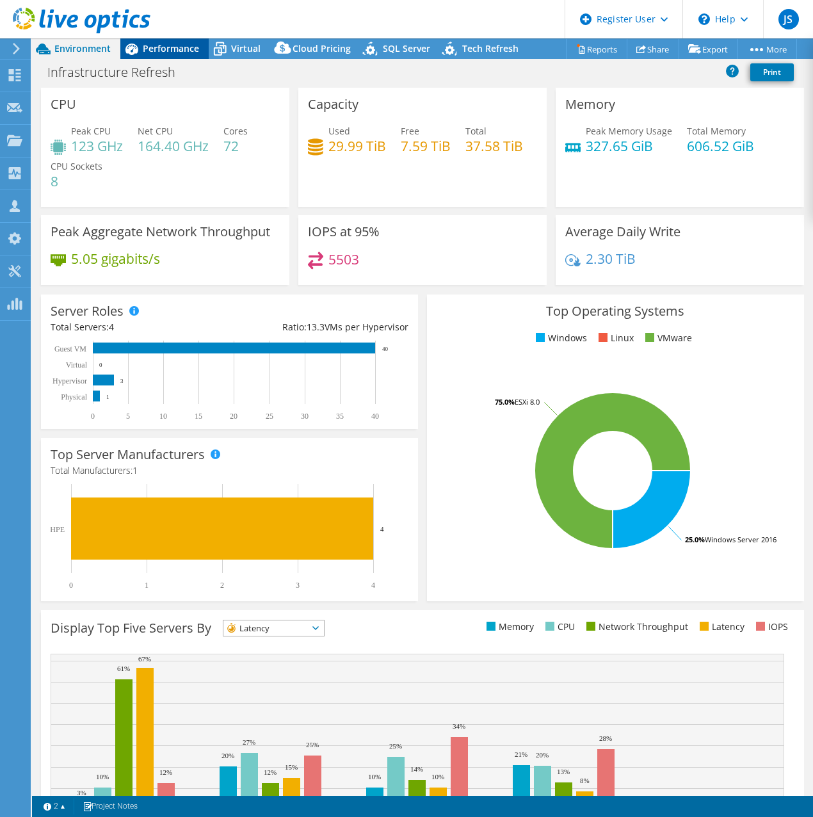
click at [180, 47] on span "Performance" at bounding box center [171, 48] width 56 height 12
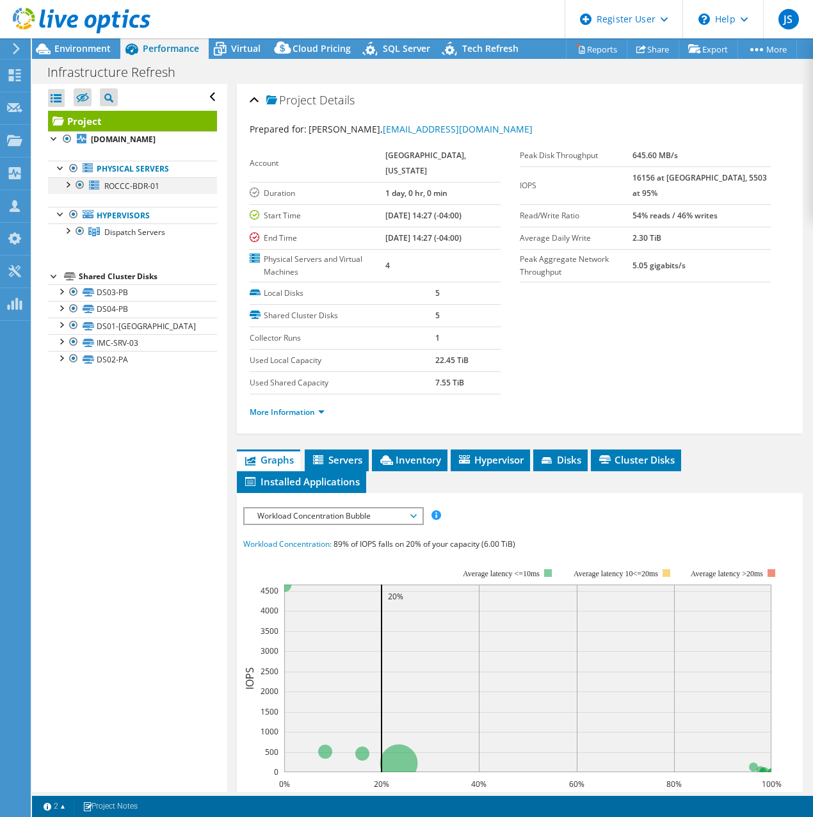
click at [69, 190] on div at bounding box center [67, 183] width 13 height 13
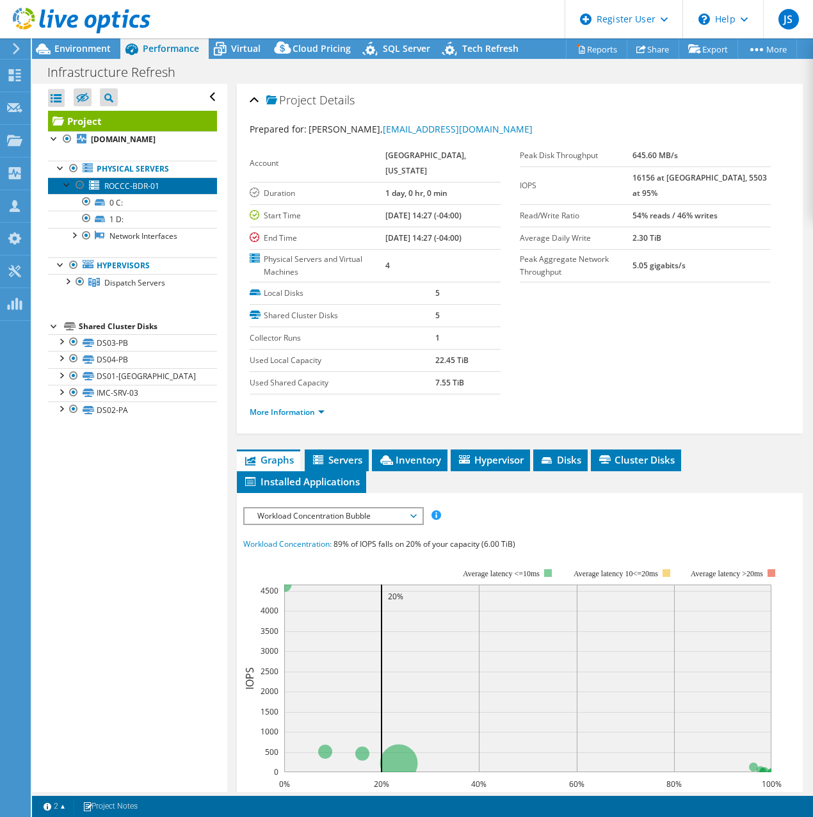
click at [149, 191] on link "ROCCC-BDR-01" at bounding box center [132, 185] width 169 height 17
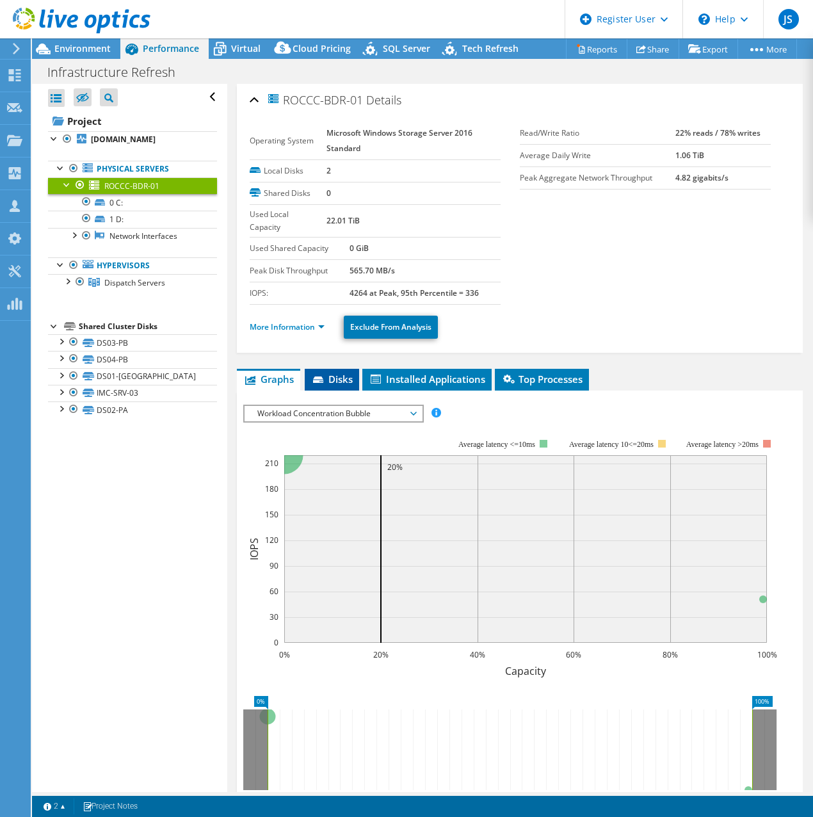
click at [337, 384] on span "Disks" at bounding box center [332, 379] width 42 height 13
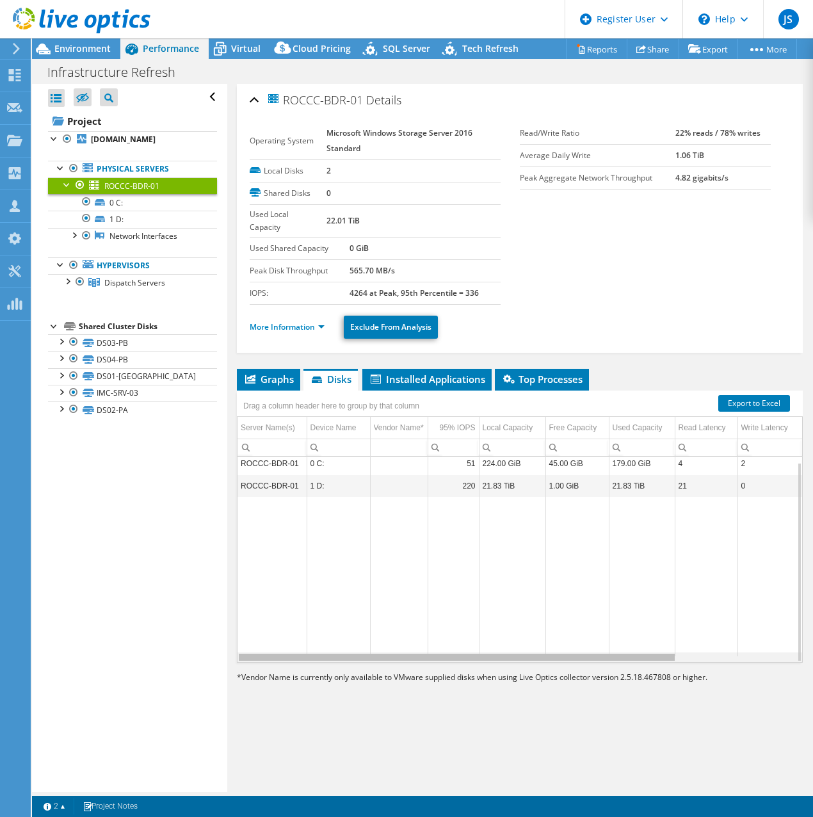
drag, startPoint x: 494, startPoint y: 659, endPoint x: 519, endPoint y: 506, distance: 155.6
click at [519, 591] on body "JS Dell User Jeffery Shetters Jeffery.Shetters@dell.com Dell My Profile Log Out…" at bounding box center [406, 408] width 813 height 817
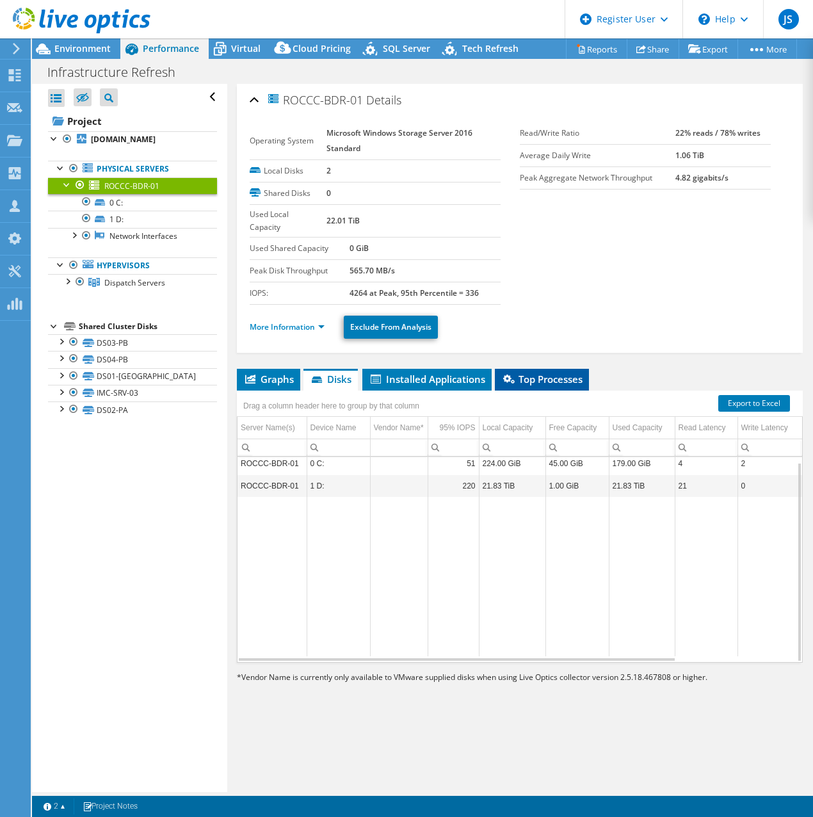
click at [540, 381] on span "Top Processes" at bounding box center [541, 379] width 81 height 13
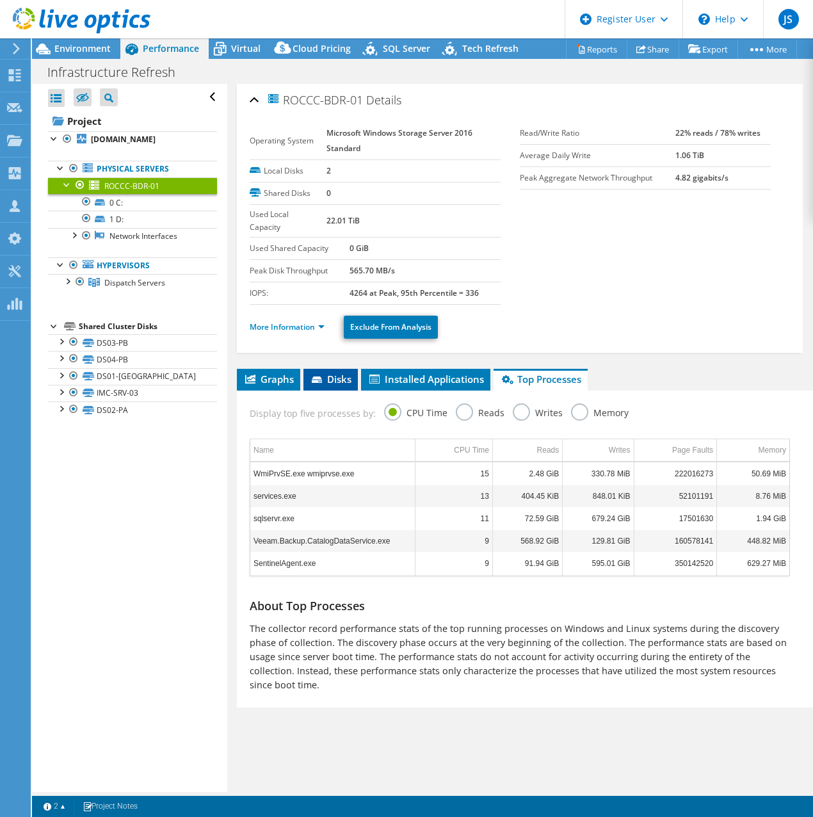
click at [325, 379] on span "Disks" at bounding box center [331, 379] width 42 height 13
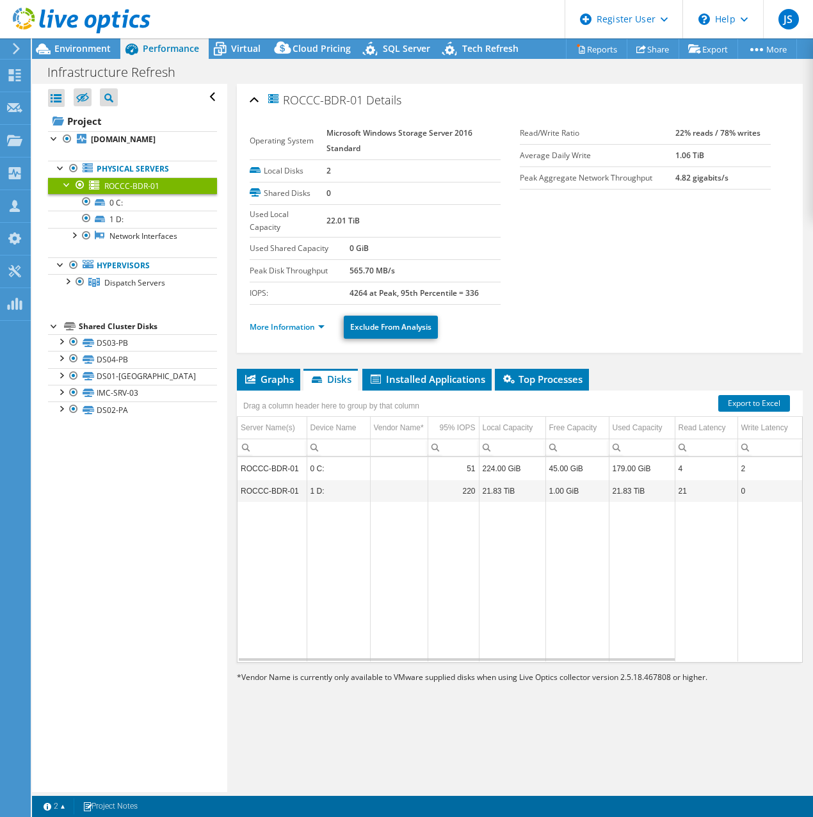
click at [270, 391] on div "Drag a column header here to group by that column" at bounding box center [331, 405] width 189 height 28
click at [273, 389] on li "Graphs" at bounding box center [268, 380] width 63 height 22
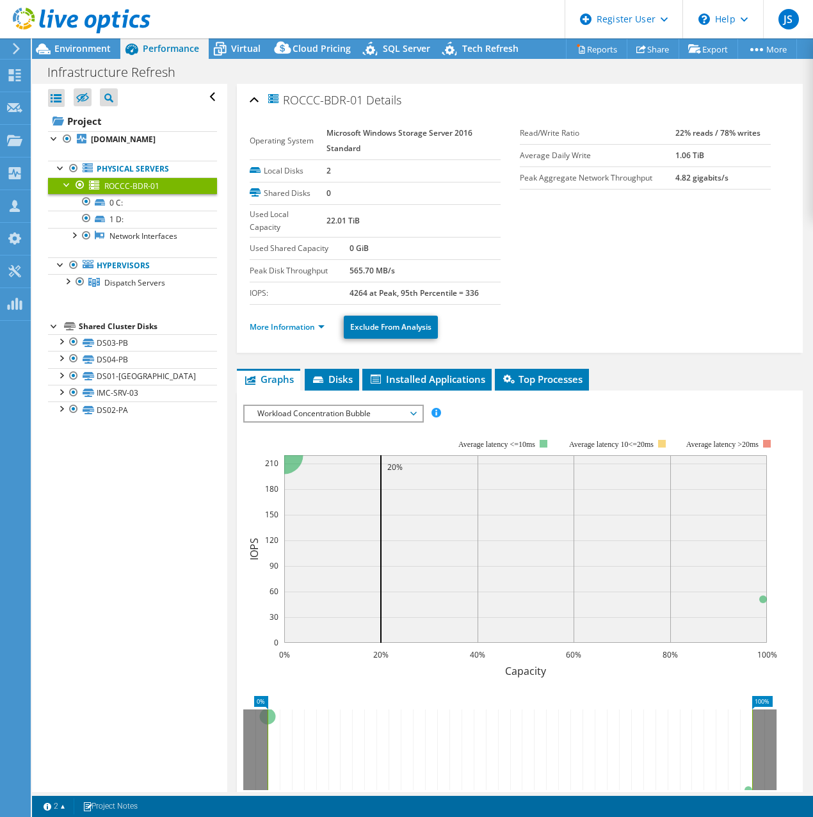
click at [320, 423] on rect at bounding box center [510, 550] width 534 height 256
click at [321, 420] on span "Workload Concentration Bubble" at bounding box center [333, 413] width 165 height 15
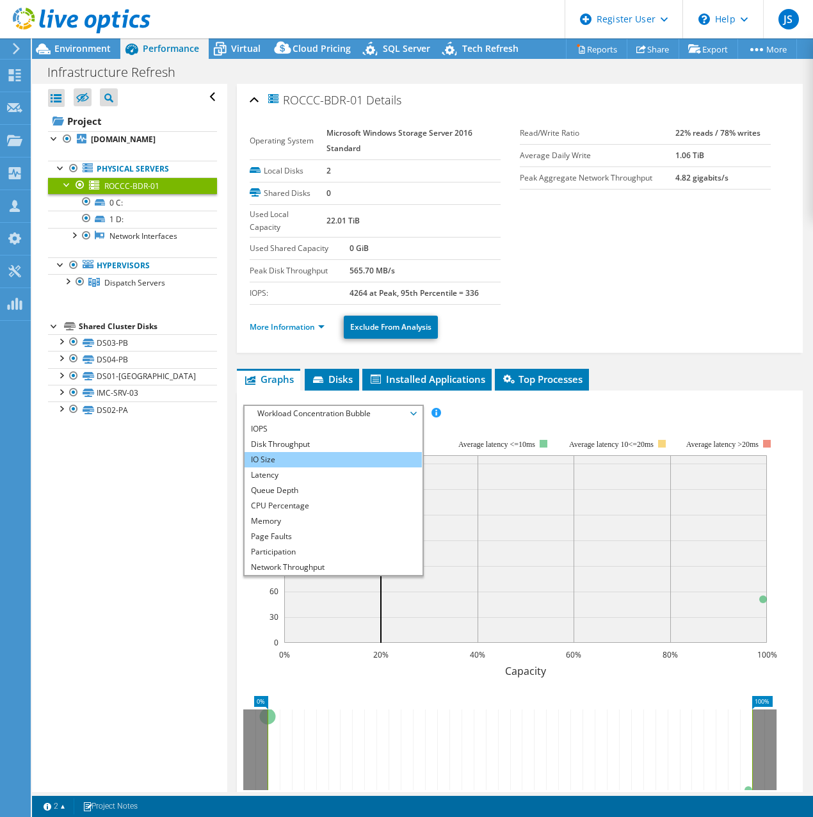
click at [298, 452] on li "IO Size" at bounding box center [333, 459] width 177 height 15
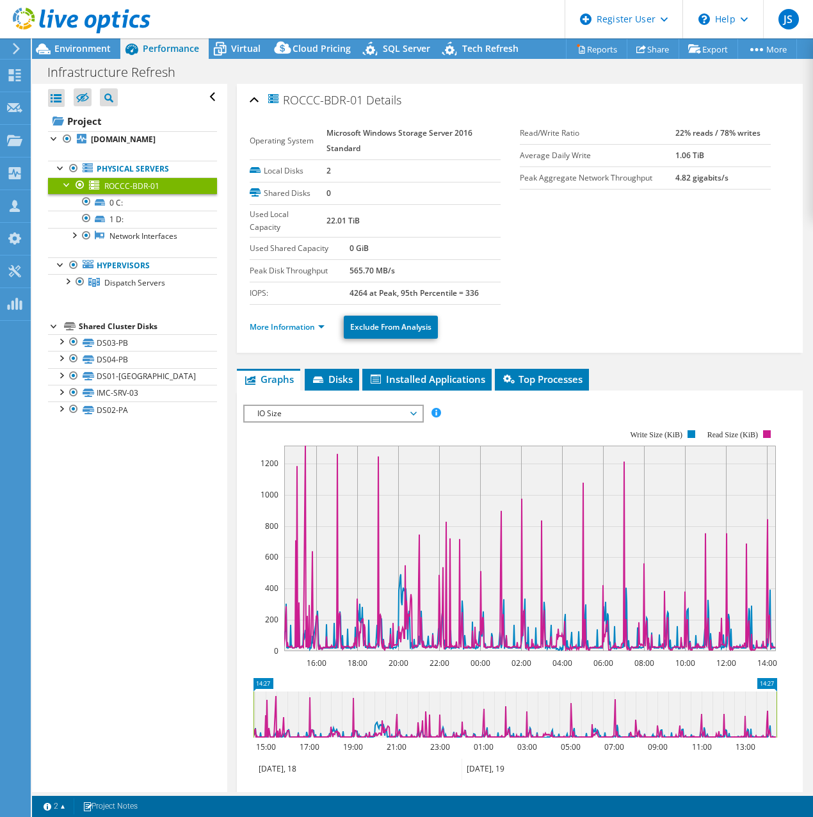
click at [79, 41] on div at bounding box center [75, 21] width 150 height 43
click at [88, 37] on div at bounding box center [75, 21] width 150 height 43
click at [91, 47] on span "Environment" at bounding box center [82, 48] width 56 height 12
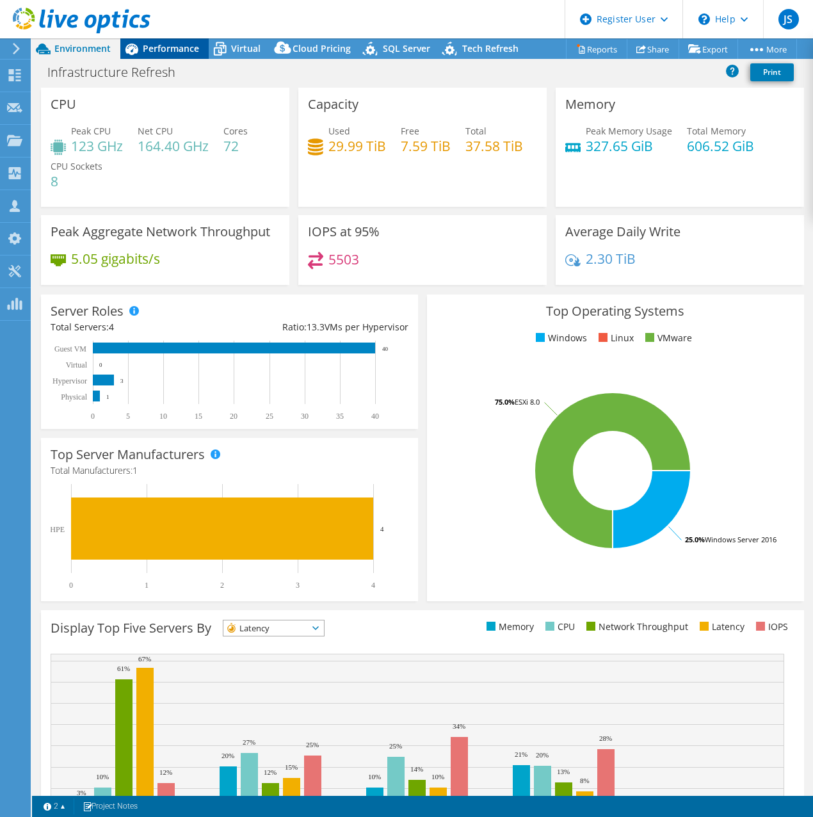
click at [191, 49] on span "Performance" at bounding box center [171, 48] width 56 height 12
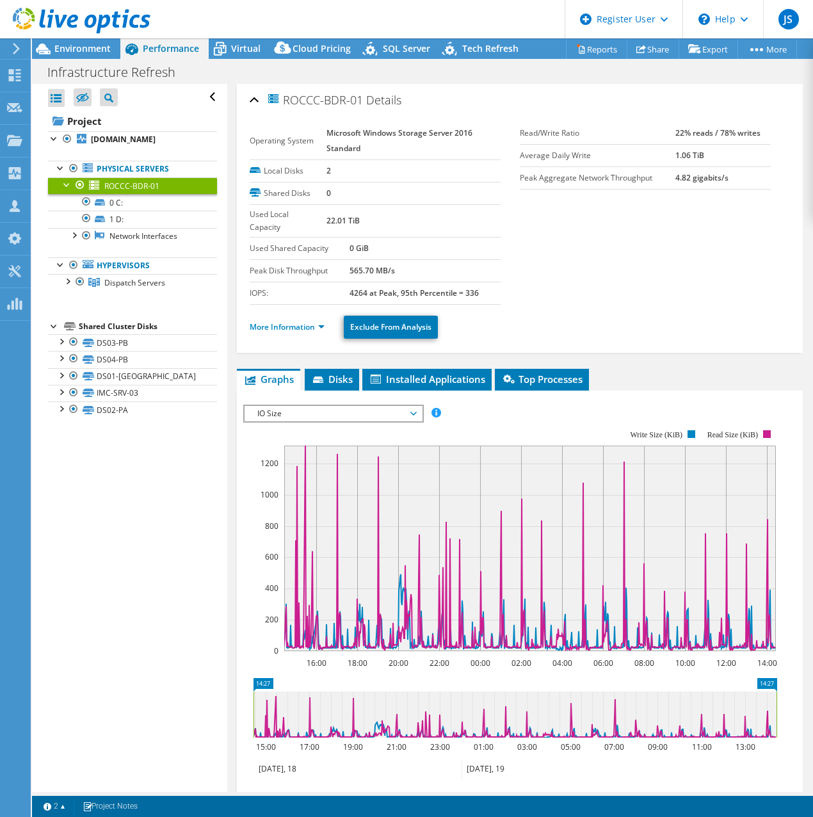
click at [287, 334] on ul "More Information Exclude From Analysis" at bounding box center [520, 325] width 540 height 26
click at [289, 322] on link "More Information" at bounding box center [287, 326] width 75 height 11
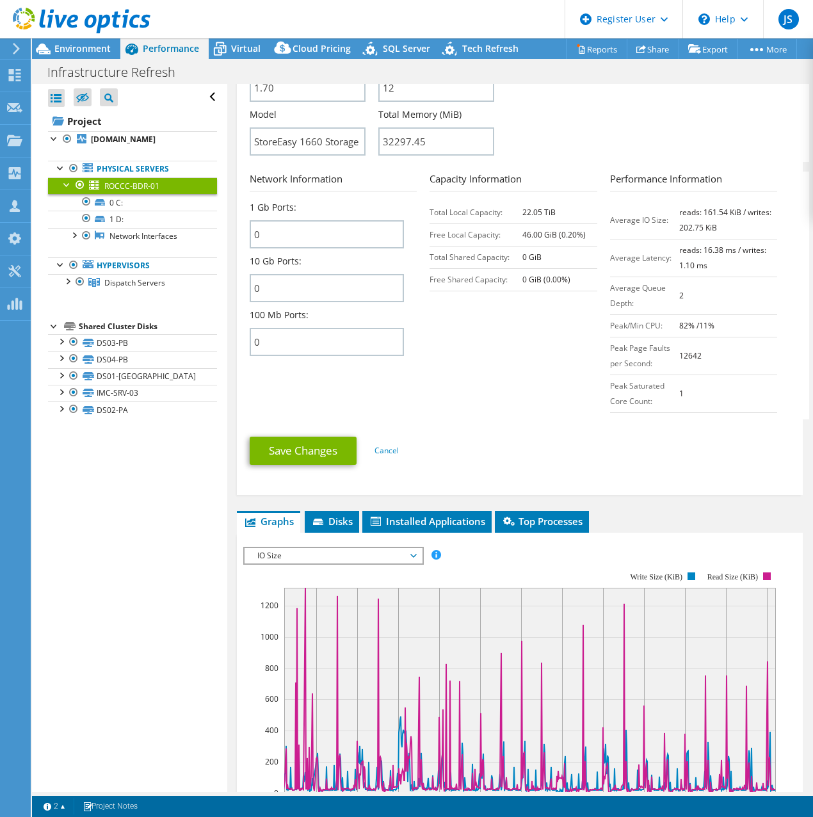
scroll to position [512, 0]
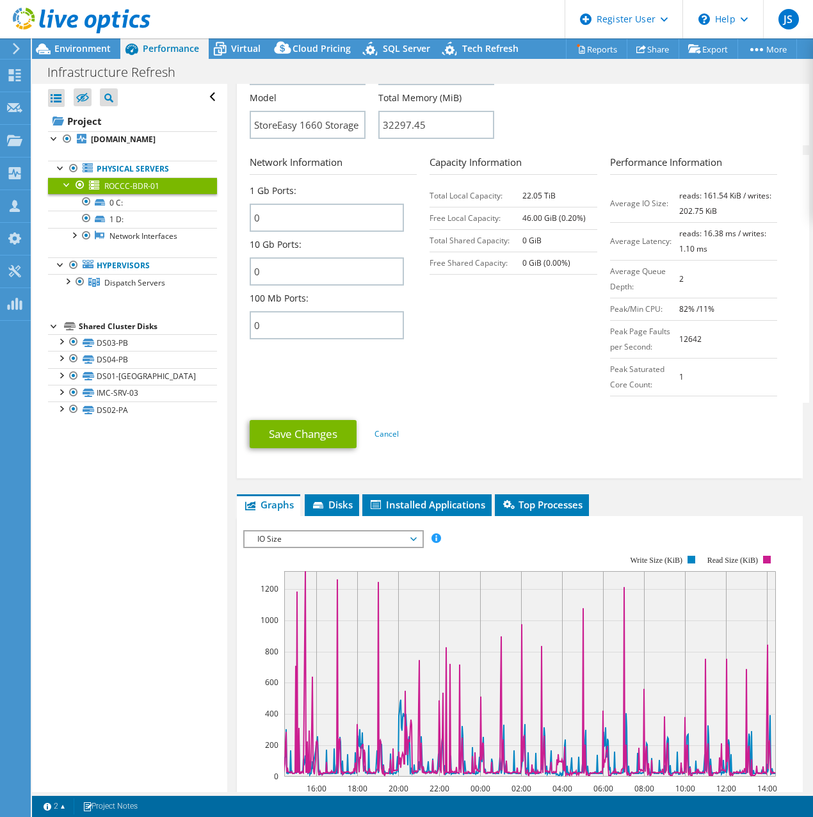
click at [350, 542] on span "IO Size" at bounding box center [333, 538] width 165 height 15
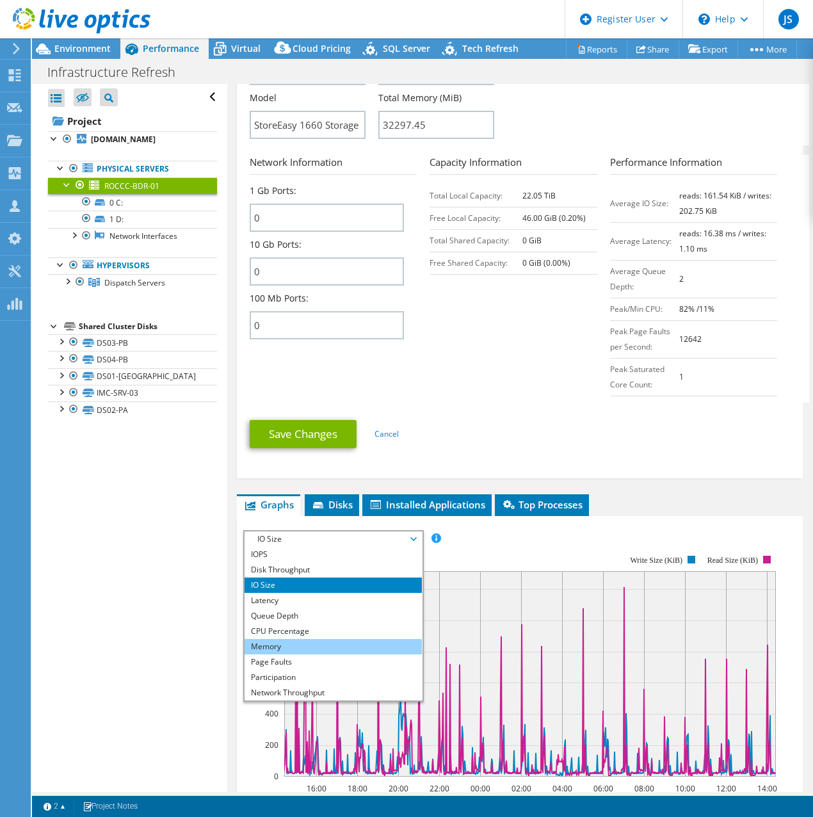
click at [300, 591] on li "Memory" at bounding box center [333, 646] width 177 height 15
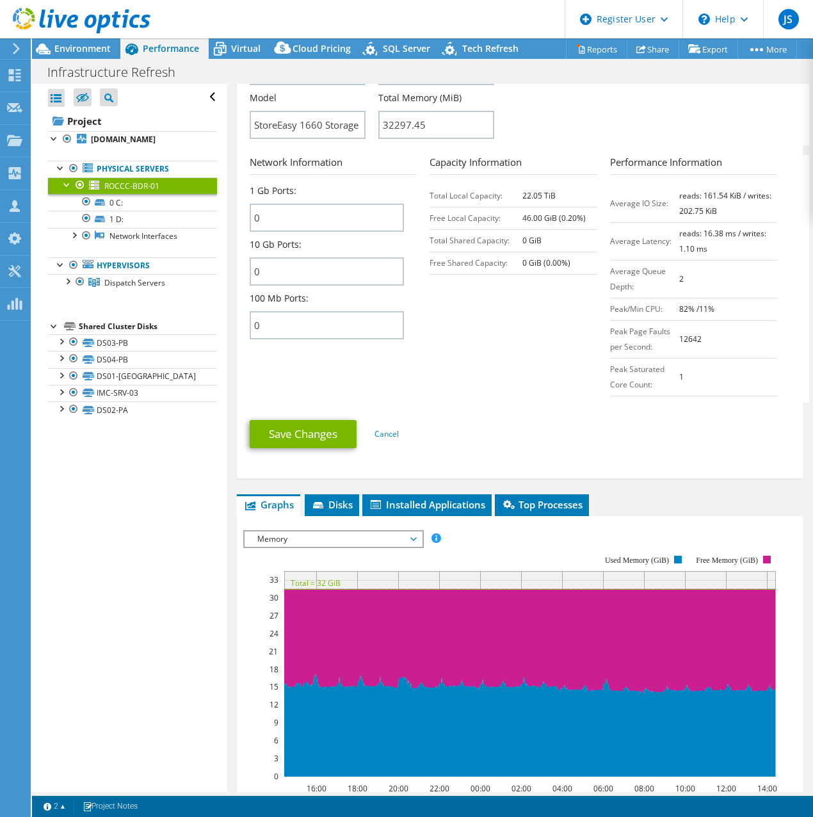
drag, startPoint x: 259, startPoint y: 548, endPoint x: 268, endPoint y: 547, distance: 9.1
click at [260, 548] on rect at bounding box center [510, 666] width 534 height 256
click at [269, 545] on span "Memory" at bounding box center [333, 538] width 165 height 15
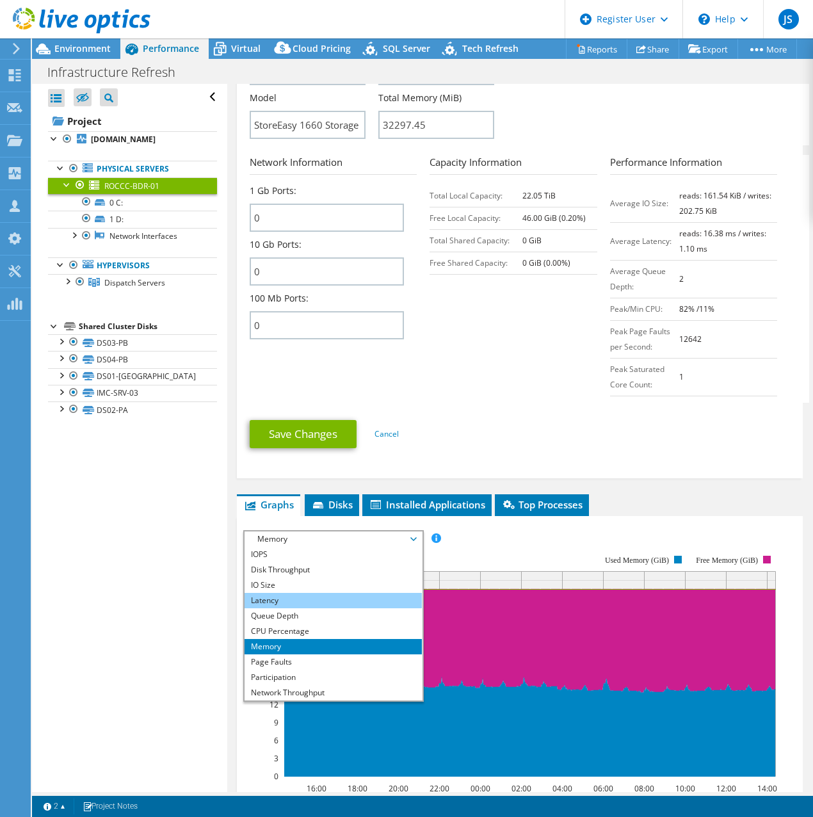
click at [277, 591] on li "Latency" at bounding box center [333, 600] width 177 height 15
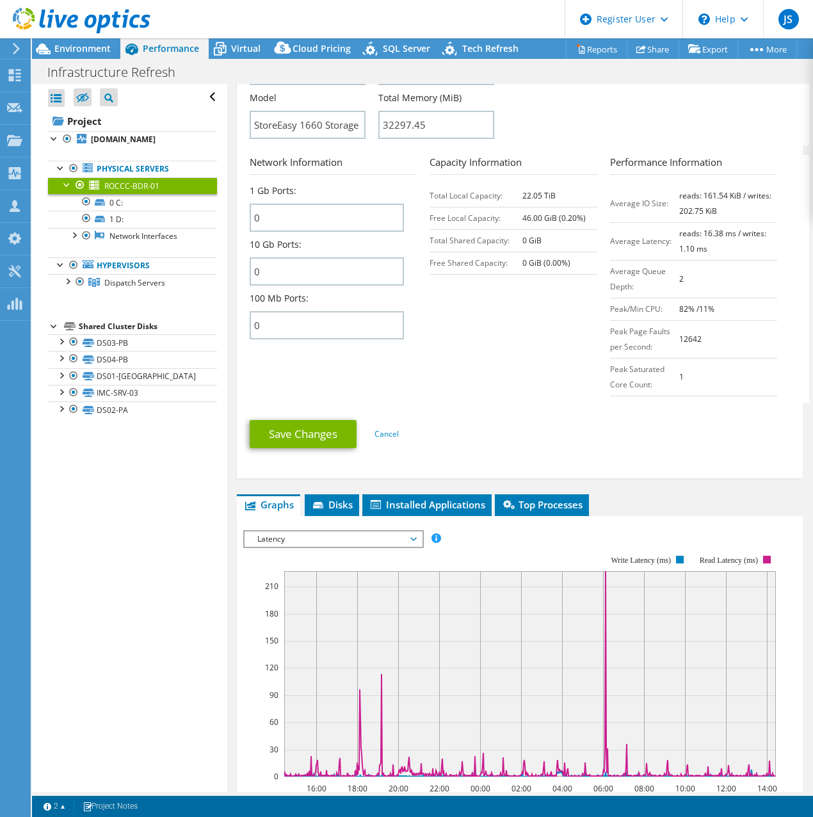
click at [311, 546] on span "Latency" at bounding box center [333, 538] width 165 height 15
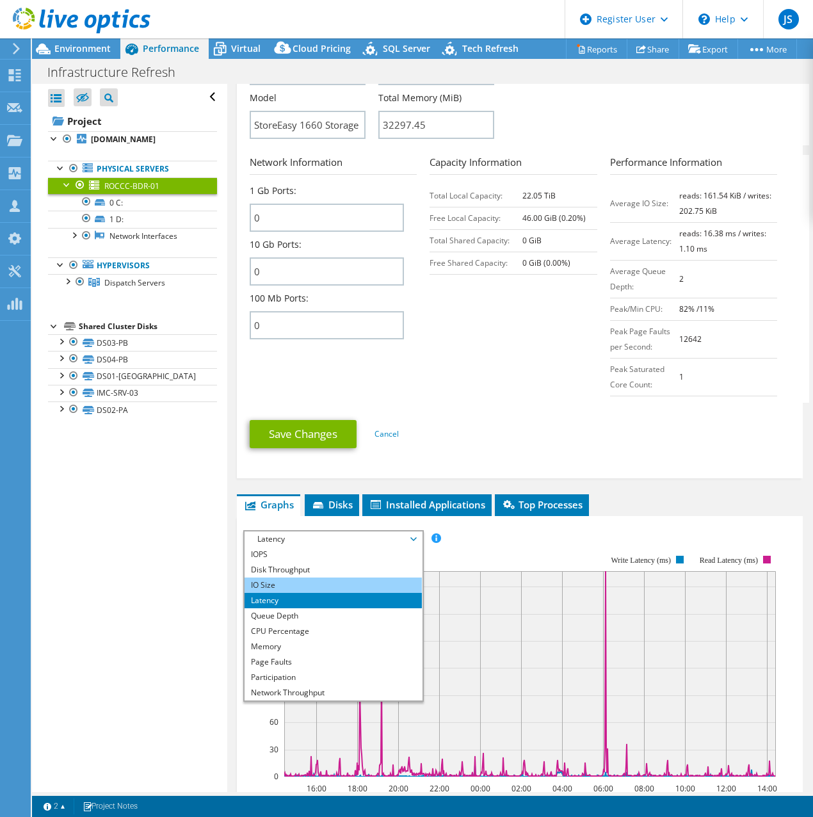
click at [294, 589] on li "IO Size" at bounding box center [333, 584] width 177 height 15
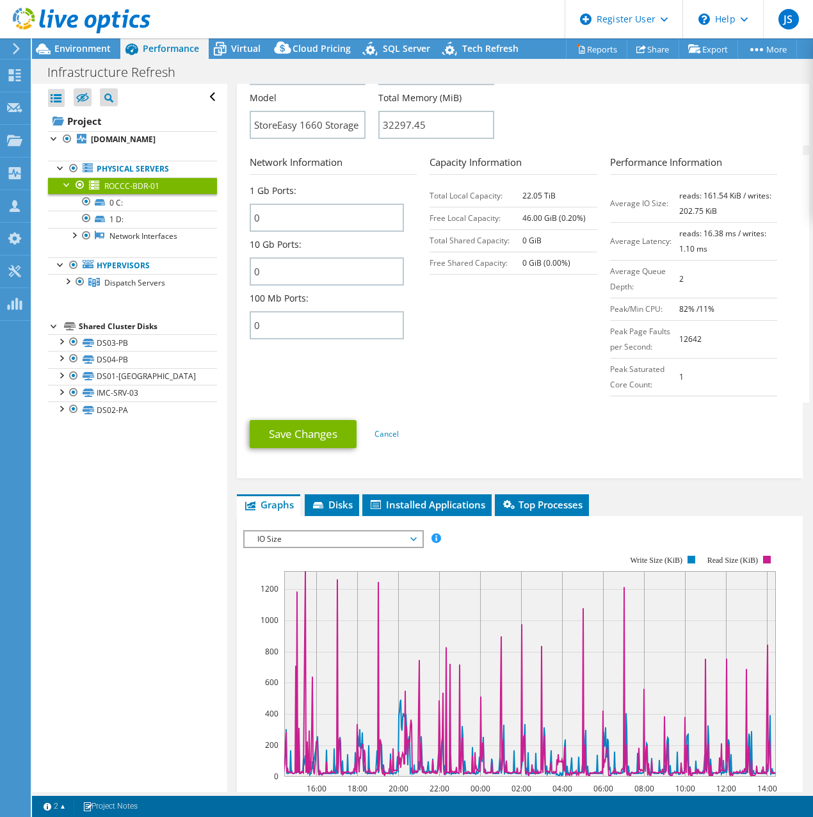
click at [278, 543] on span "IO Size" at bounding box center [333, 538] width 165 height 15
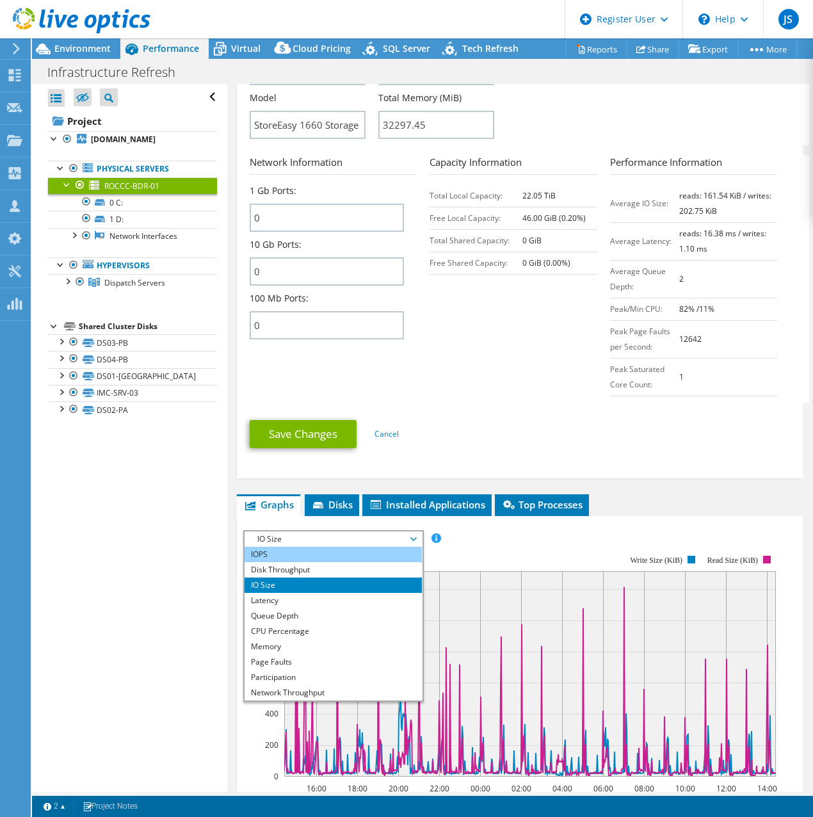
click at [283, 556] on li "IOPS" at bounding box center [333, 554] width 177 height 15
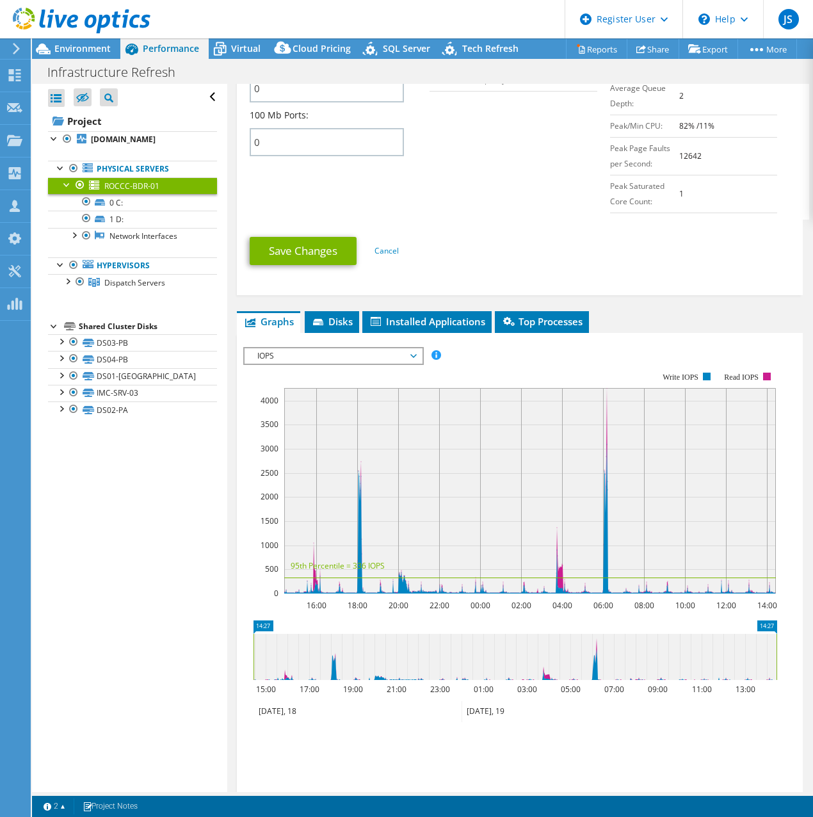
scroll to position [640, 0]
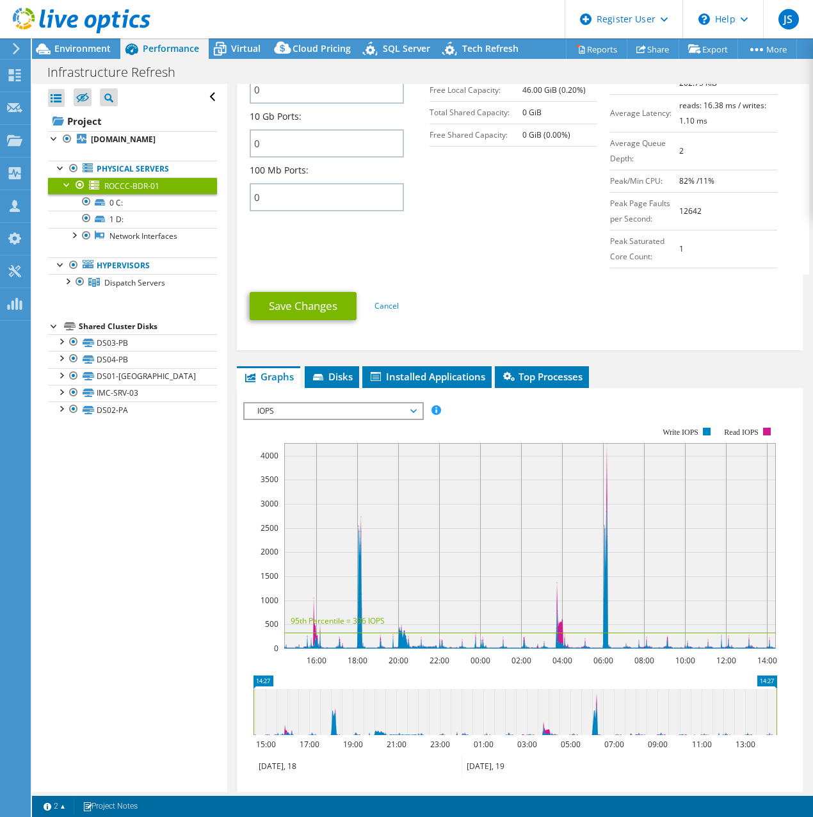
click at [320, 412] on span "IOPS" at bounding box center [333, 410] width 165 height 15
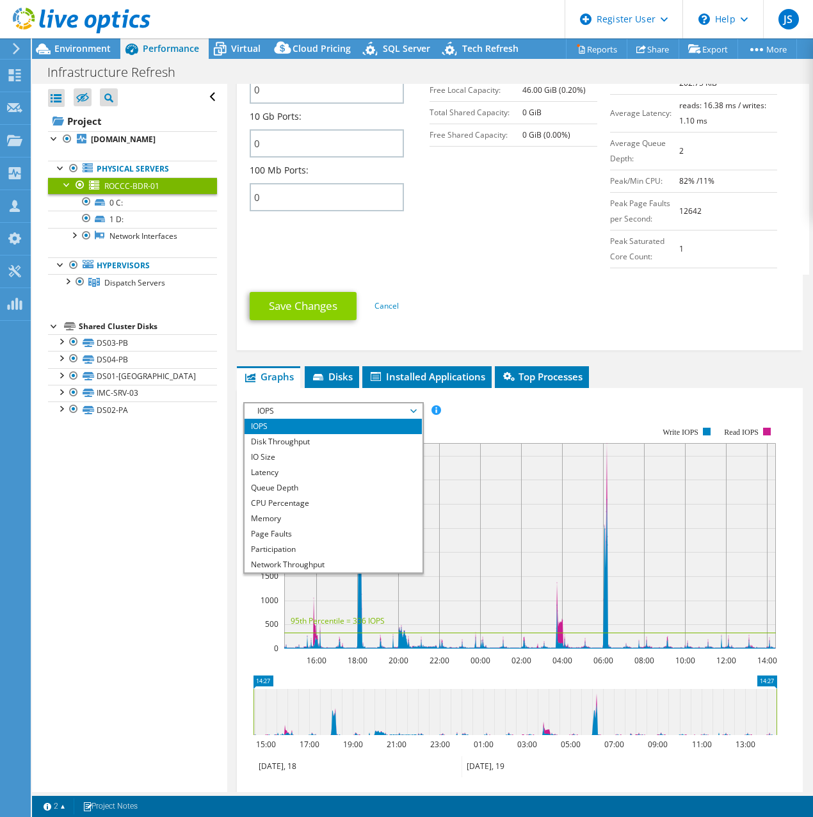
click at [325, 374] on icon at bounding box center [319, 378] width 13 height 8
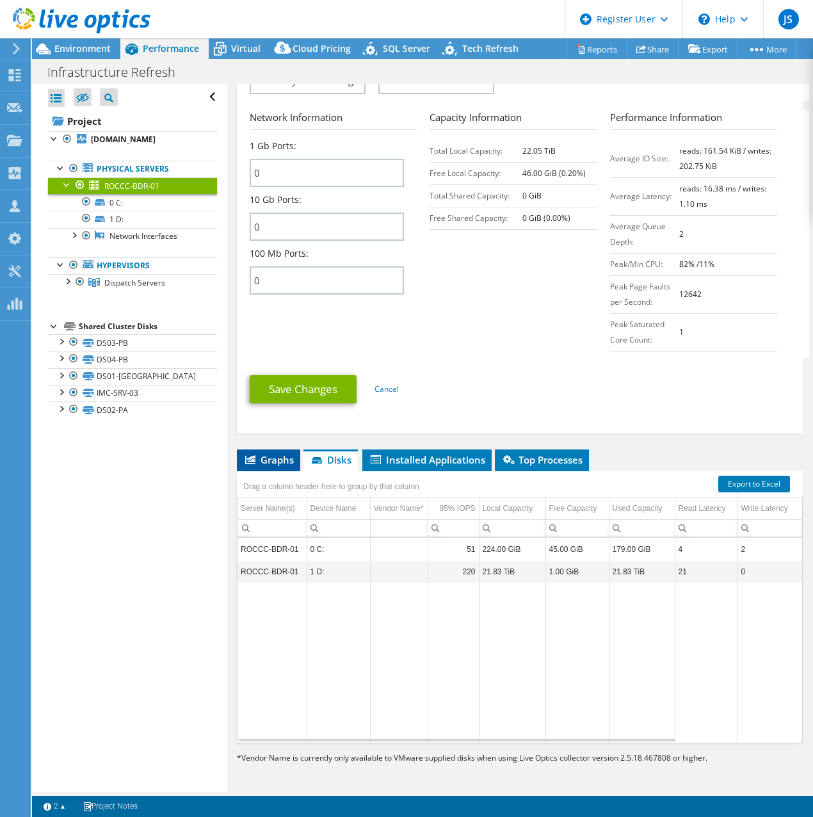
click at [275, 464] on span "Graphs" at bounding box center [268, 459] width 51 height 13
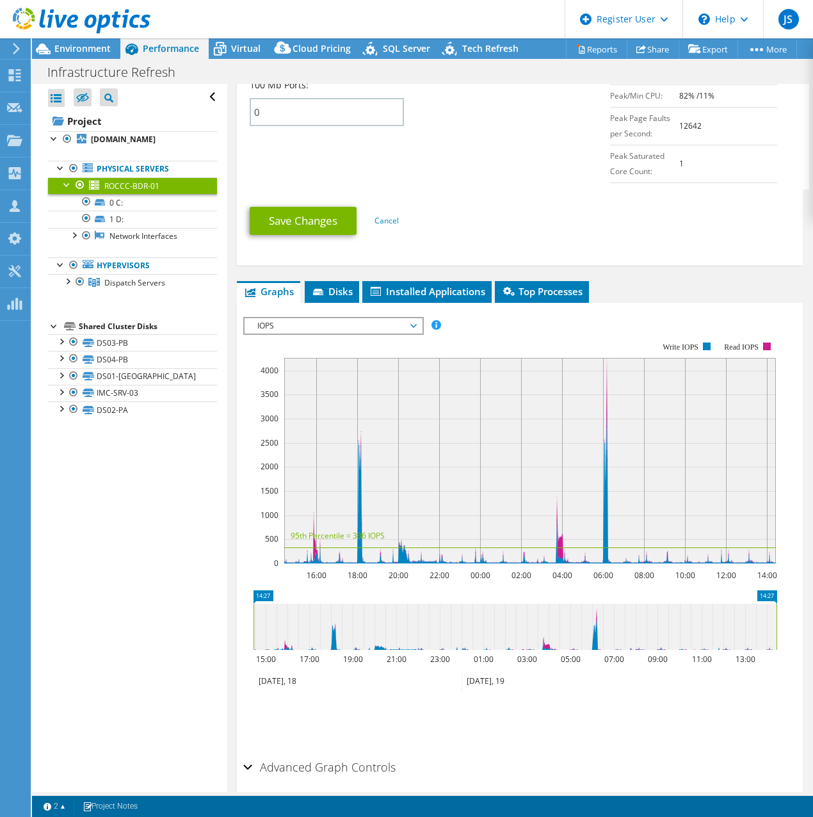
scroll to position [776, 0]
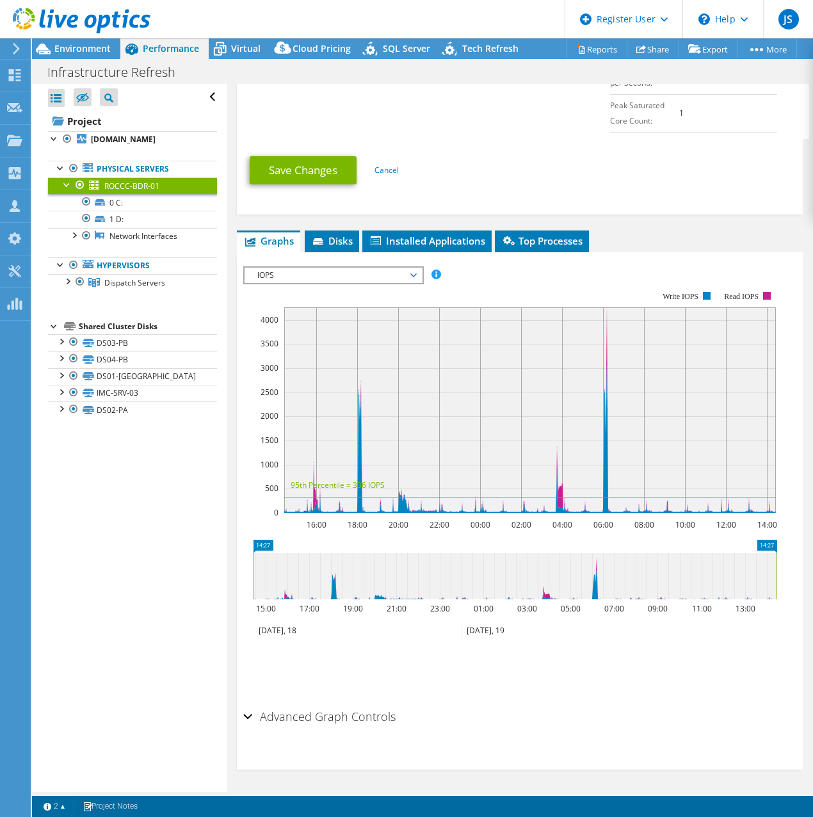
click at [414, 273] on span "IOPS" at bounding box center [333, 275] width 165 height 15
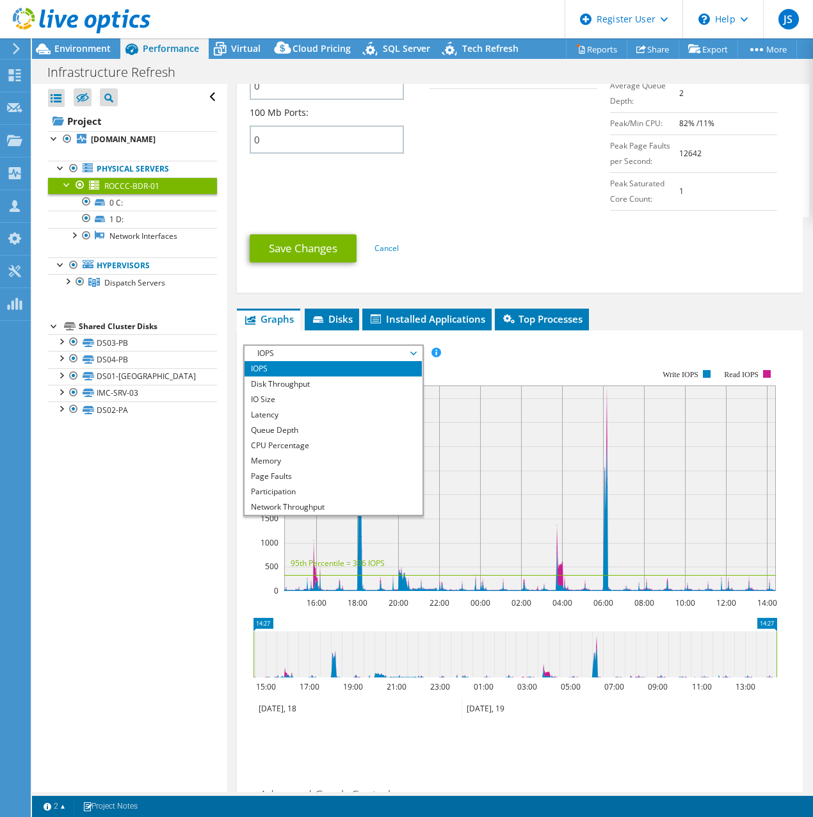
scroll to position [584, 0]
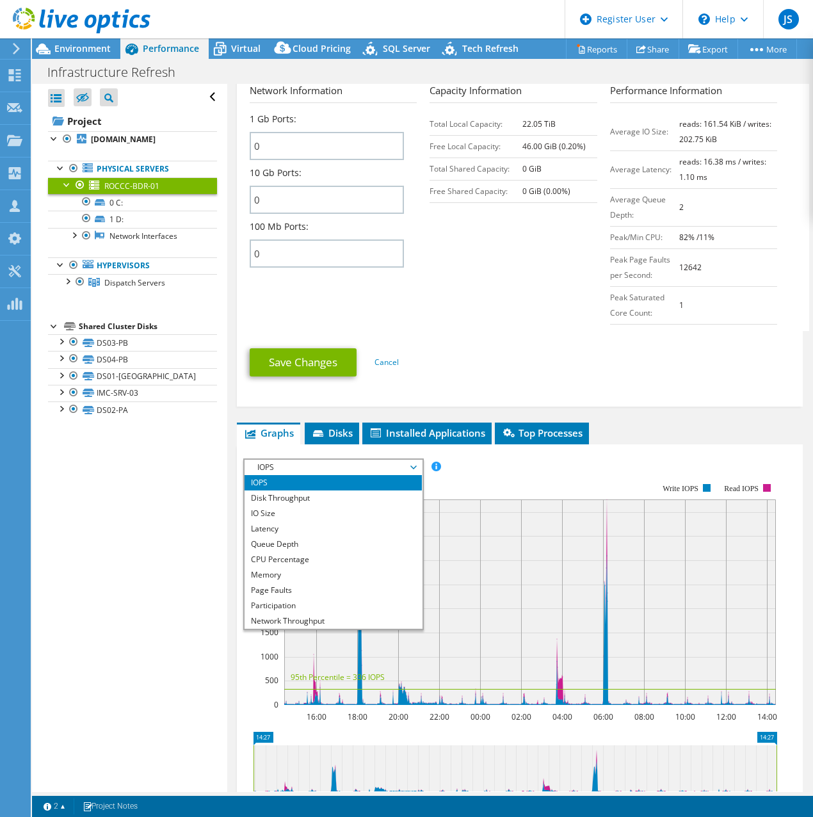
click at [647, 455] on div "IOPS Disk Throughput IO Size Latency Queue Depth CPU Percentage Memory Page Fau…" at bounding box center [519, 674] width 553 height 444
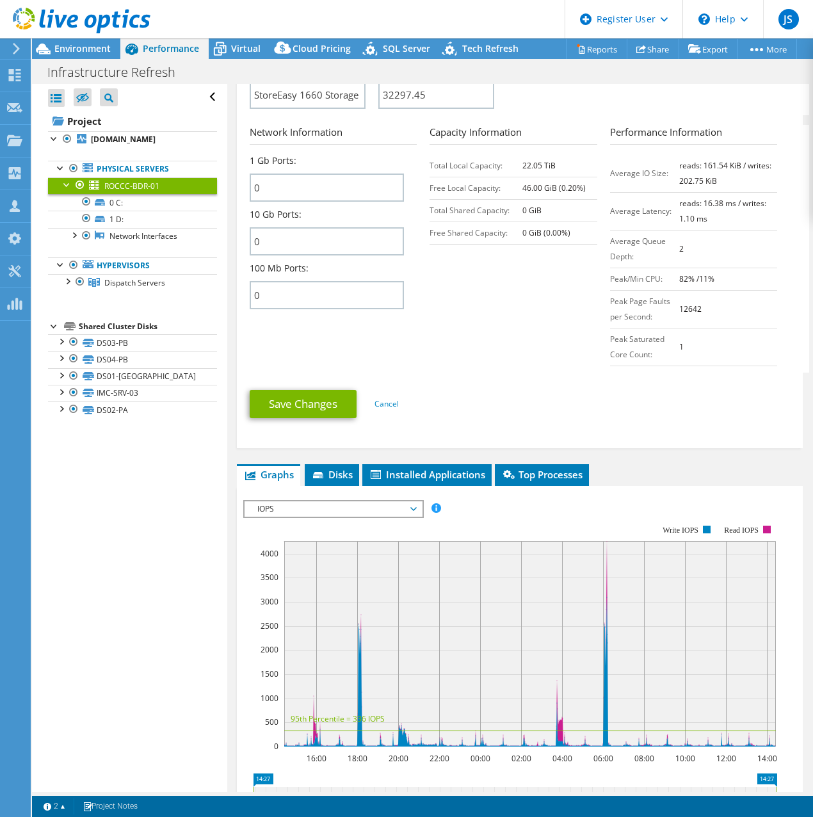
scroll to position [520, 0]
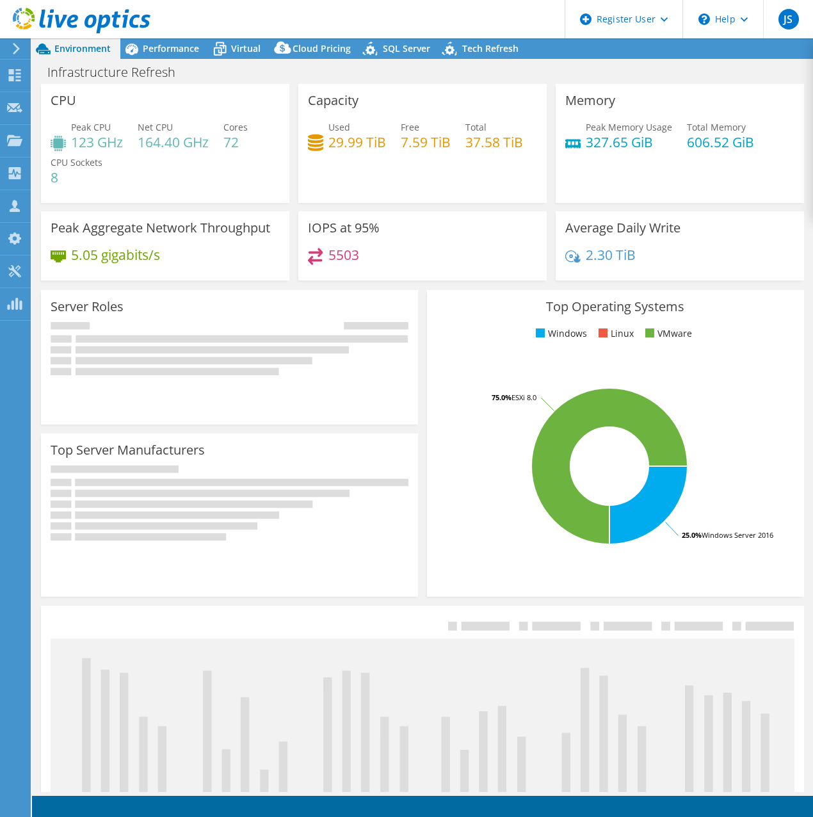
select select "USD"
